Goal: Communication & Community: Connect with others

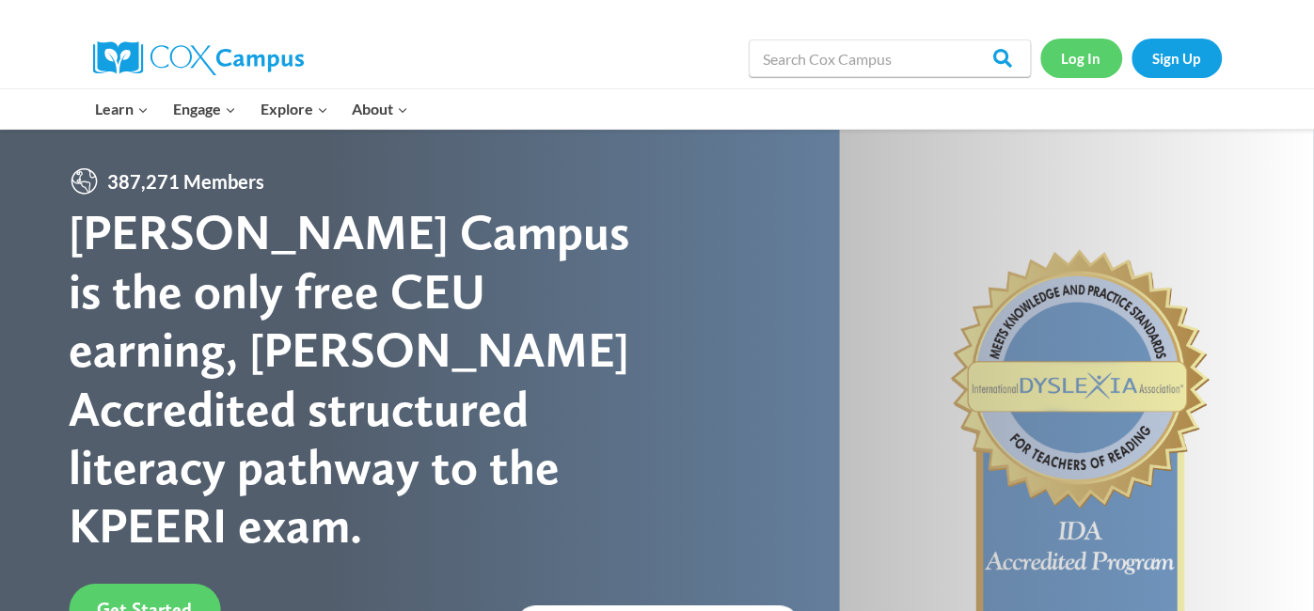
click at [1078, 71] on link "Log In" at bounding box center [1081, 58] width 82 height 39
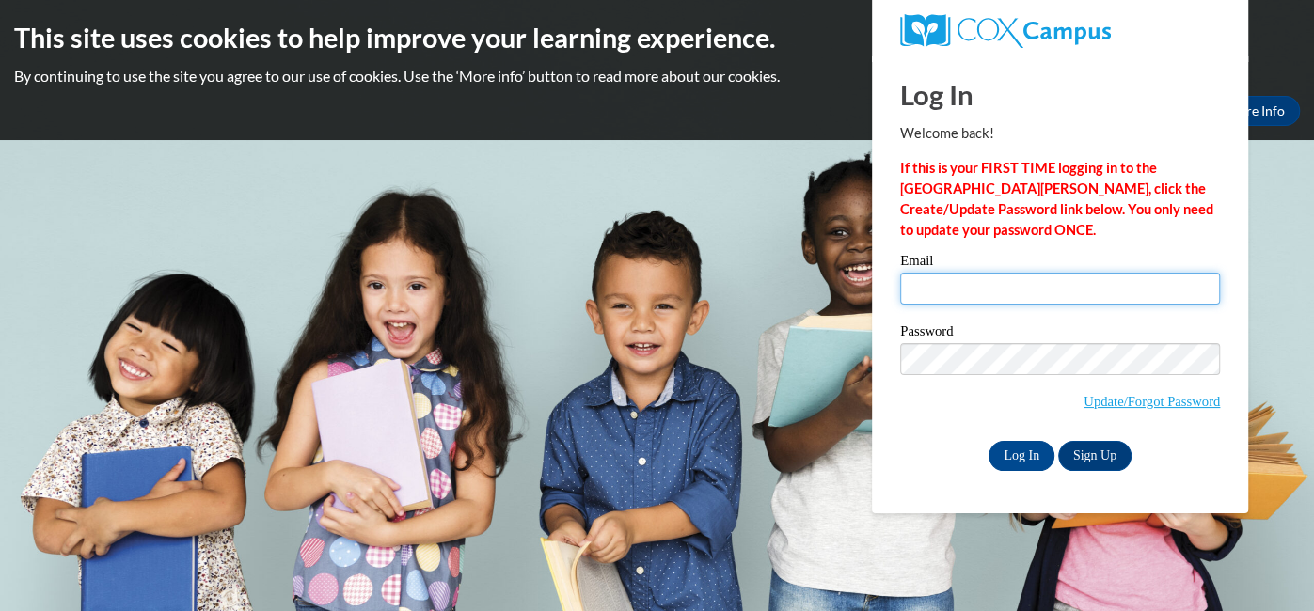
type input "beate_hill@yahoo.com"
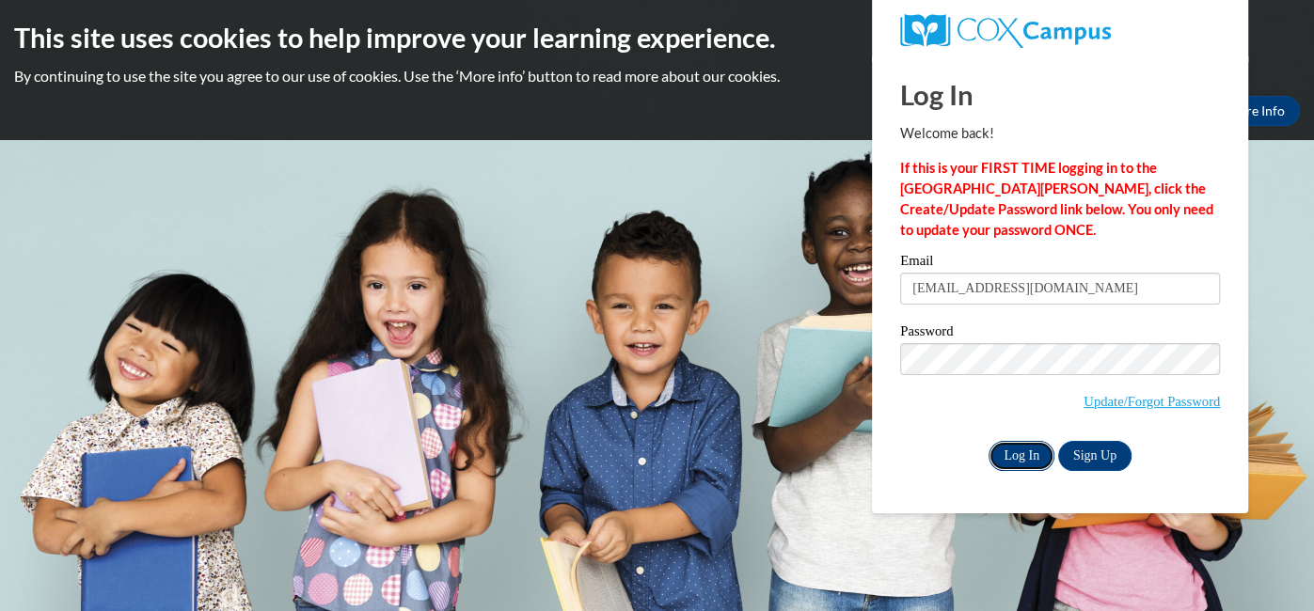
click at [1021, 455] on input "Log In" at bounding box center [1021, 456] width 66 height 30
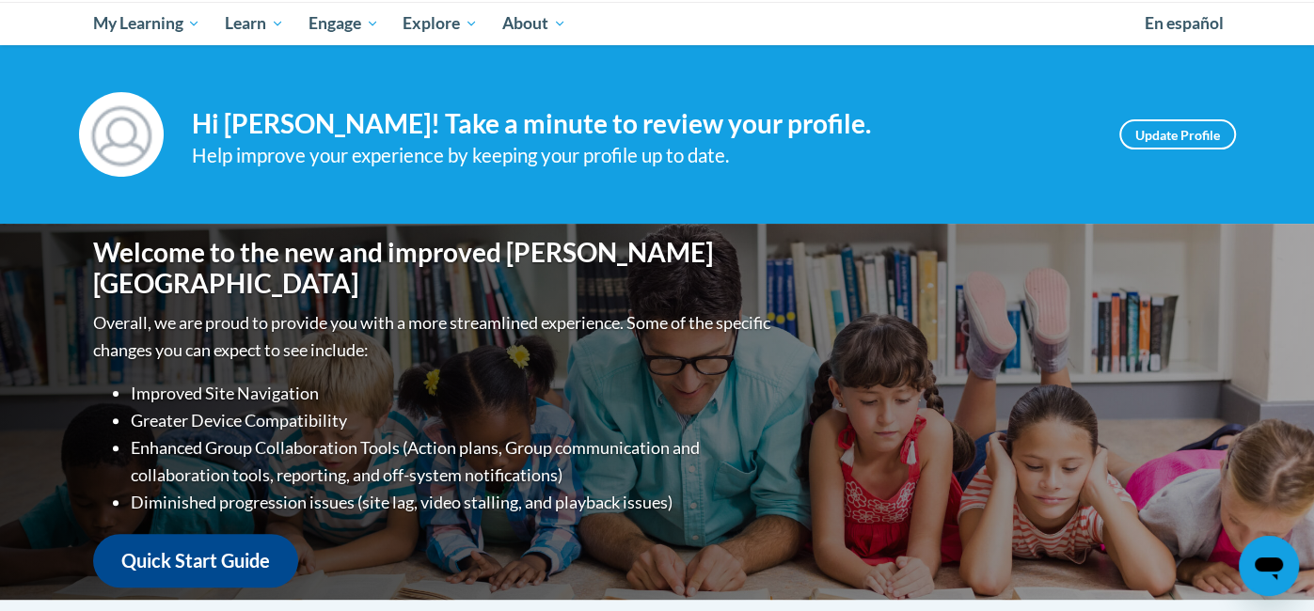
scroll to position [205, 0]
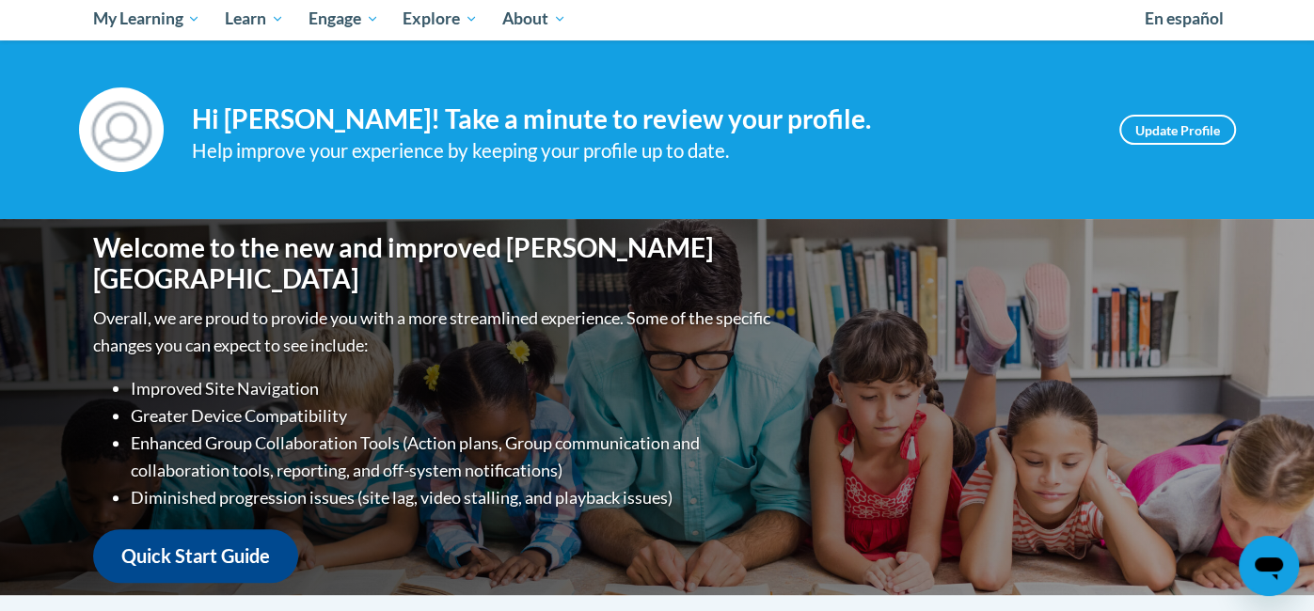
click at [1266, 559] on icon "Open messaging window" at bounding box center [1268, 569] width 28 height 23
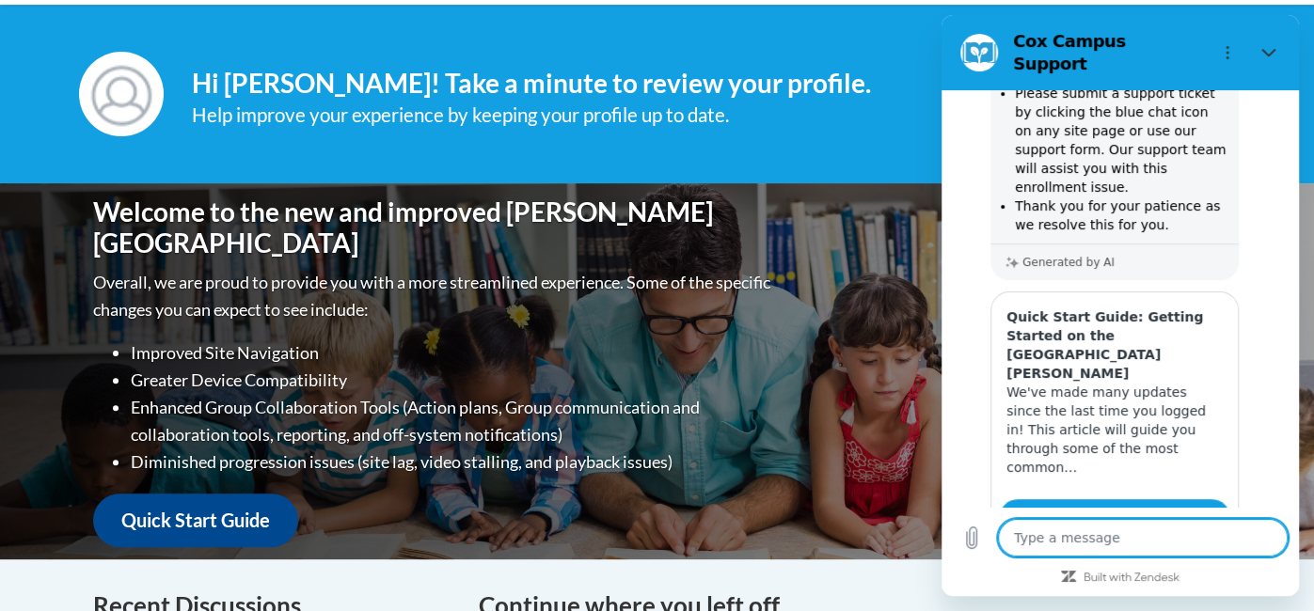
scroll to position [243, 0]
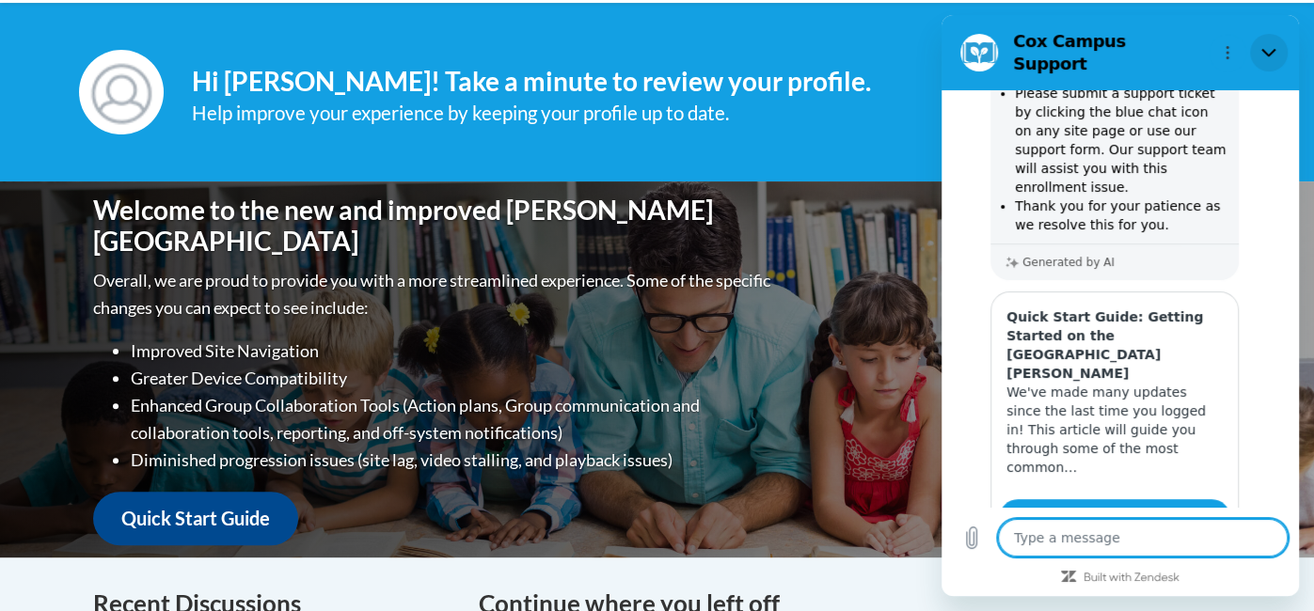
click at [1269, 45] on icon "Close" at bounding box center [1268, 52] width 15 height 15
type textarea "x"
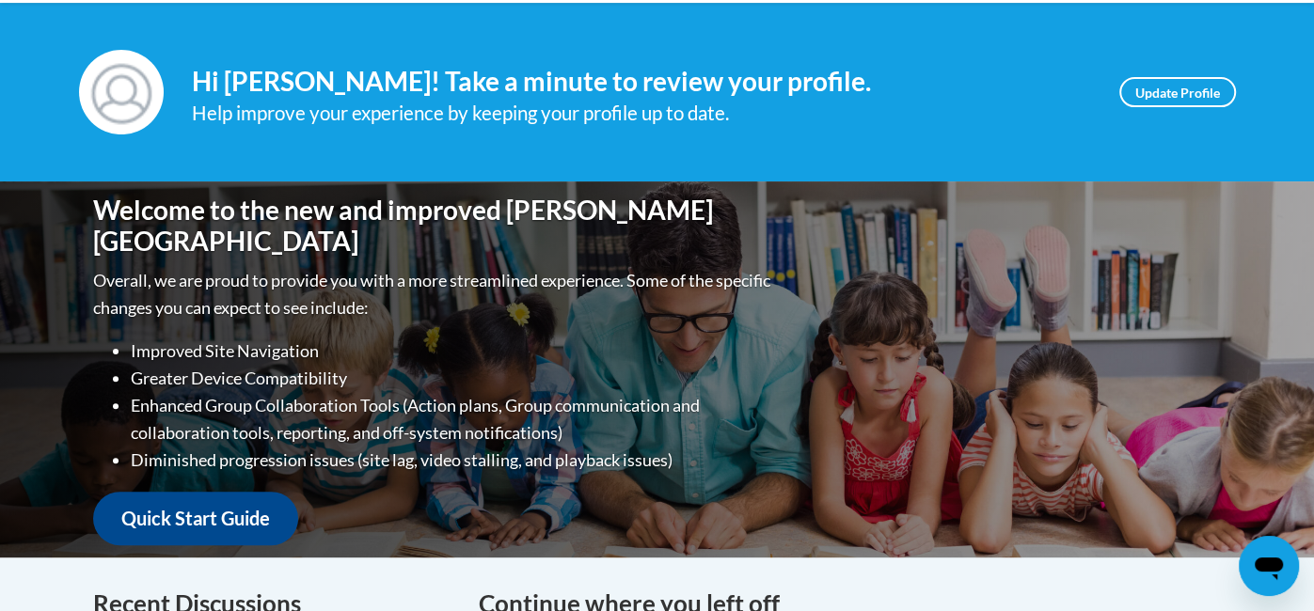
click at [1271, 52] on div "Your profile Hi Beate hill! Take a minute to review your profile. Help improve …" at bounding box center [657, 92] width 1314 height 179
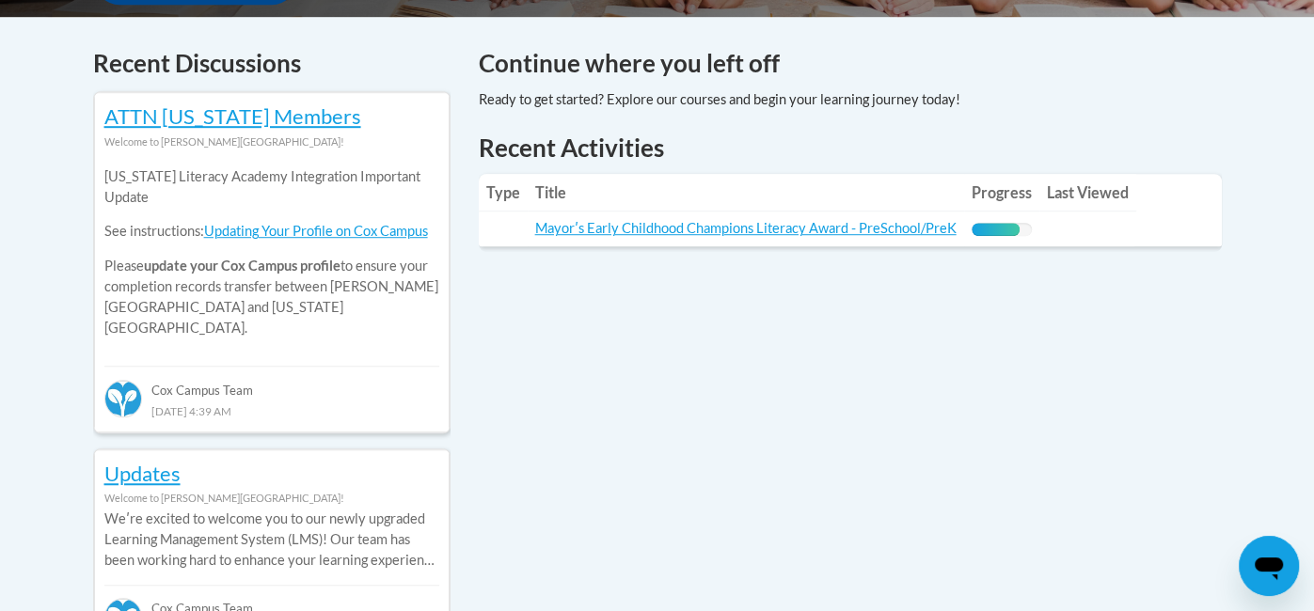
scroll to position [773, 0]
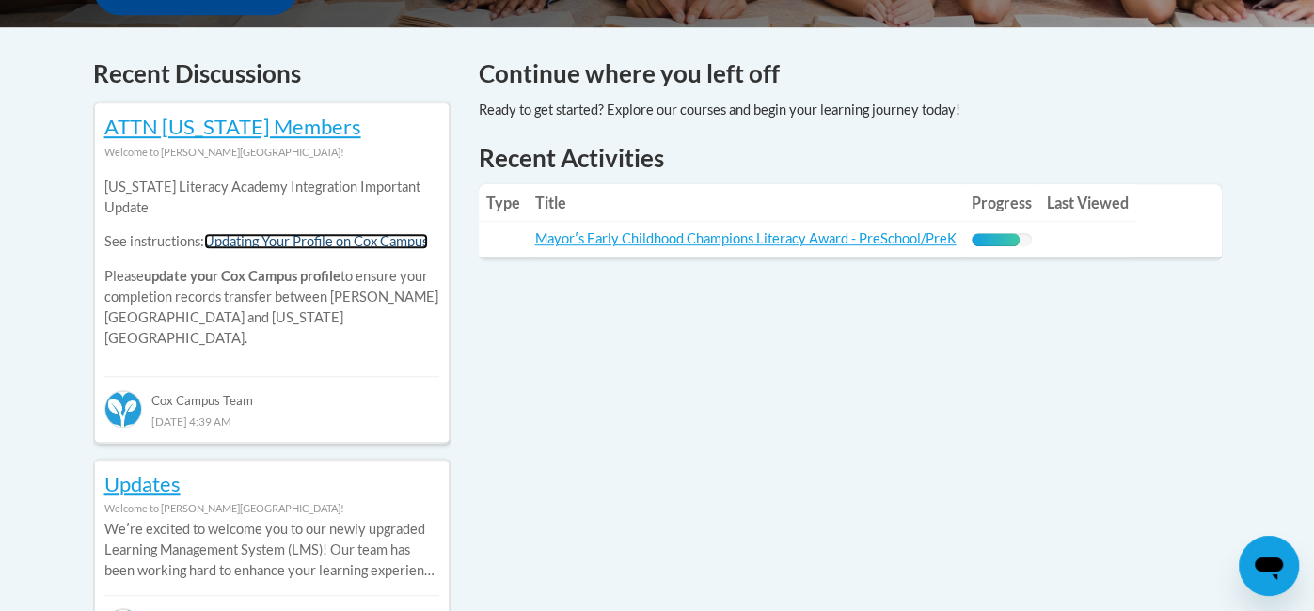
click at [232, 242] on link "Updating Your Profile on Cox Campus" at bounding box center [316, 241] width 224 height 16
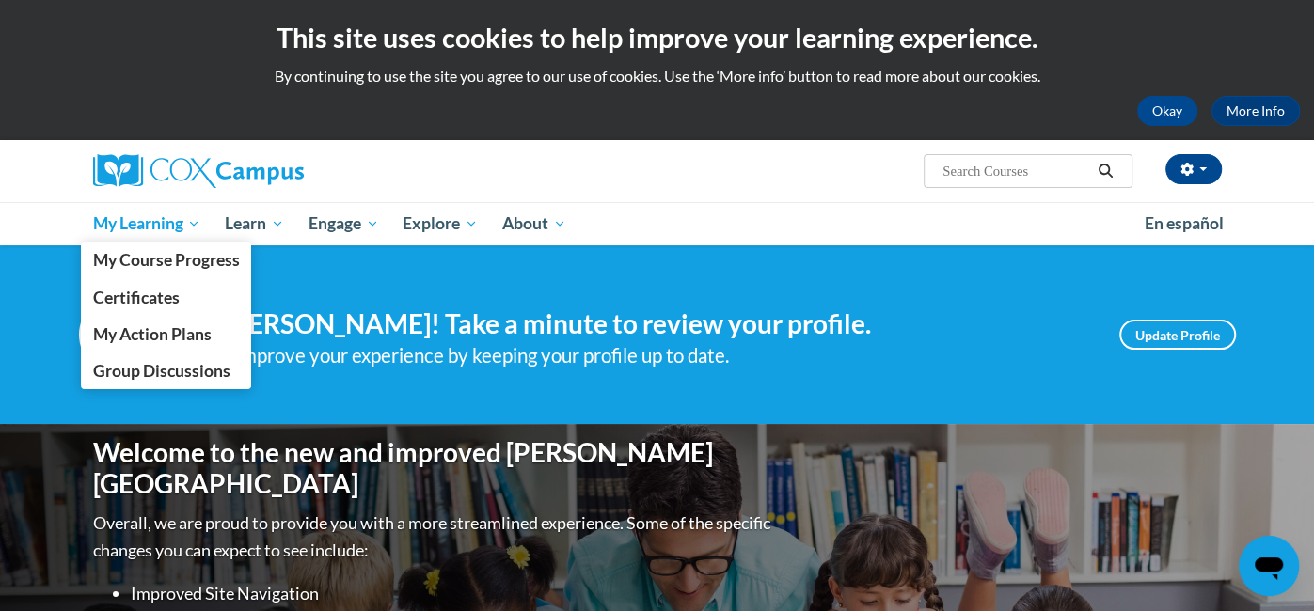
click at [150, 214] on span "My Learning" at bounding box center [146, 224] width 108 height 23
click at [163, 273] on link "My Course Progress" at bounding box center [166, 260] width 171 height 37
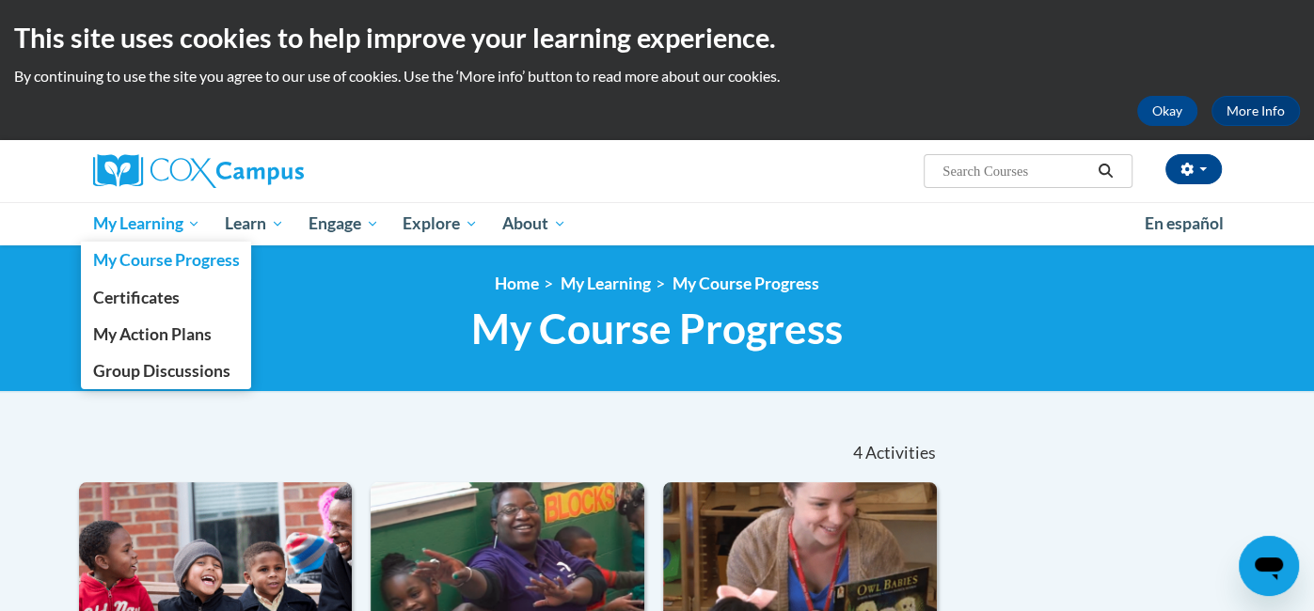
click at [182, 228] on span "My Learning" at bounding box center [146, 224] width 108 height 23
click at [172, 340] on span "My Action Plans" at bounding box center [151, 334] width 118 height 20
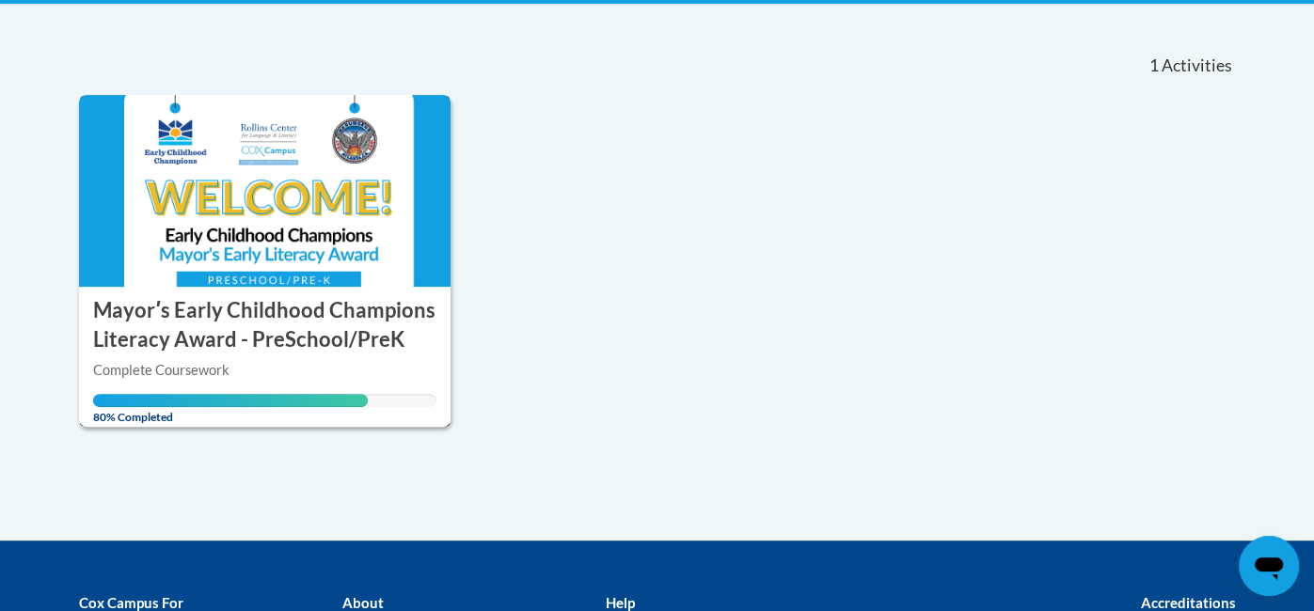
click at [182, 276] on img at bounding box center [265, 191] width 372 height 192
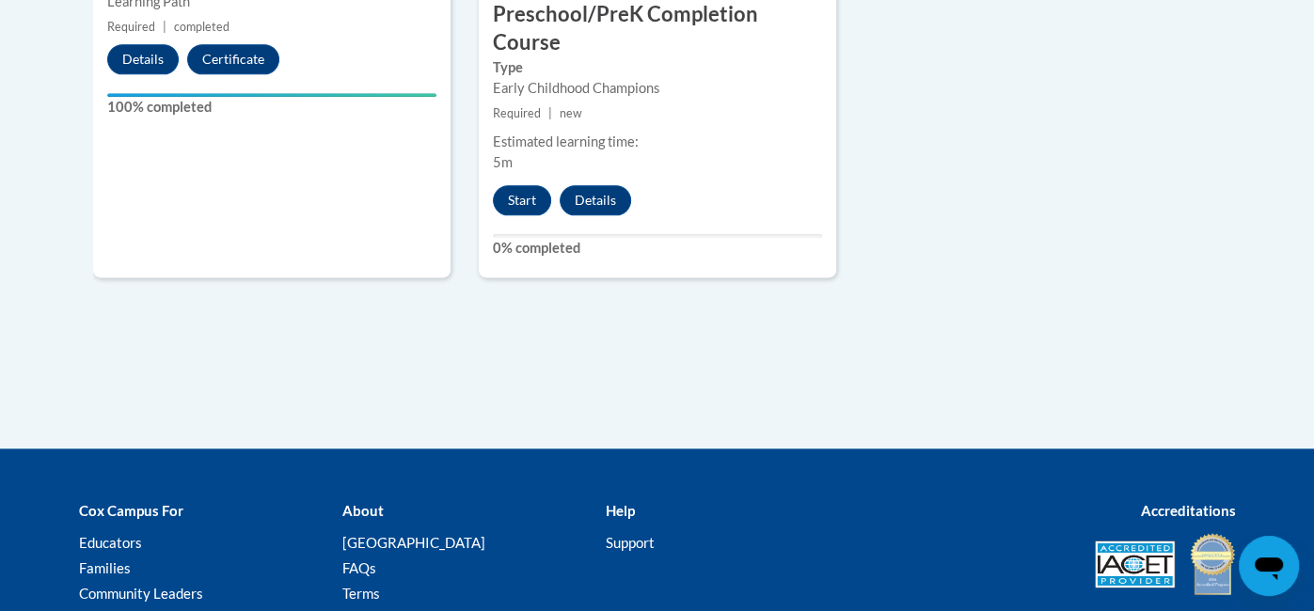
scroll to position [1527, 0]
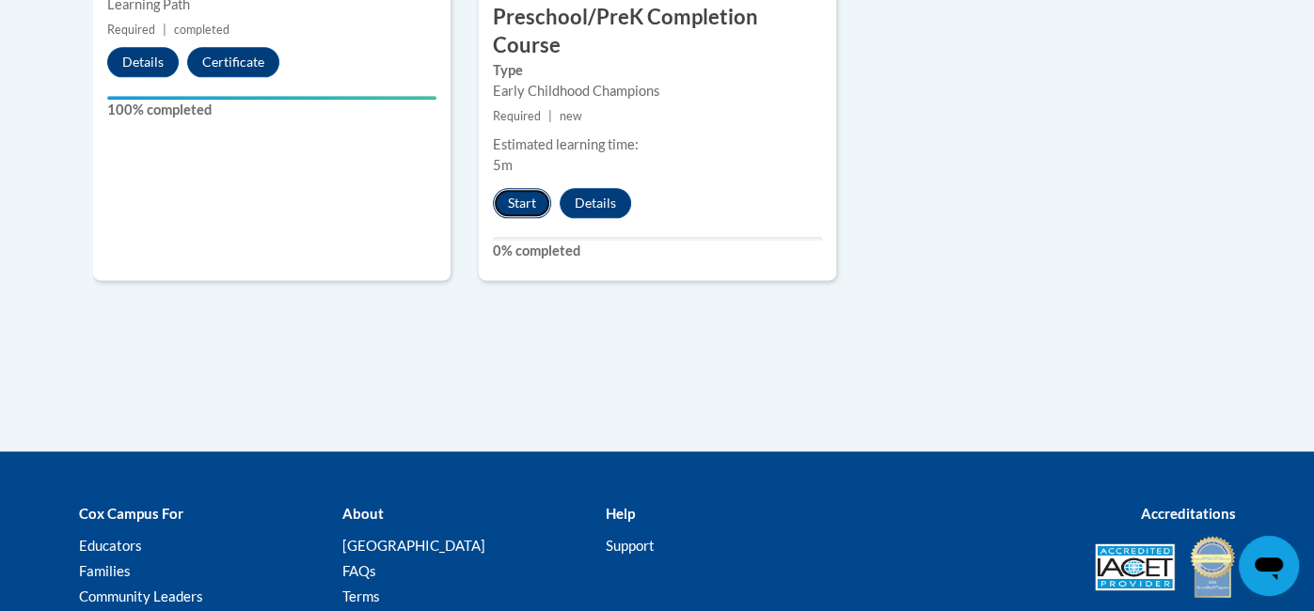
click at [521, 202] on button "Start" at bounding box center [522, 203] width 58 height 30
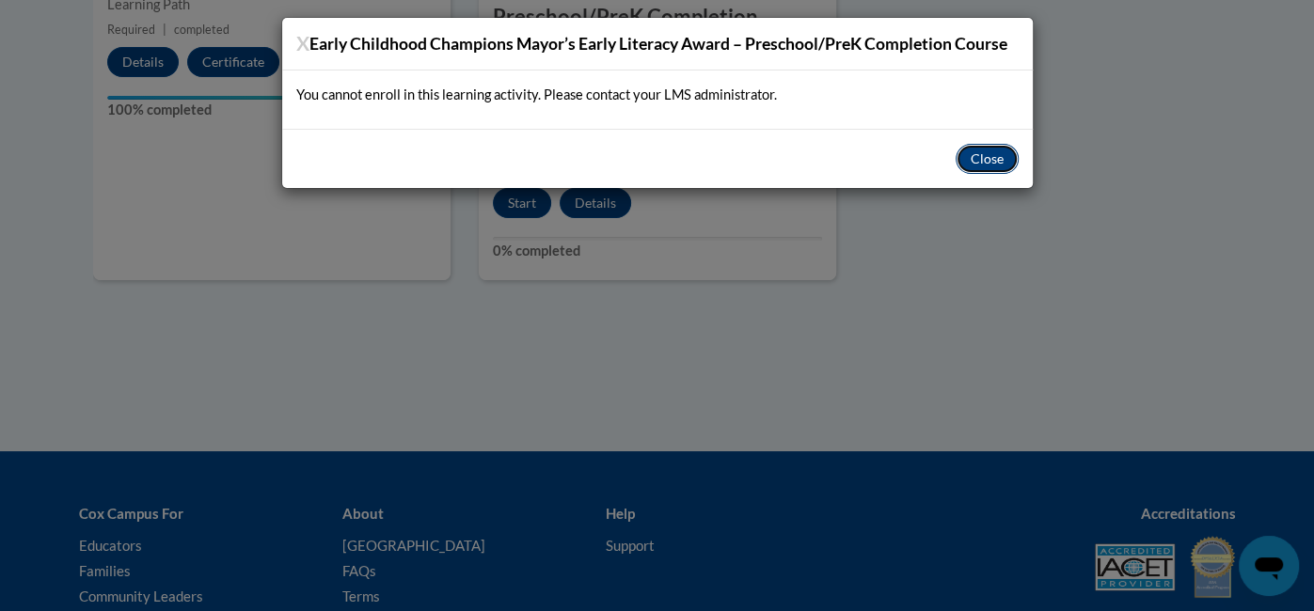
click at [994, 169] on button "Close" at bounding box center [986, 159] width 63 height 30
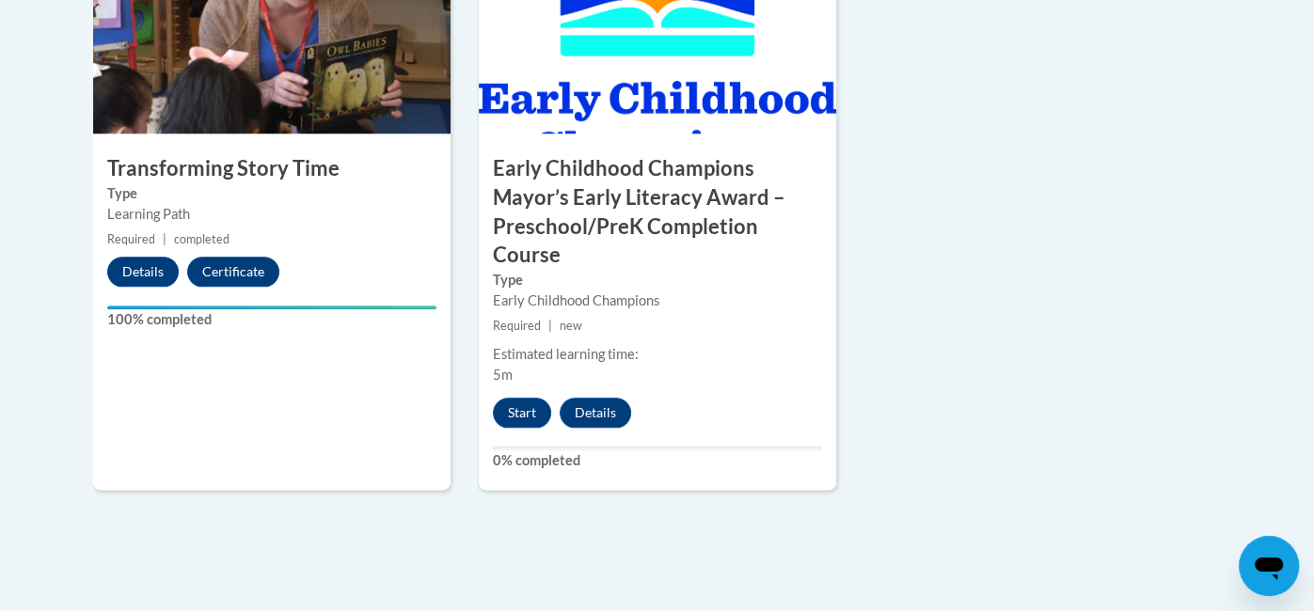
scroll to position [1334, 0]
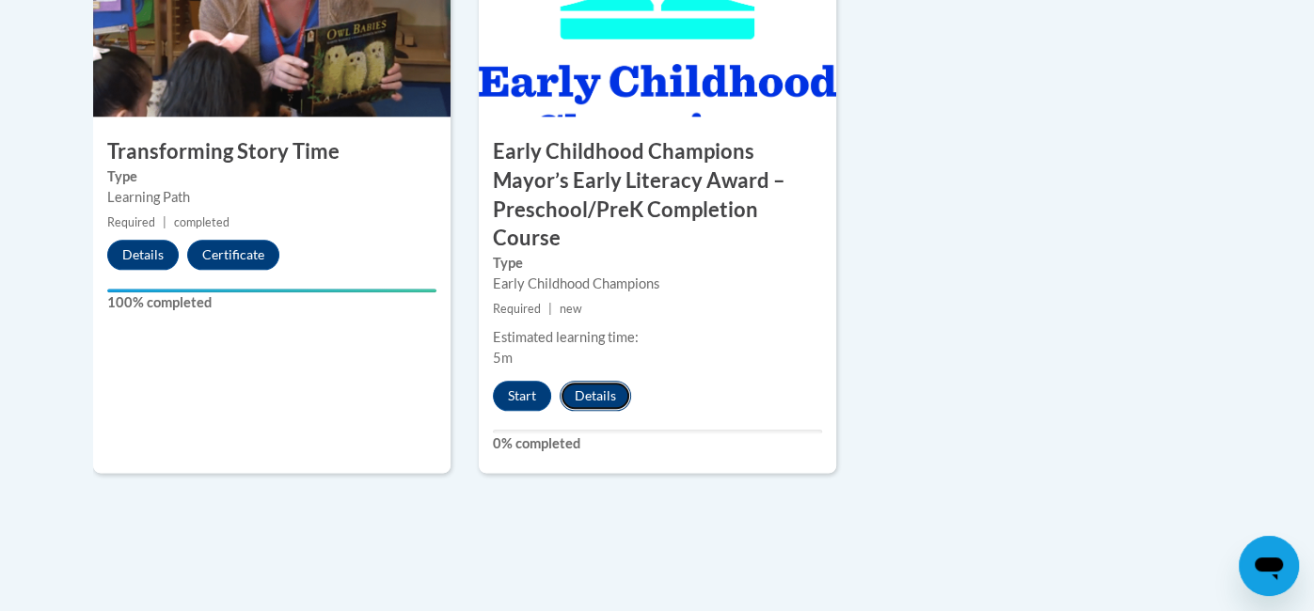
click at [590, 394] on button "Details" at bounding box center [595, 396] width 71 height 30
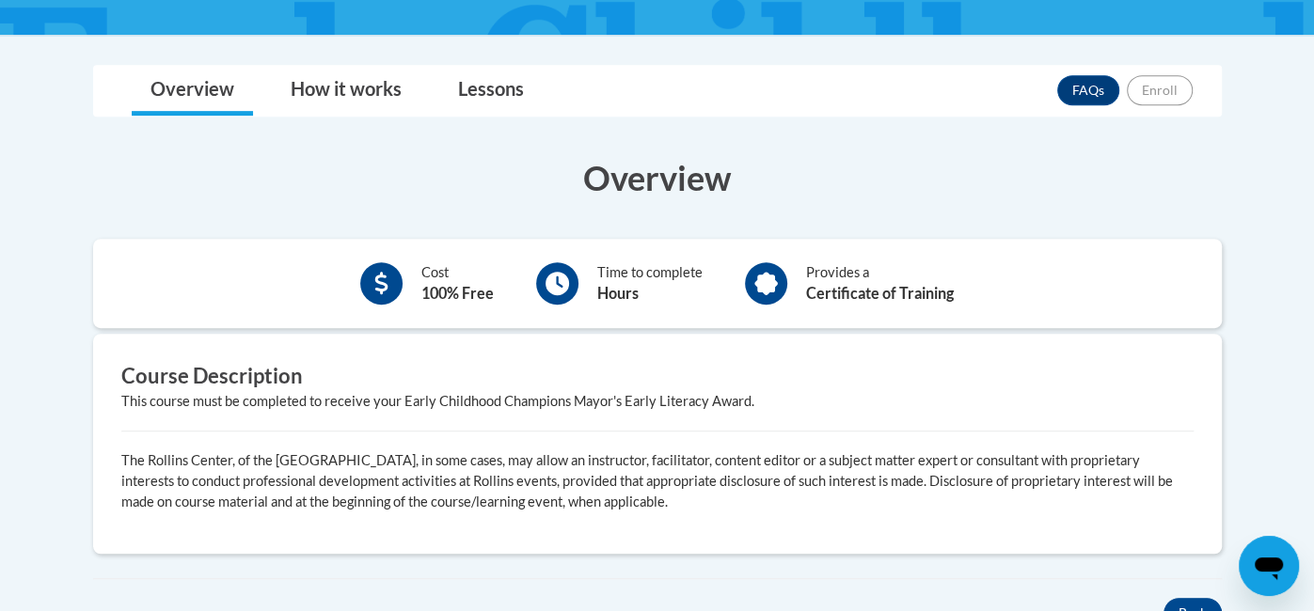
scroll to position [586, 0]
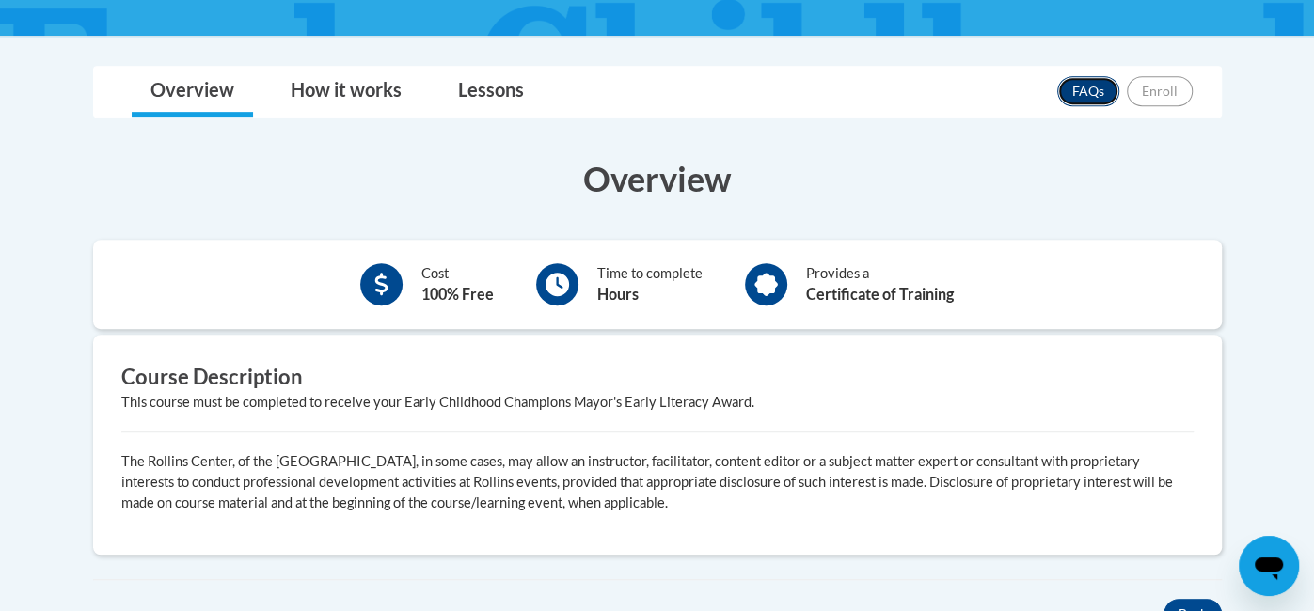
click at [1095, 93] on link "FAQs" at bounding box center [1088, 91] width 62 height 30
click at [315, 100] on link "How it works" at bounding box center [346, 92] width 149 height 50
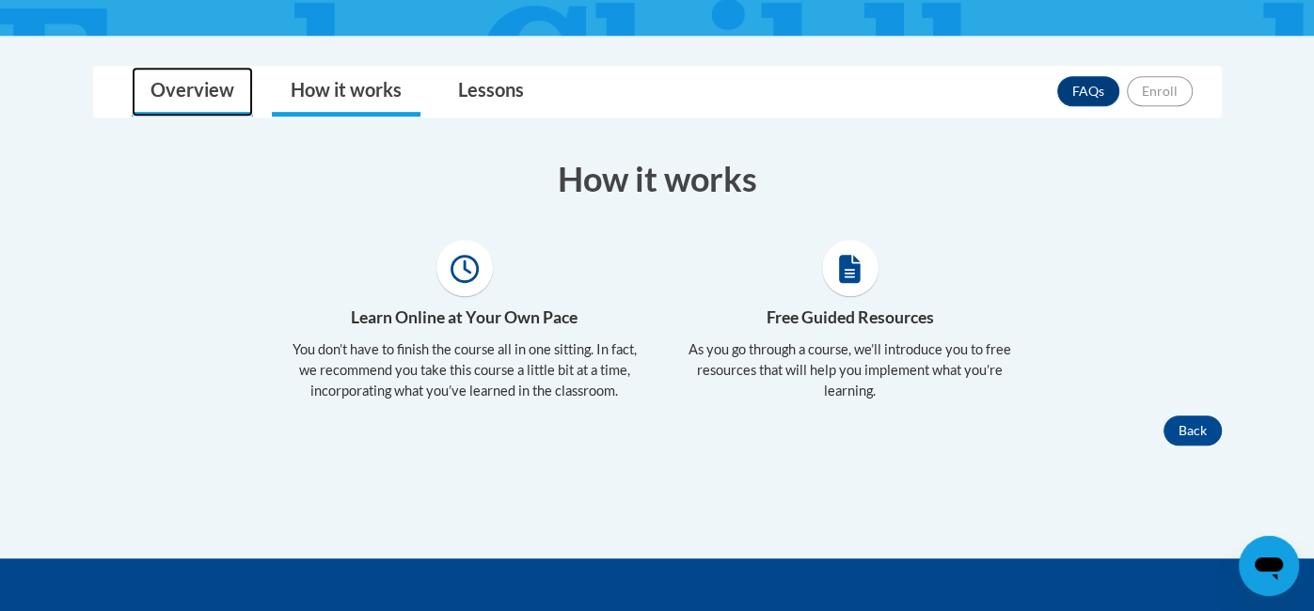
click at [200, 88] on link "Overview" at bounding box center [192, 92] width 121 height 50
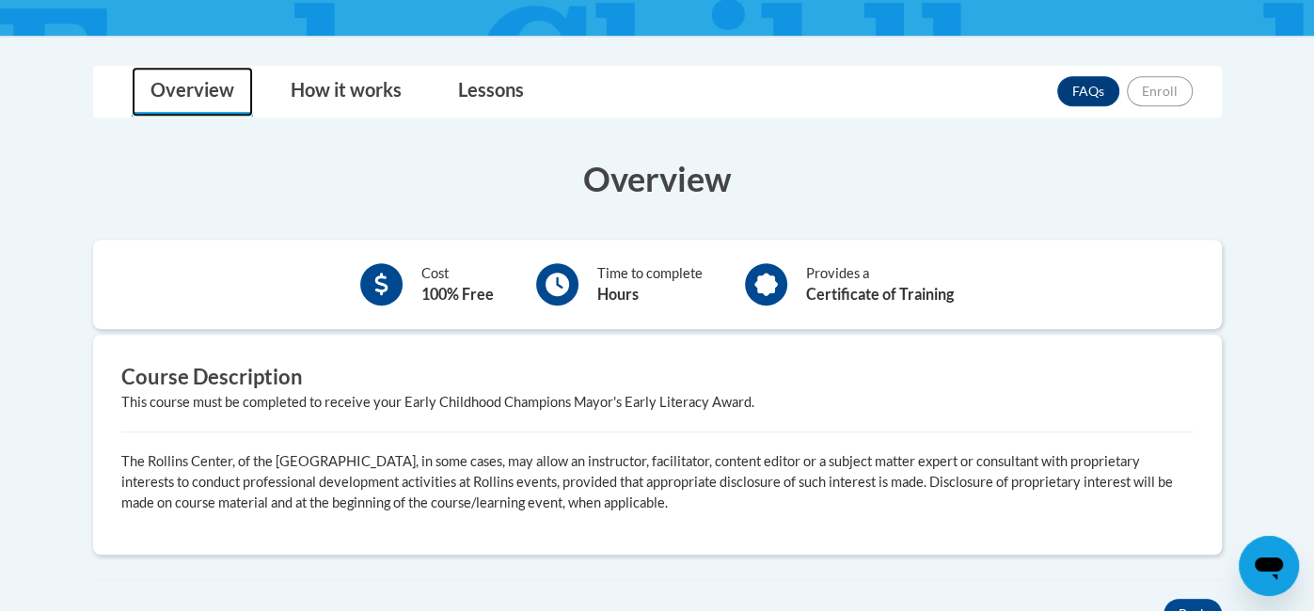
click at [202, 102] on link "Overview" at bounding box center [192, 92] width 121 height 50
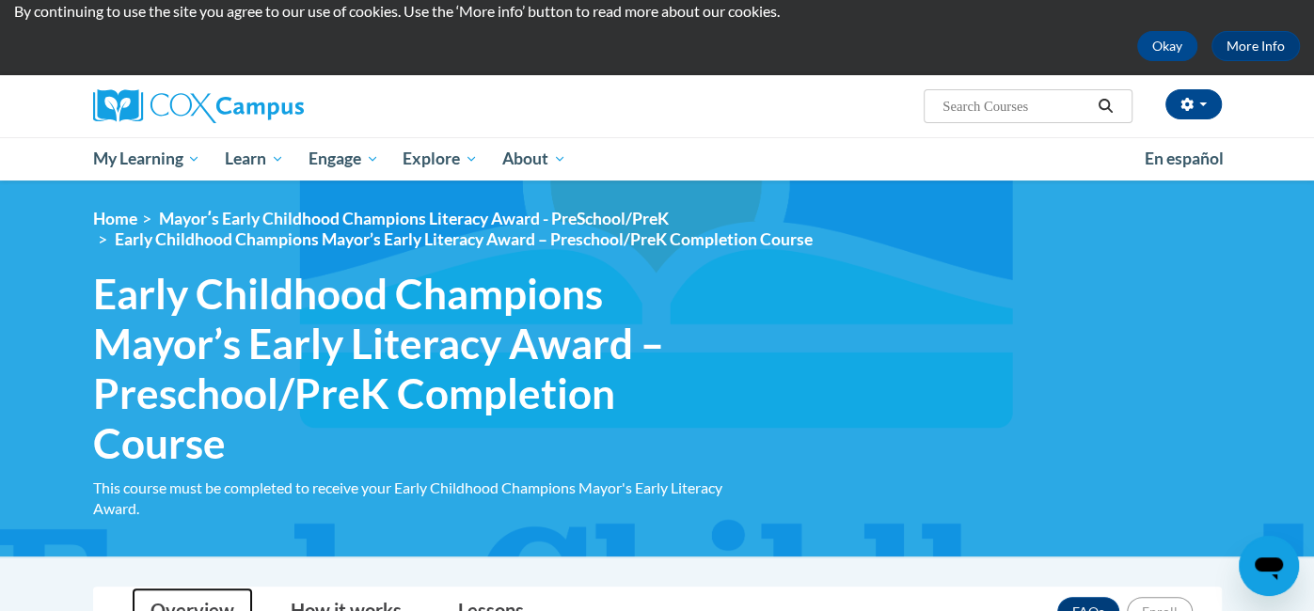
scroll to position [64, 0]
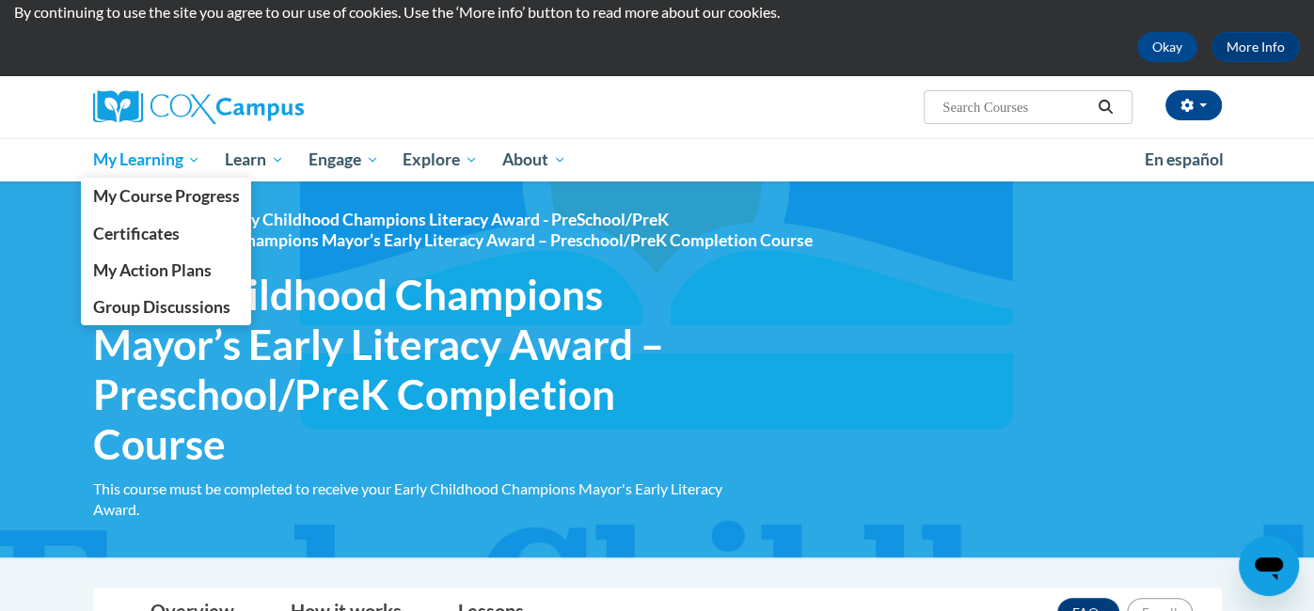
click at [172, 165] on span "My Learning" at bounding box center [146, 160] width 108 height 23
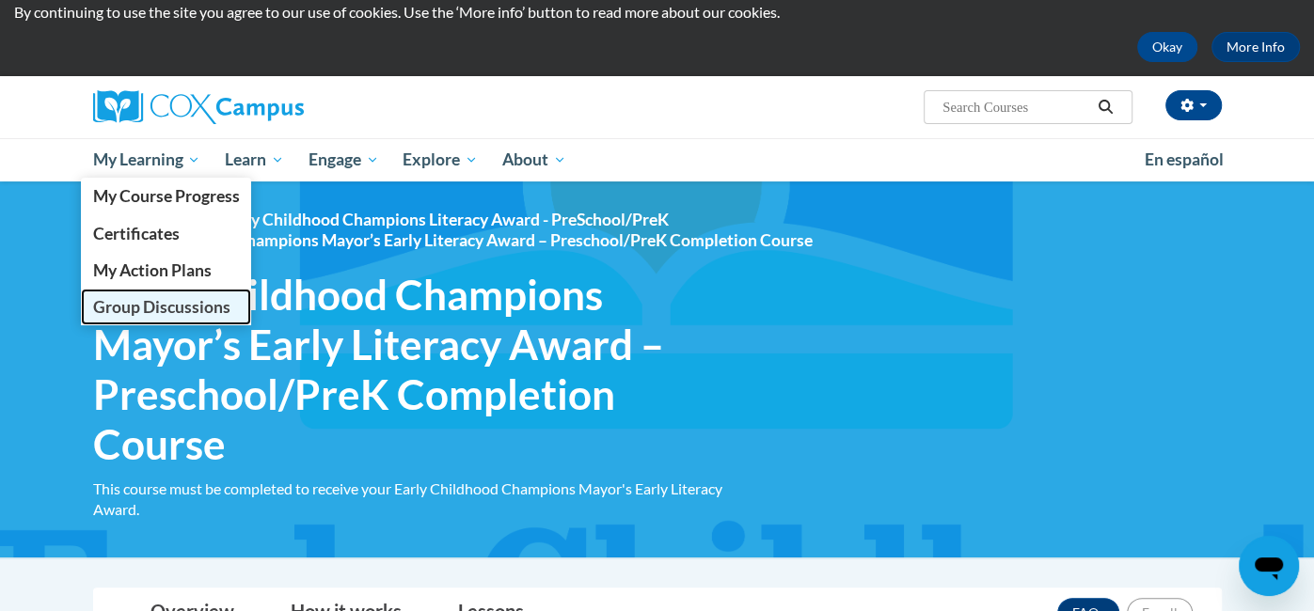
click at [150, 313] on span "Group Discussions" at bounding box center [160, 307] width 137 height 20
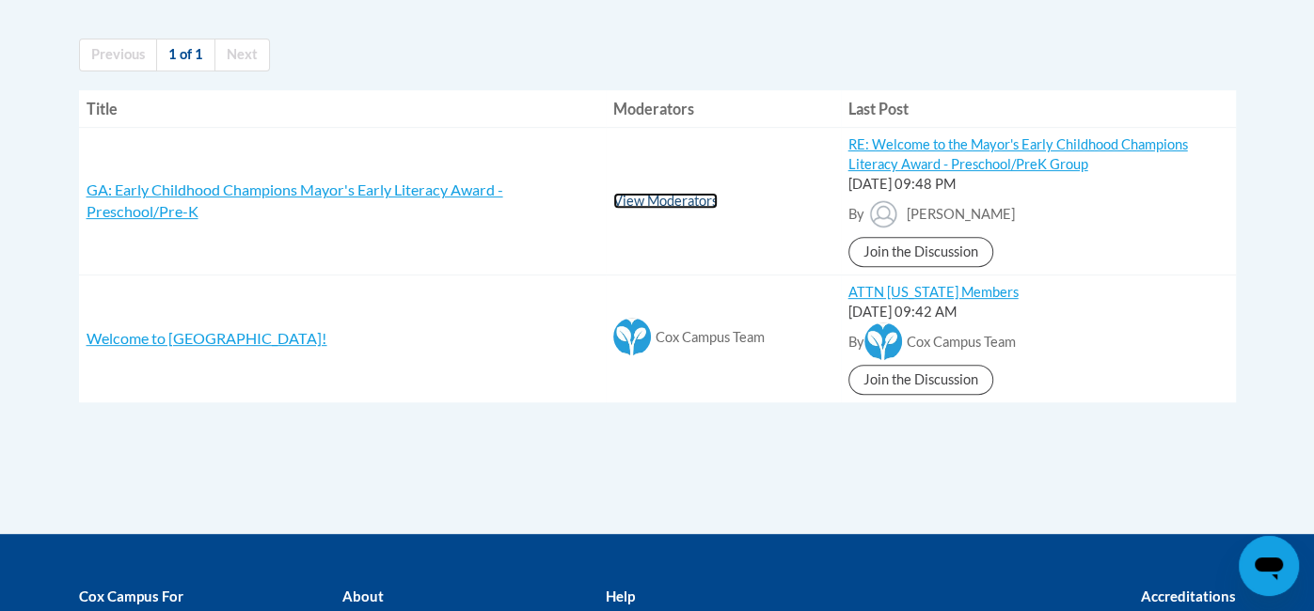
click at [678, 207] on link "View Moderators" at bounding box center [665, 201] width 104 height 16
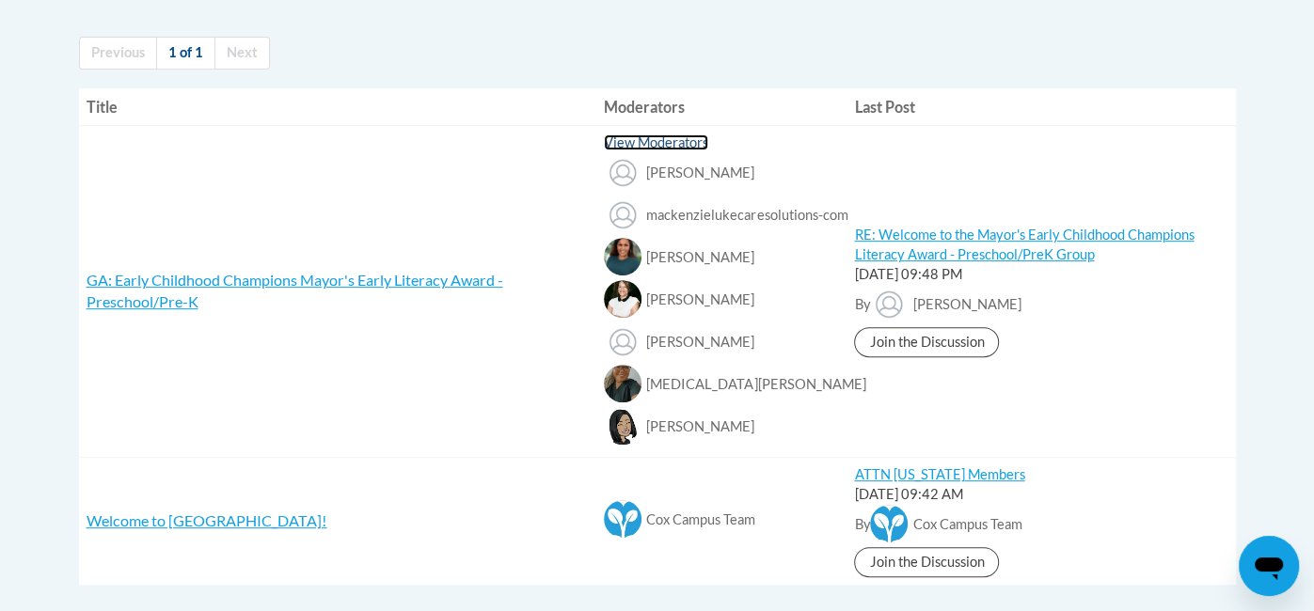
scroll to position [401, 0]
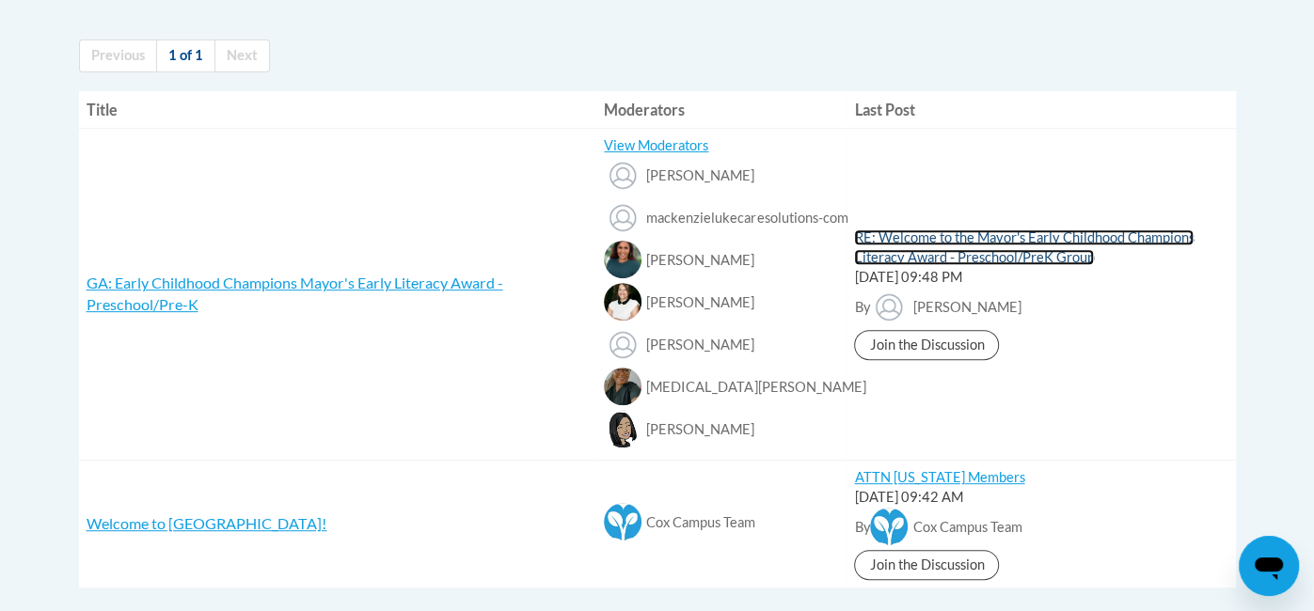
click at [1067, 249] on link "RE: Welcome to the Mayor's Early Childhood Champions Literacy Award - Preschool…" at bounding box center [1023, 247] width 339 height 36
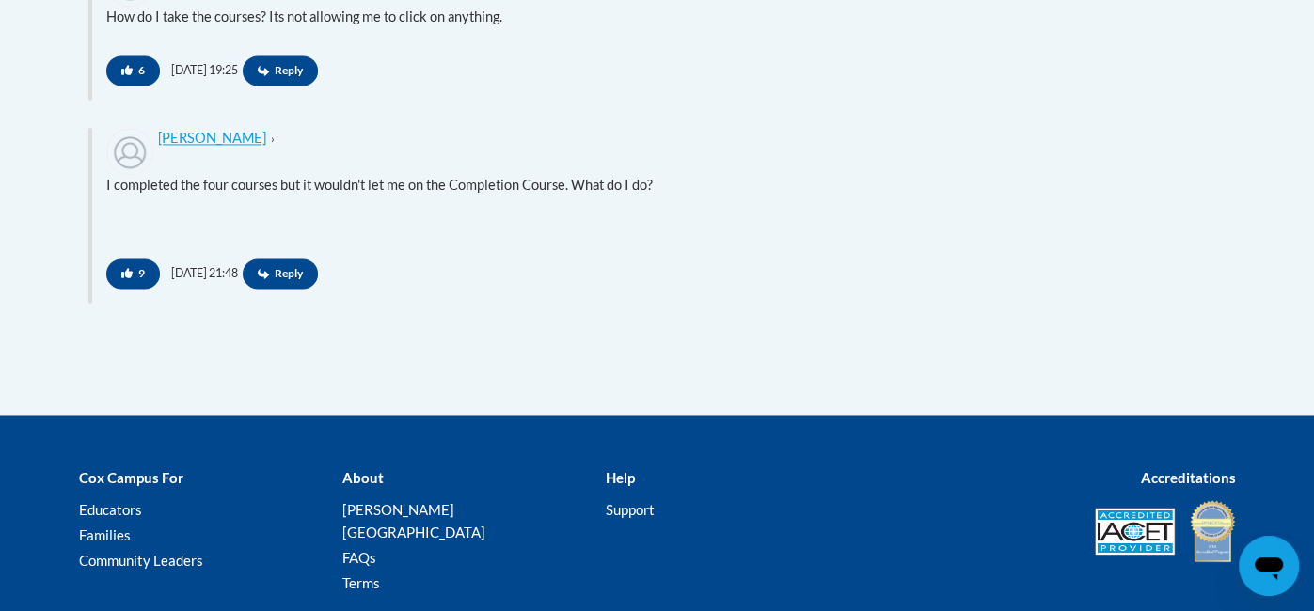
scroll to position [1846, 0]
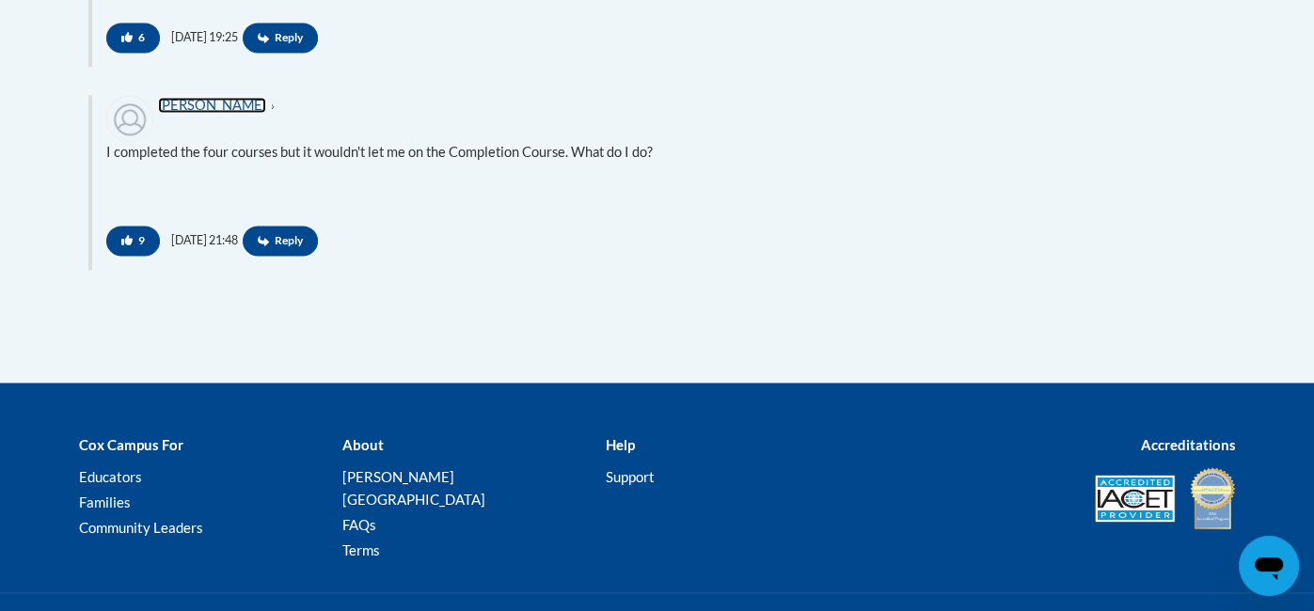
click at [202, 110] on link "[PERSON_NAME]" at bounding box center [212, 105] width 108 height 16
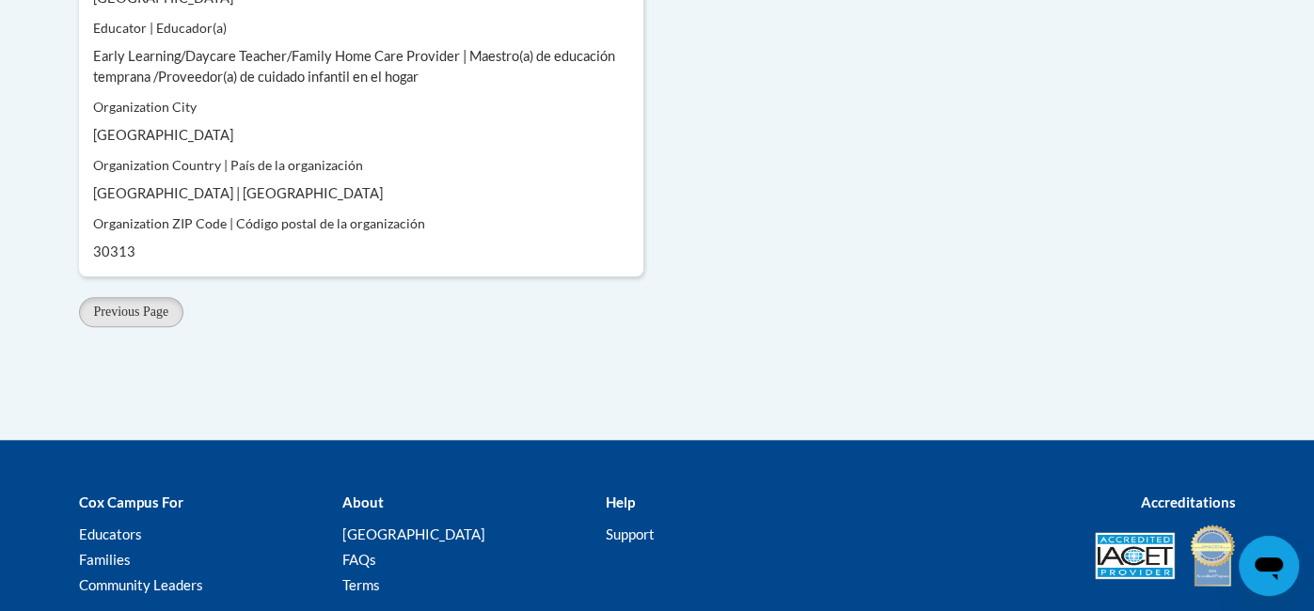
scroll to position [986, 0]
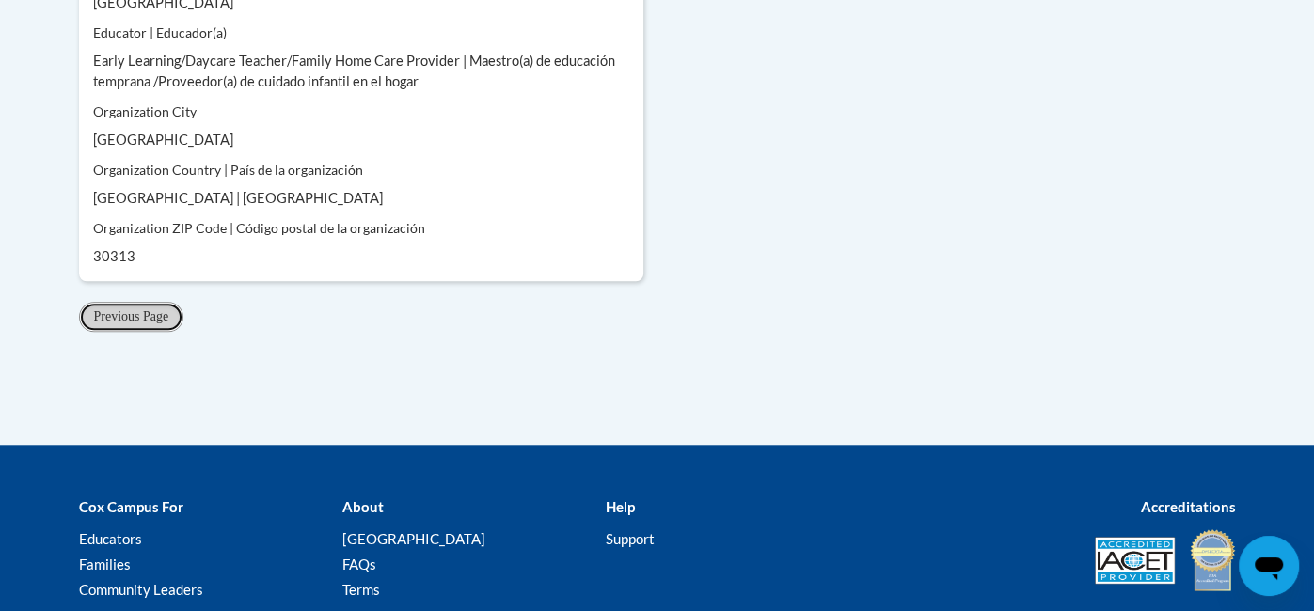
click at [112, 321] on span "Previous Page" at bounding box center [131, 316] width 75 height 14
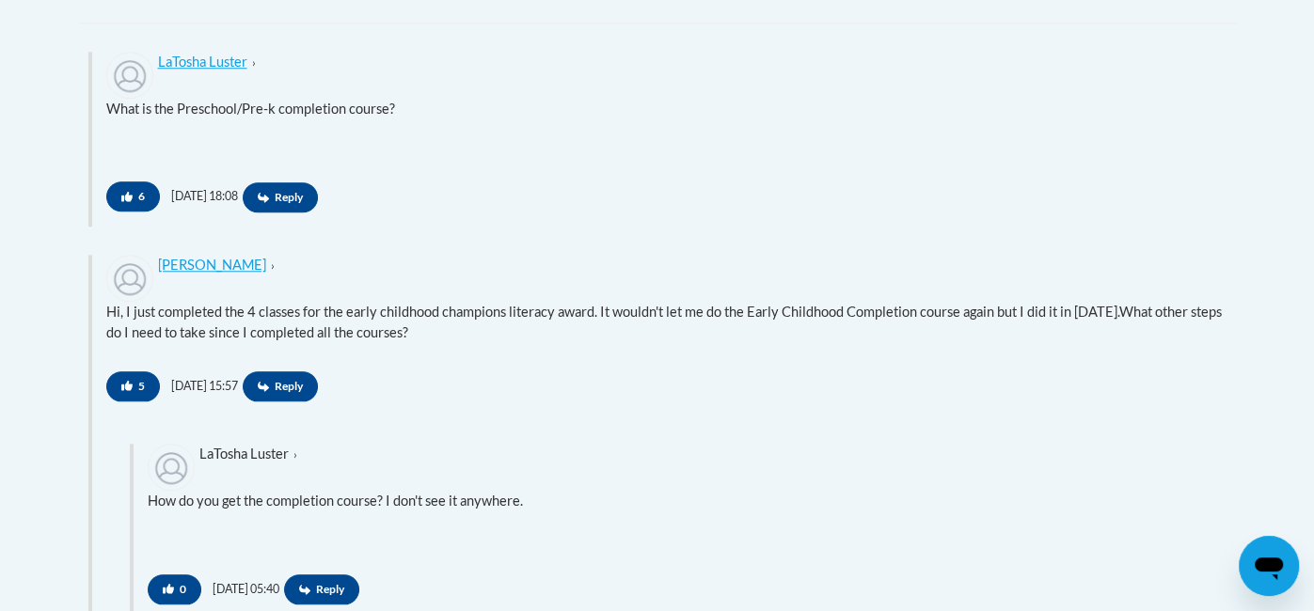
scroll to position [1111, 0]
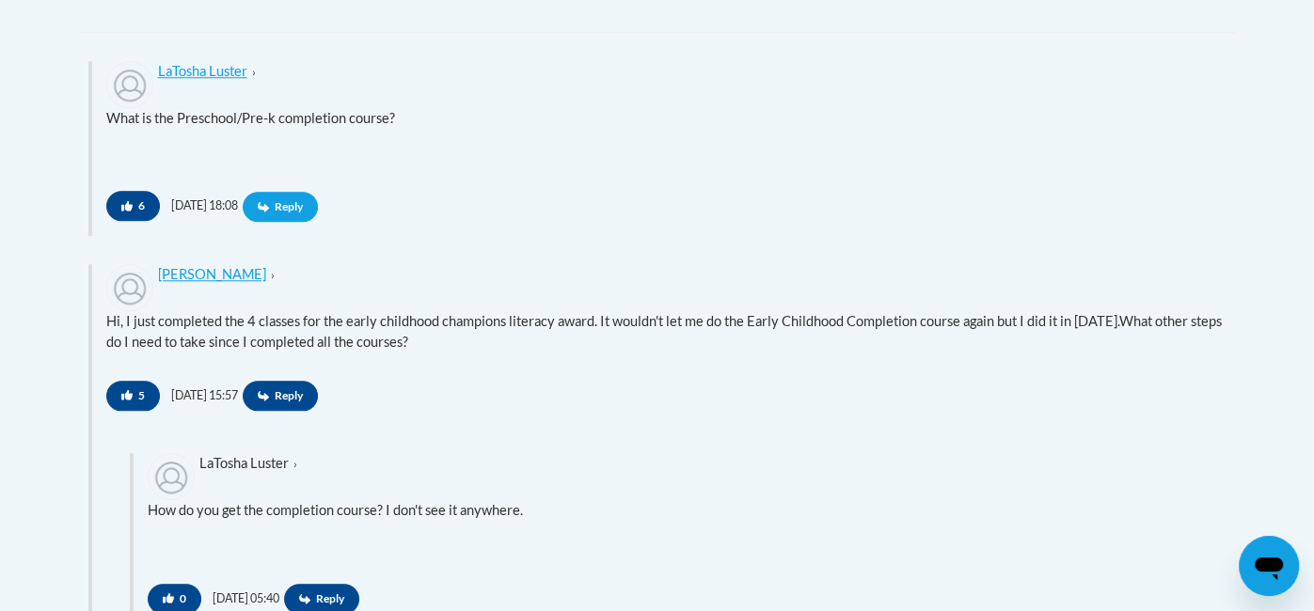
click at [317, 216] on span "Reply" at bounding box center [280, 207] width 75 height 30
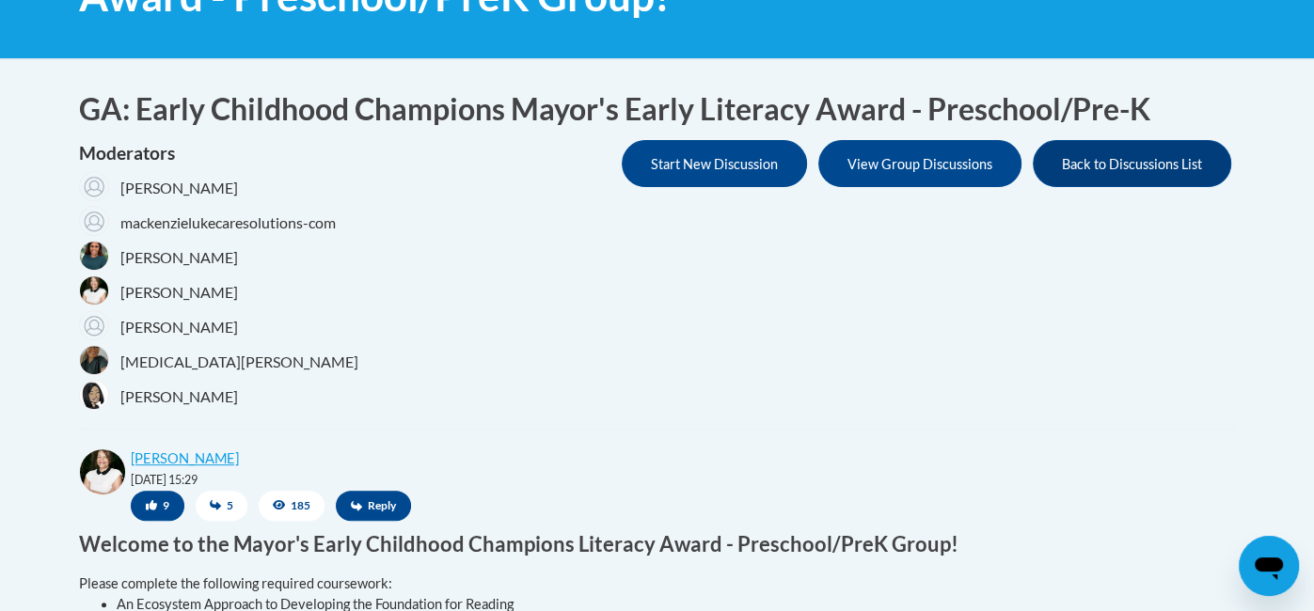
scroll to position [389, 0]
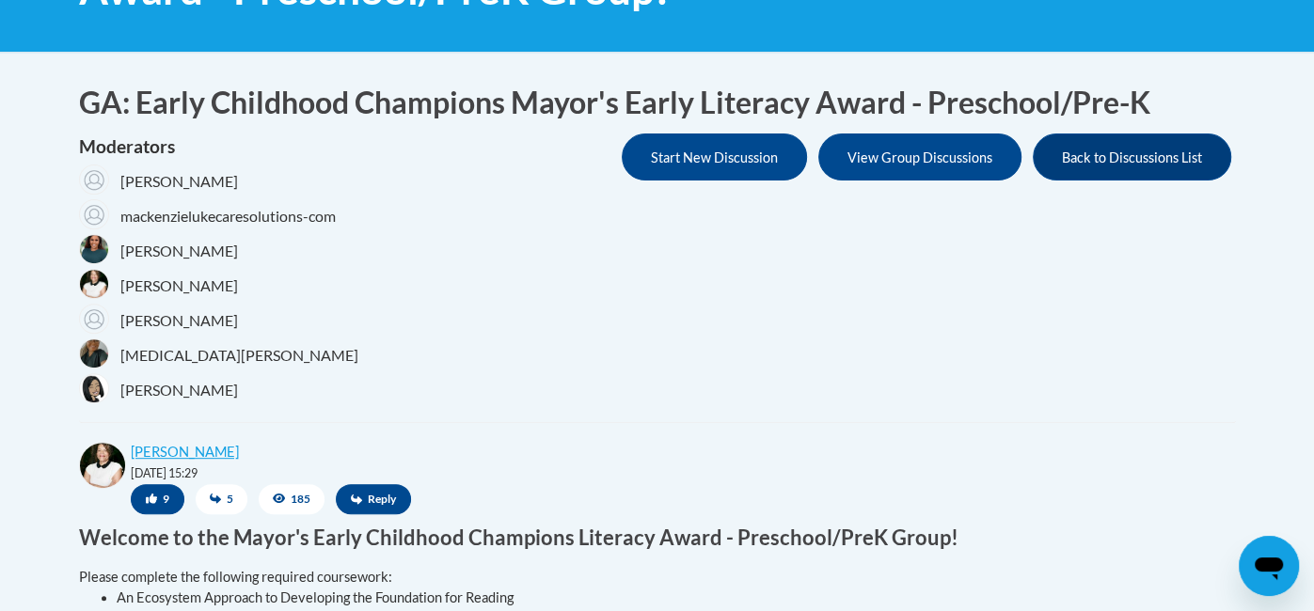
click at [1184, 383] on div "Moderators Zehra Ozturk mackenzielukecaresolutions-com Shonta Lyons Trina Heath…" at bounding box center [657, 271] width 1157 height 275
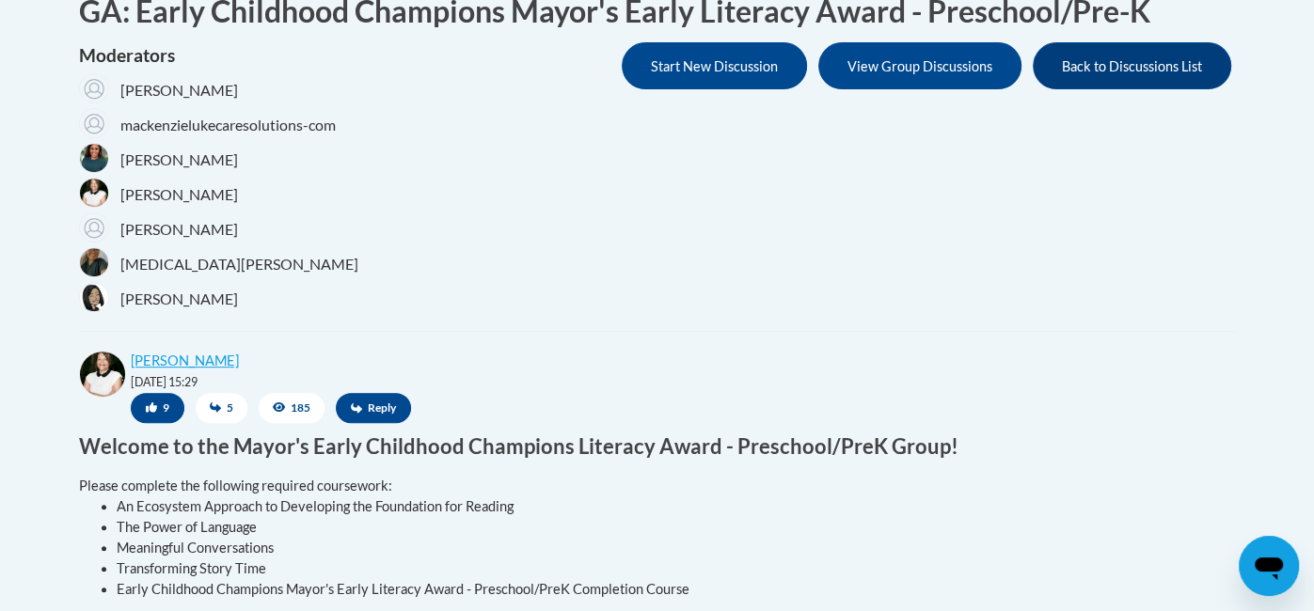
scroll to position [470, 0]
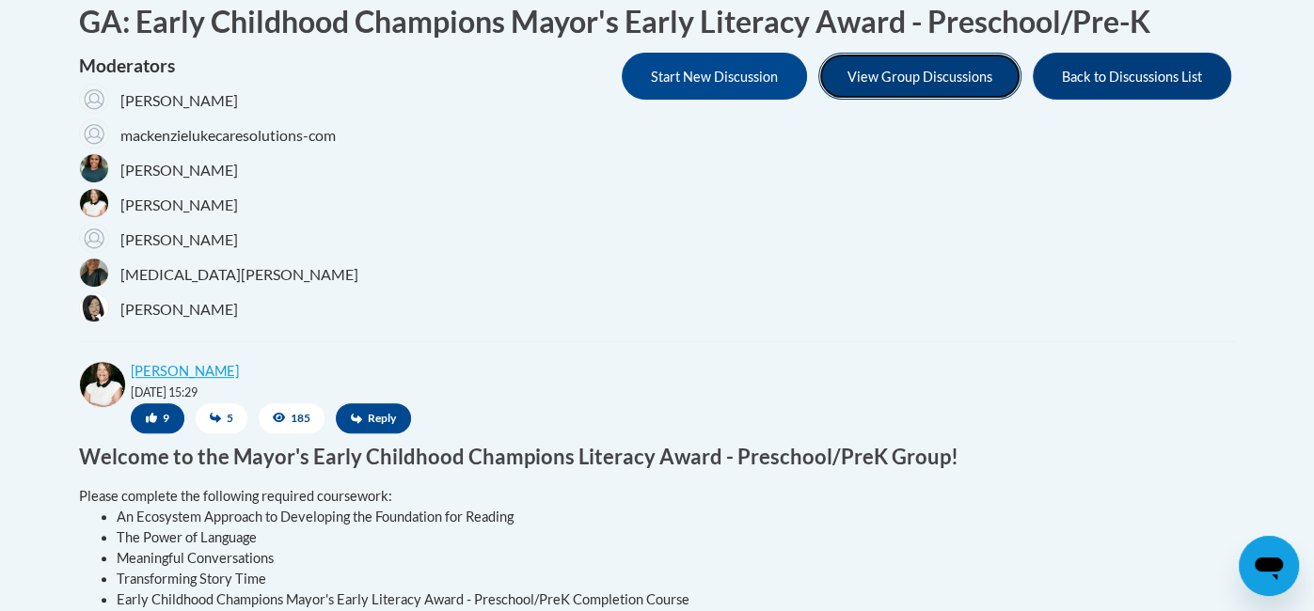
click at [940, 85] on button "View Group Discussions" at bounding box center [919, 76] width 203 height 47
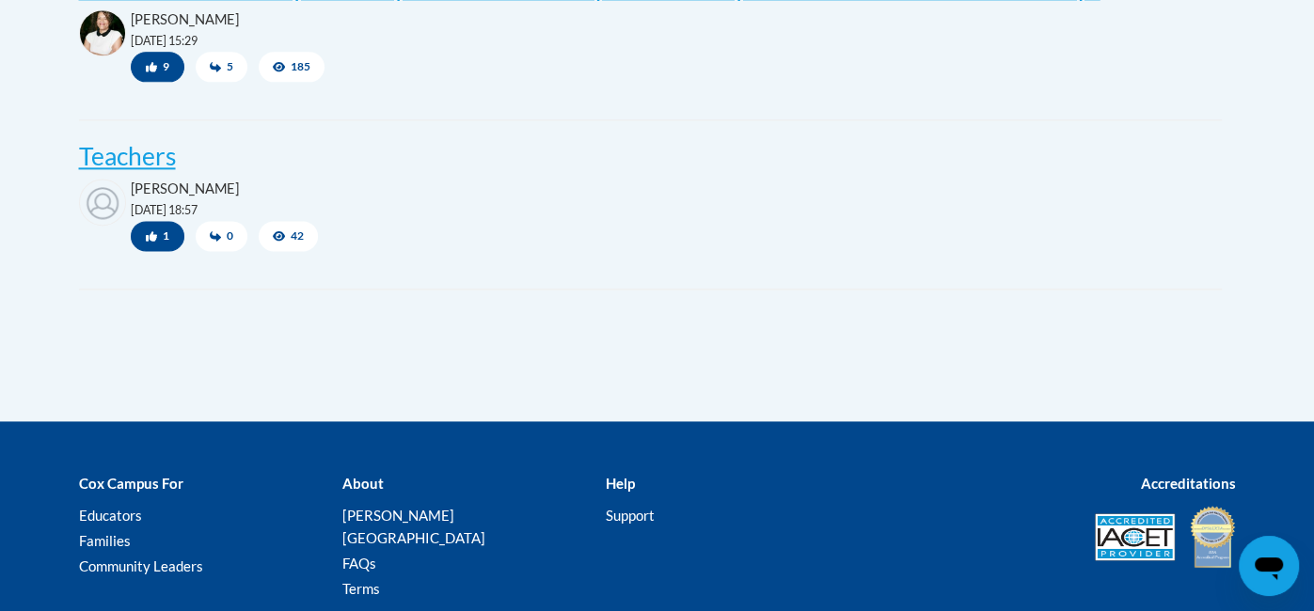
scroll to position [1642, 0]
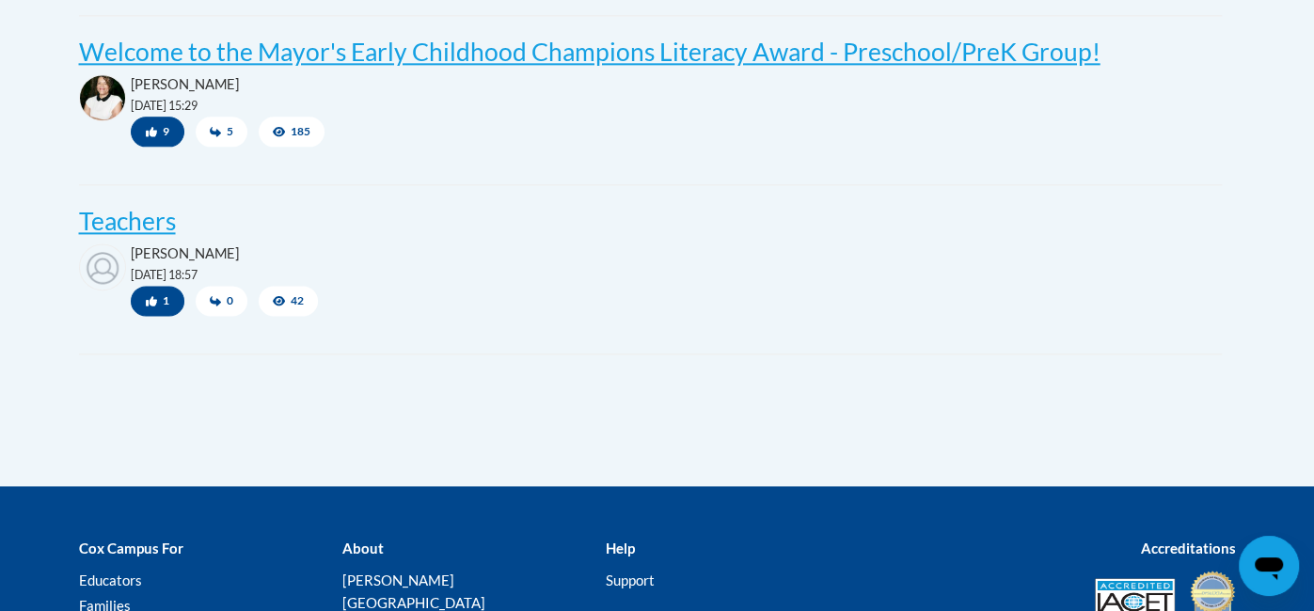
click at [276, 303] on span "42" at bounding box center [289, 301] width 60 height 30
click at [277, 314] on div "[PERSON_NAME] [DATE] 18:57 1 0 42" at bounding box center [650, 282] width 1143 height 77
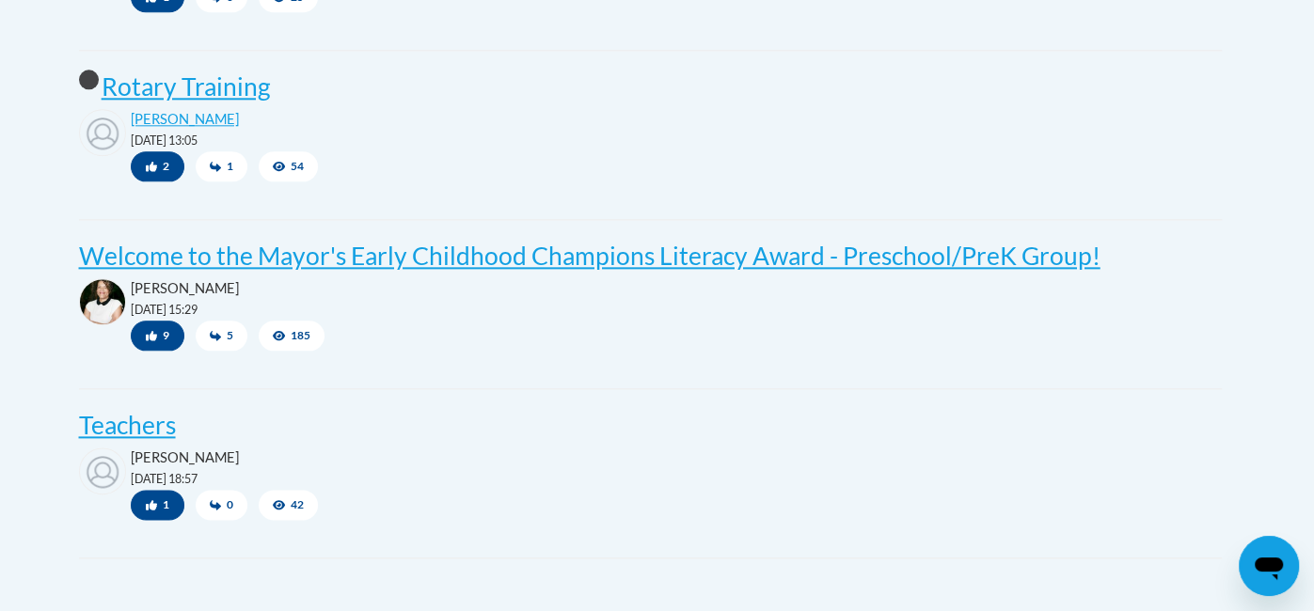
scroll to position [1440, 0]
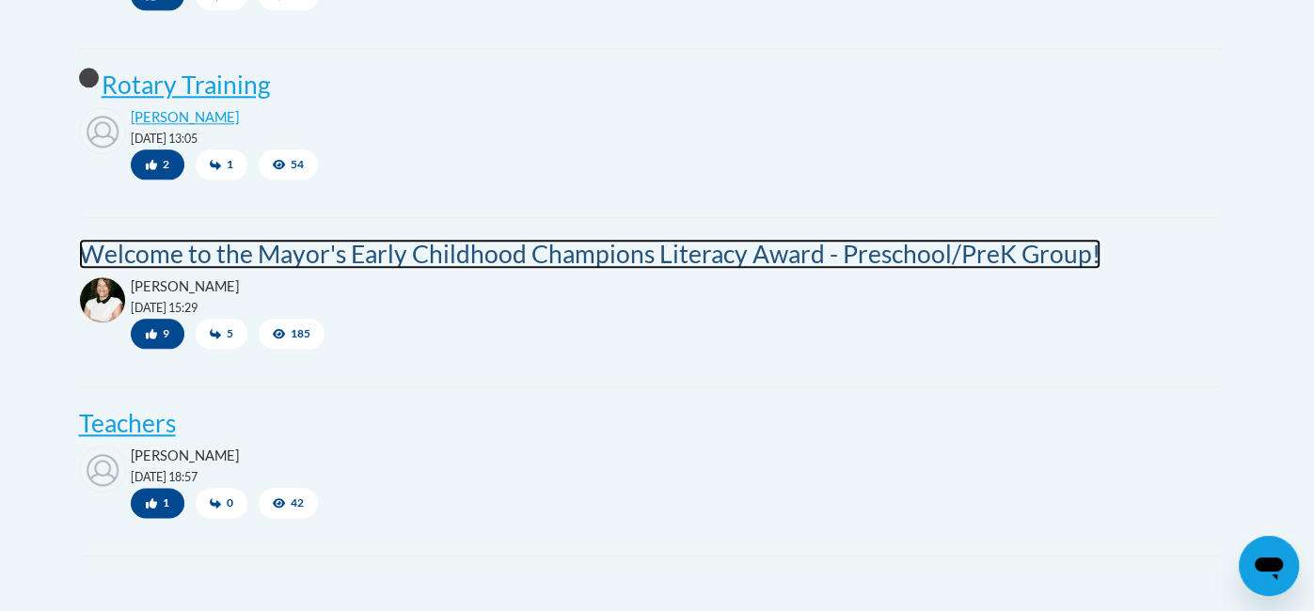
click at [1057, 259] on post "Welcome to the Mayor's Early Childhood Champions Literacy Award - Preschool/Pre…" at bounding box center [589, 254] width 1021 height 30
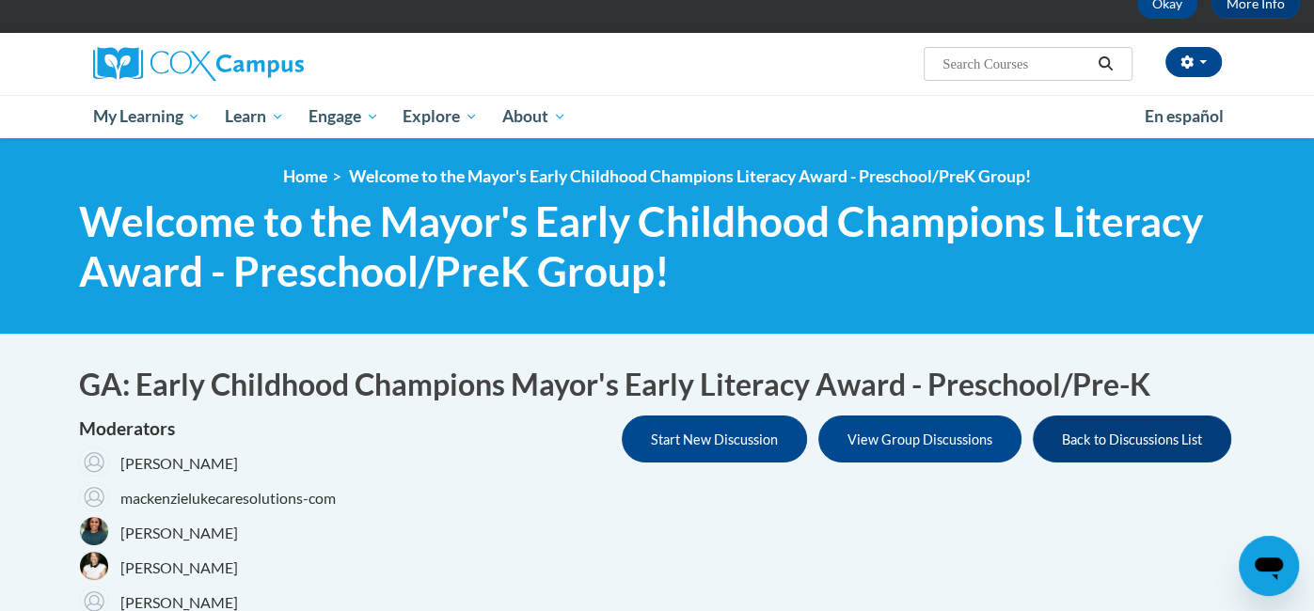
scroll to position [106, 0]
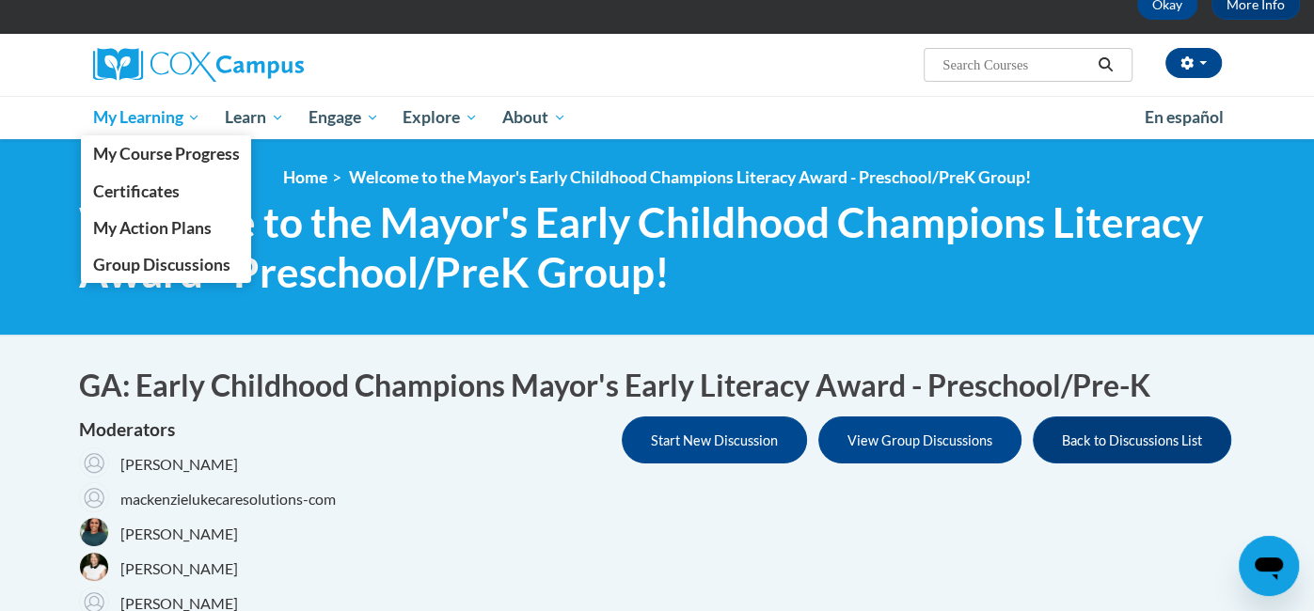
click at [169, 112] on span "My Learning" at bounding box center [146, 117] width 108 height 23
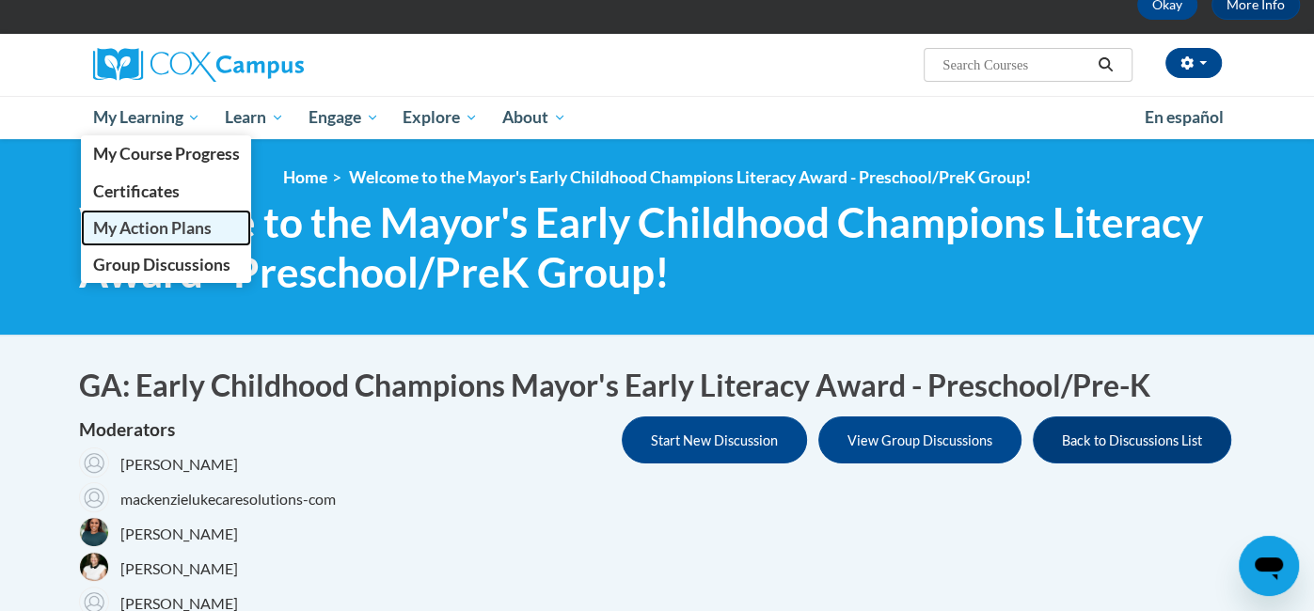
click at [182, 229] on span "My Action Plans" at bounding box center [151, 228] width 118 height 20
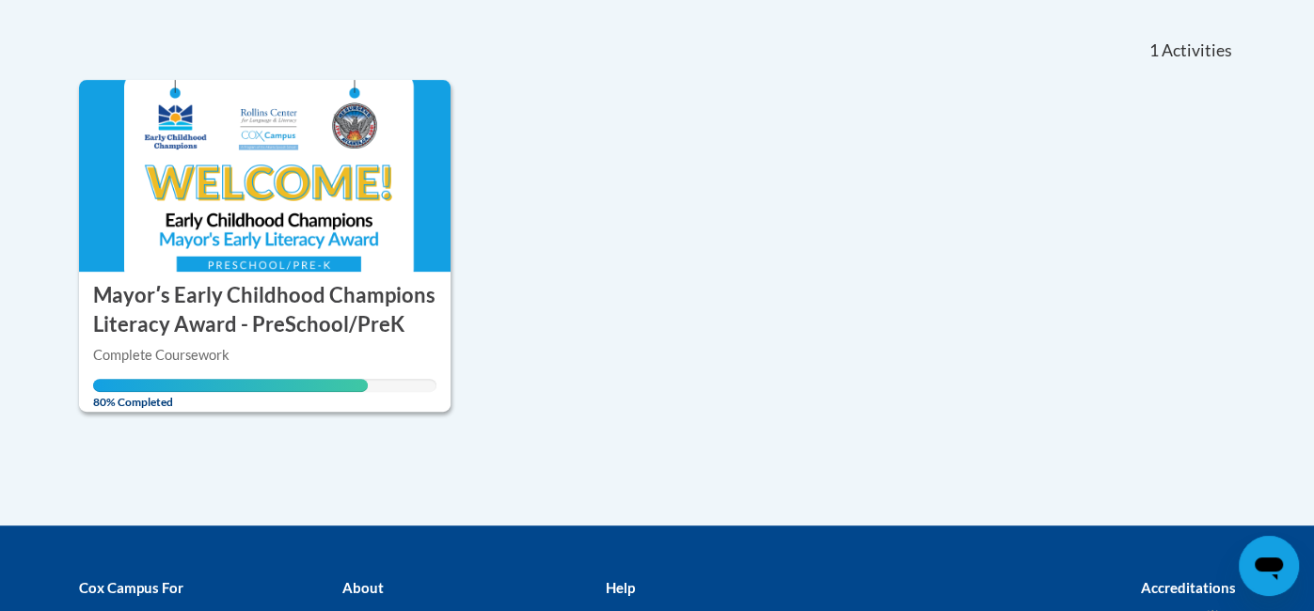
scroll to position [427, 0]
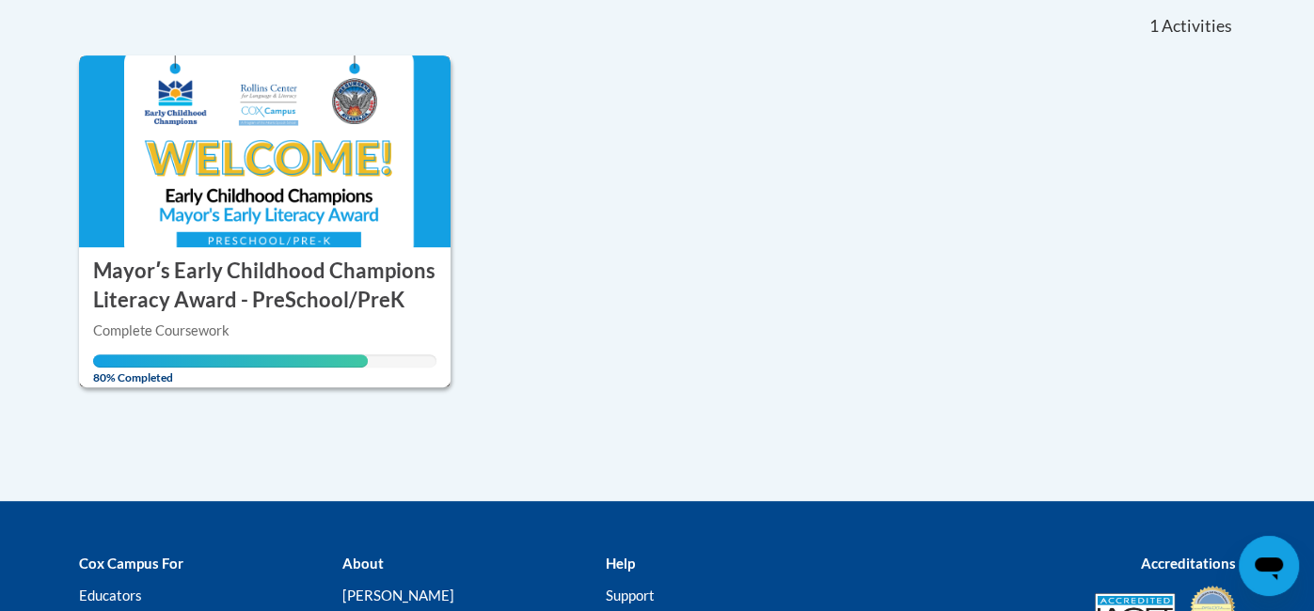
click at [171, 276] on h3 "Mayorʹs Early Childhood Champions Literacy Award - PreSchool/PreK" at bounding box center [265, 286] width 344 height 58
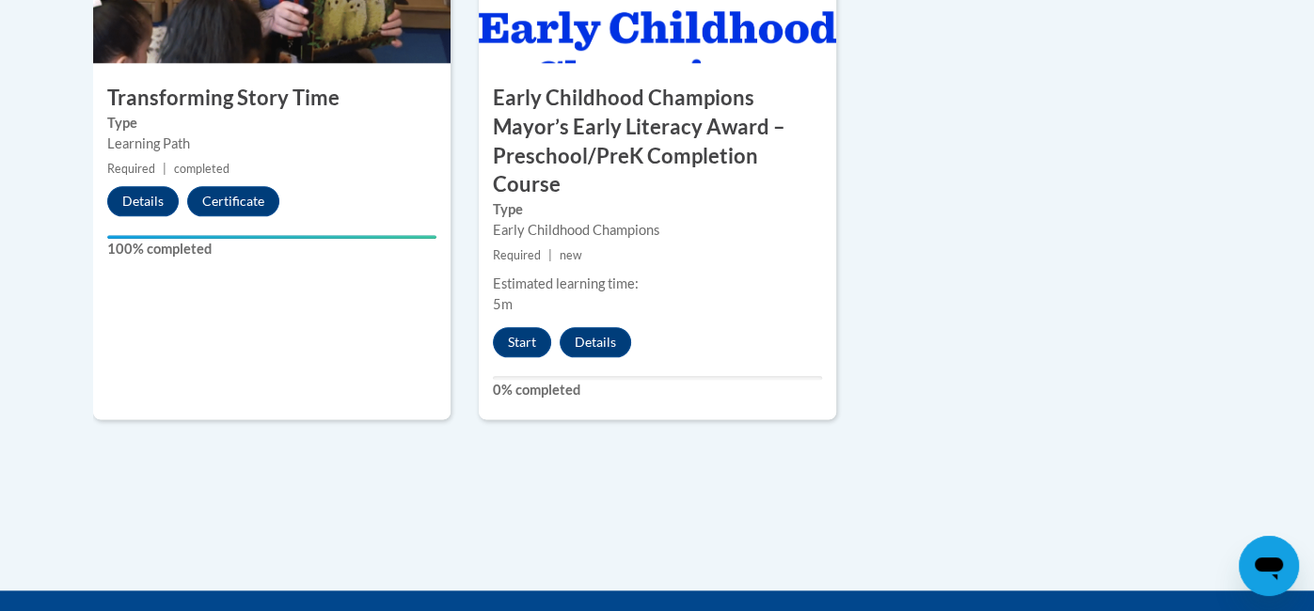
scroll to position [1380, 0]
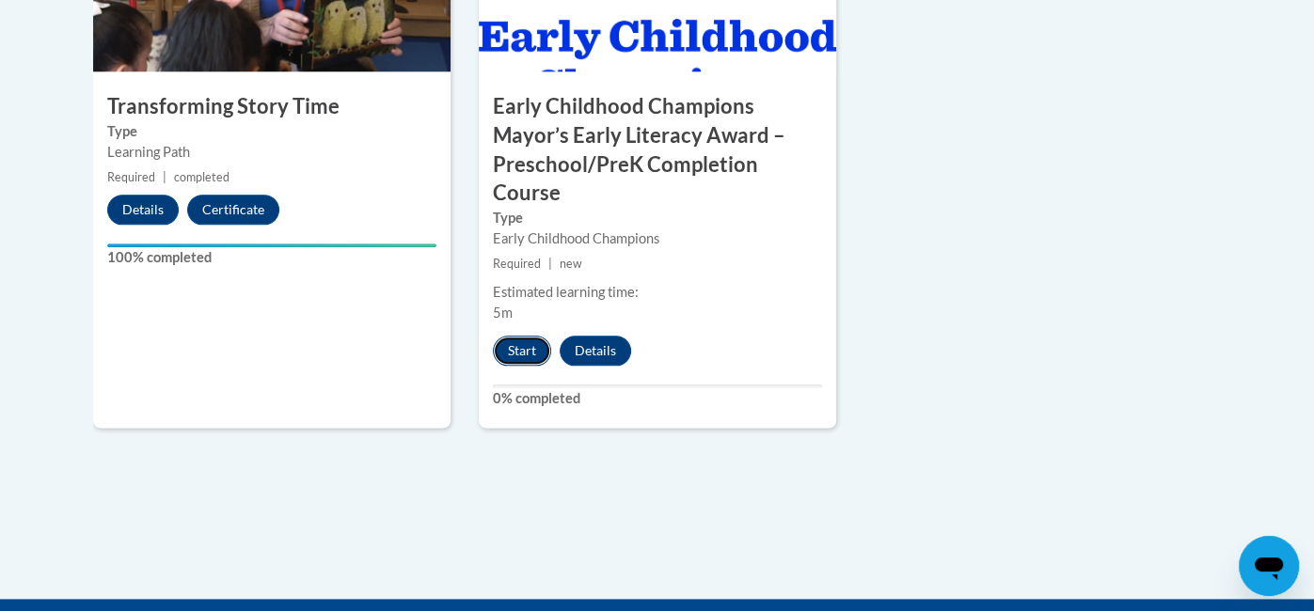
click at [521, 350] on button "Start" at bounding box center [522, 351] width 58 height 30
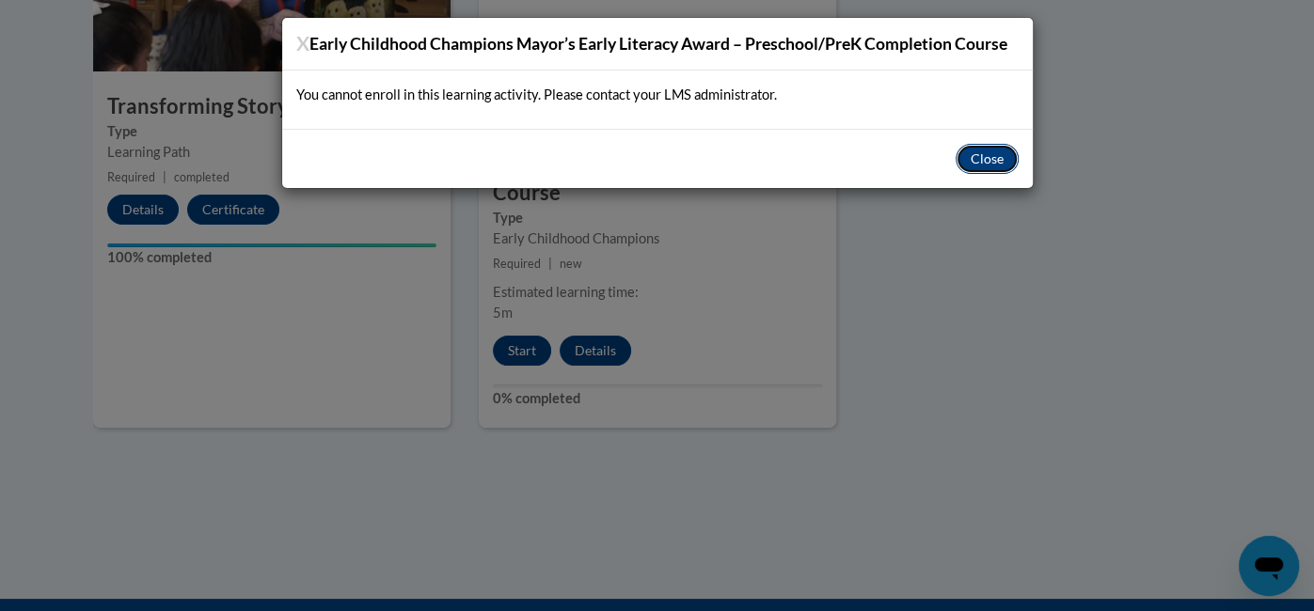
click at [992, 168] on button "Close" at bounding box center [986, 159] width 63 height 30
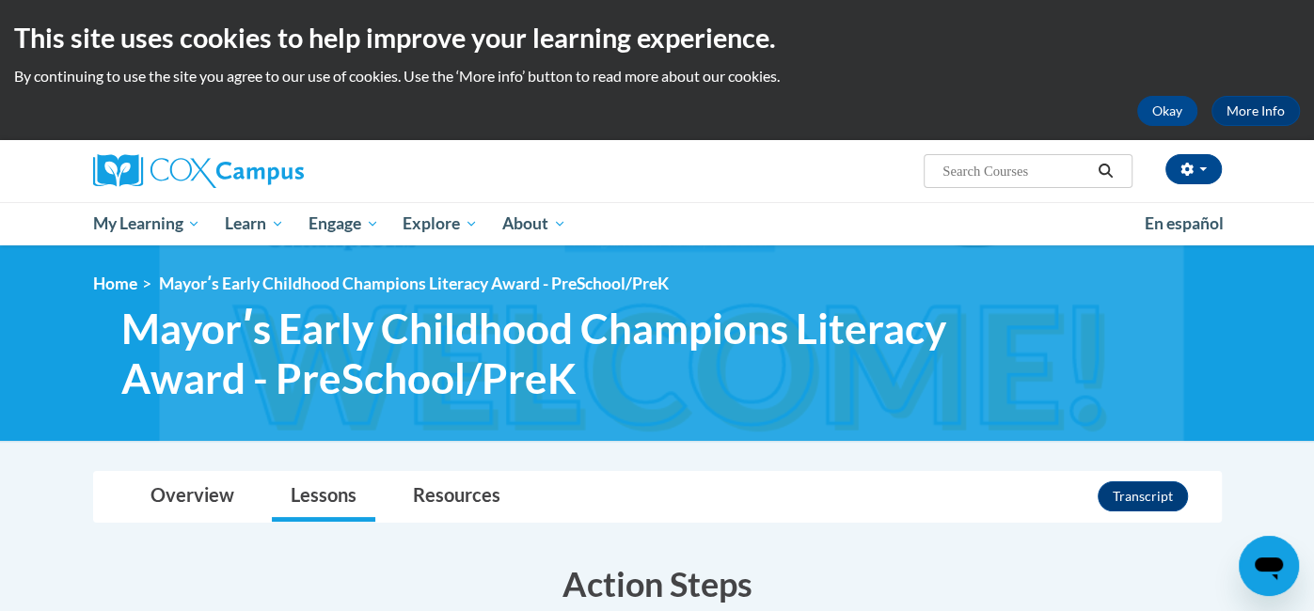
click at [147, 65] on div "This site uses cookies to help improve your learning experience. By continuing …" at bounding box center [657, 70] width 1314 height 140
click at [136, 111] on div "Okay More Info" at bounding box center [656, 111] width 1285 height 30
click at [129, 171] on img at bounding box center [198, 171] width 211 height 34
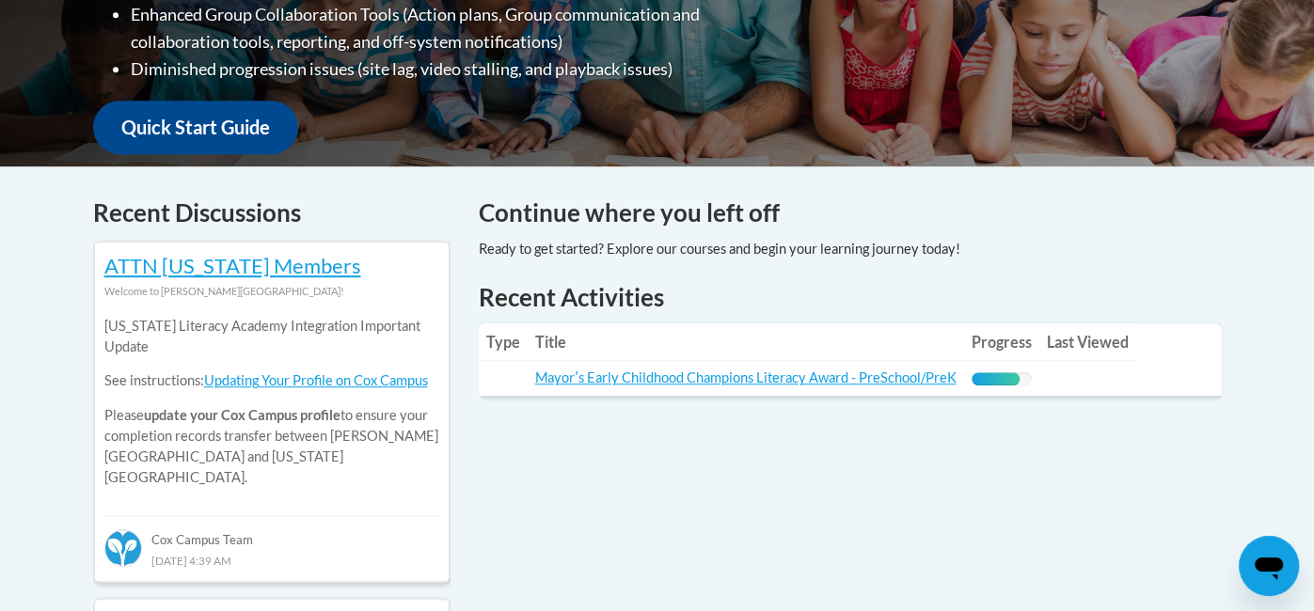
scroll to position [607, 0]
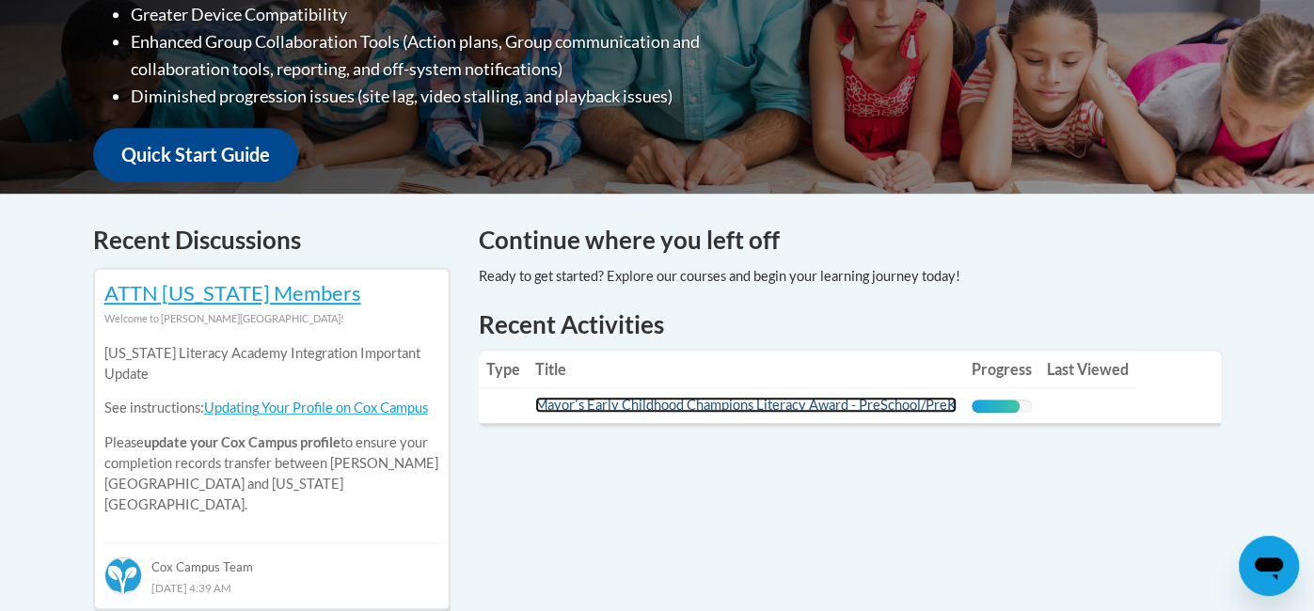
click at [717, 409] on link "Mayorʹs Early Childhood Champions Literacy Award - PreSchool/PreK" at bounding box center [745, 405] width 421 height 16
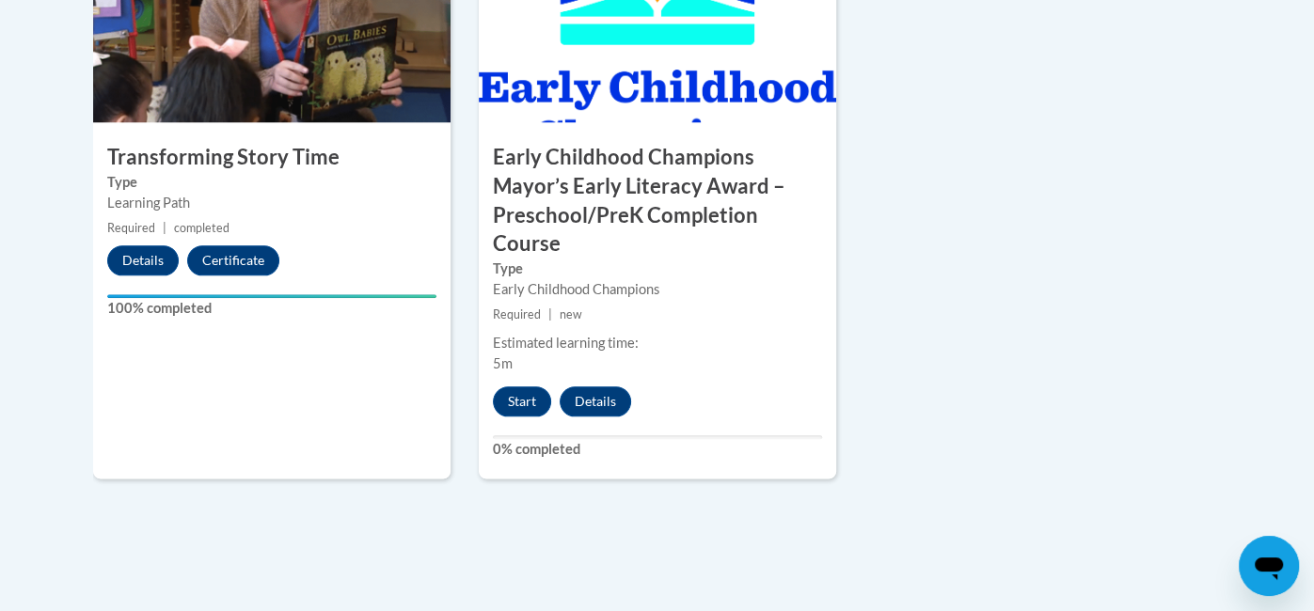
scroll to position [1330, 0]
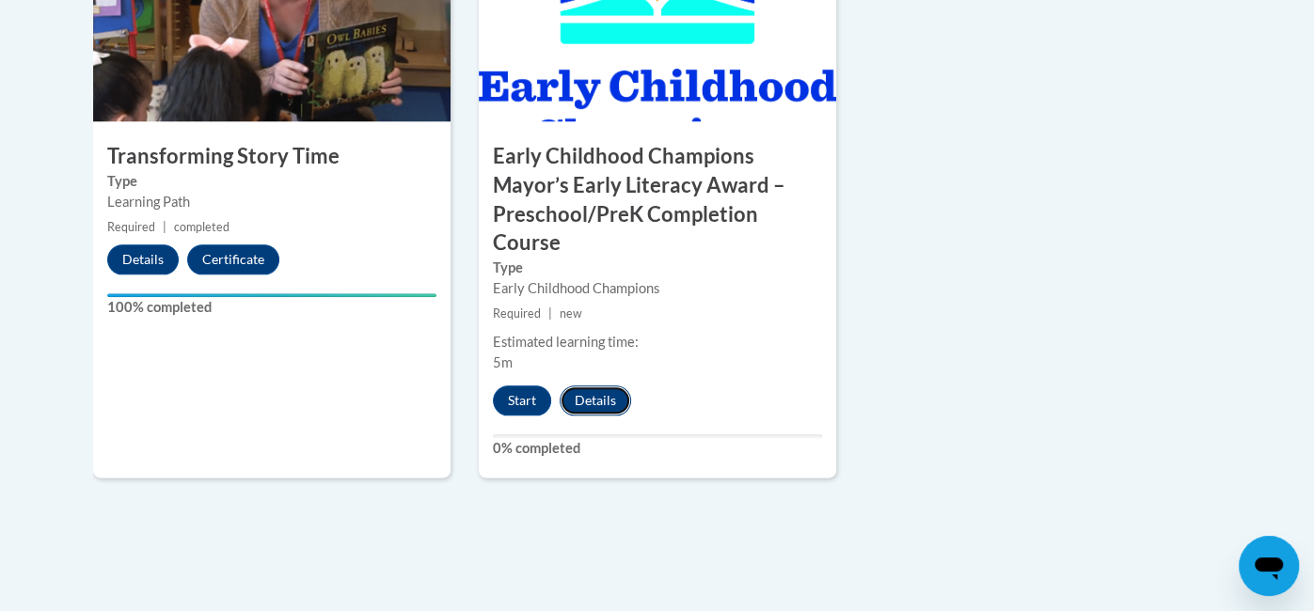
click at [604, 401] on button "Details" at bounding box center [595, 401] width 71 height 30
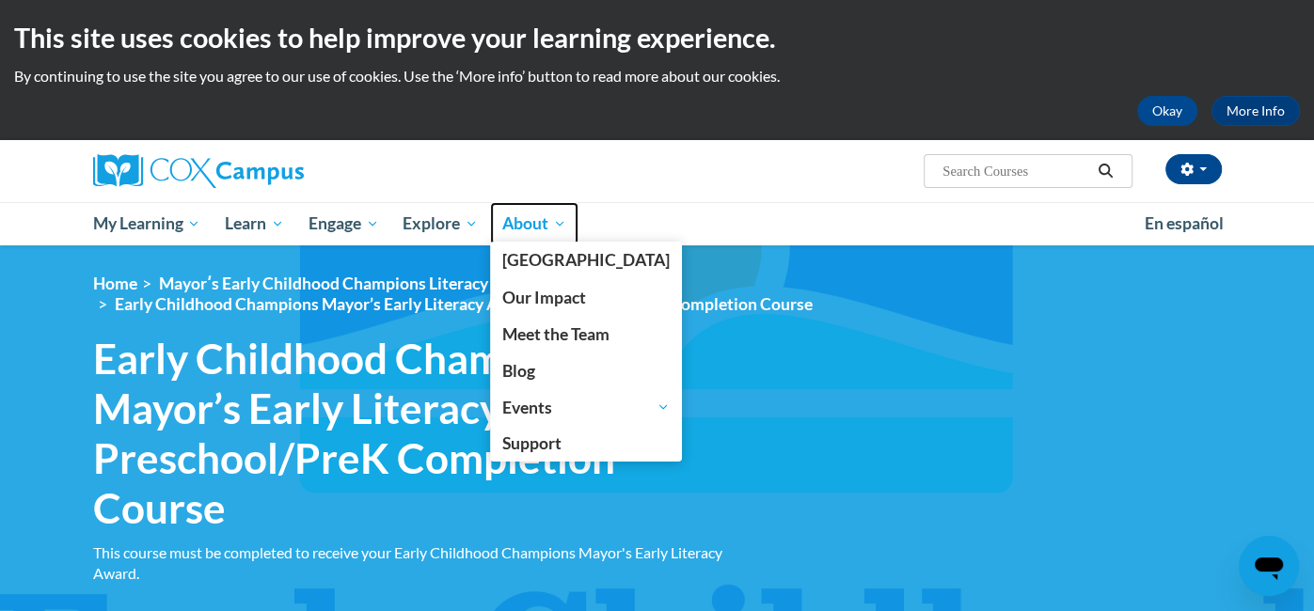
click at [532, 220] on span "About" at bounding box center [534, 224] width 64 height 23
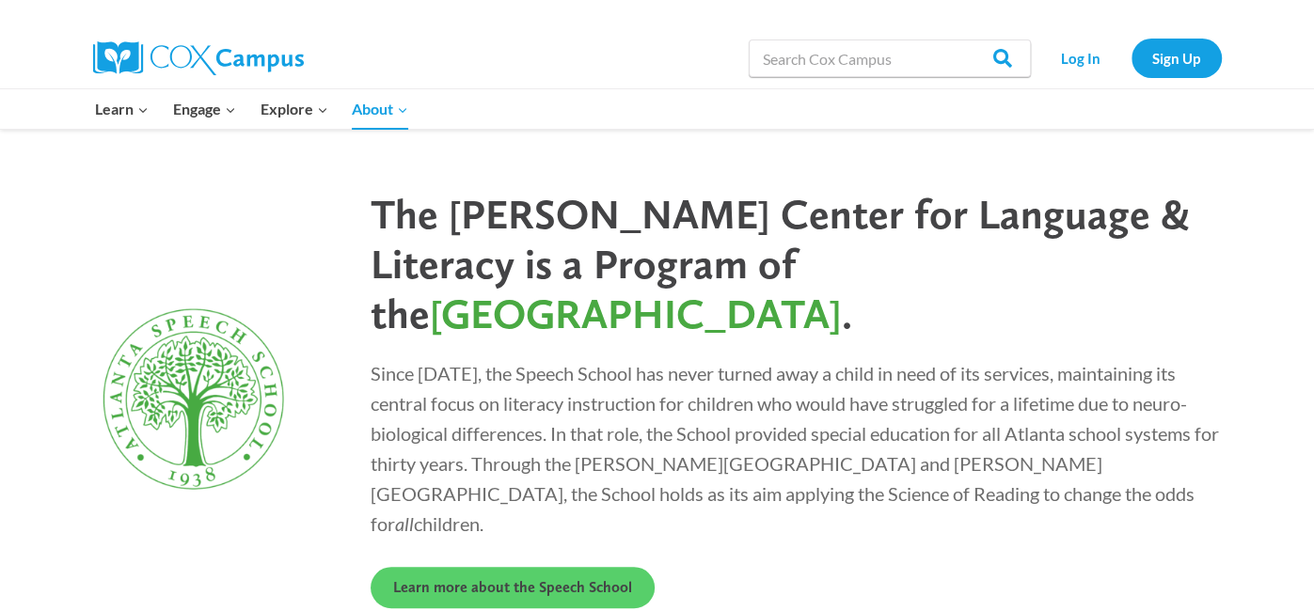
scroll to position [5208, 0]
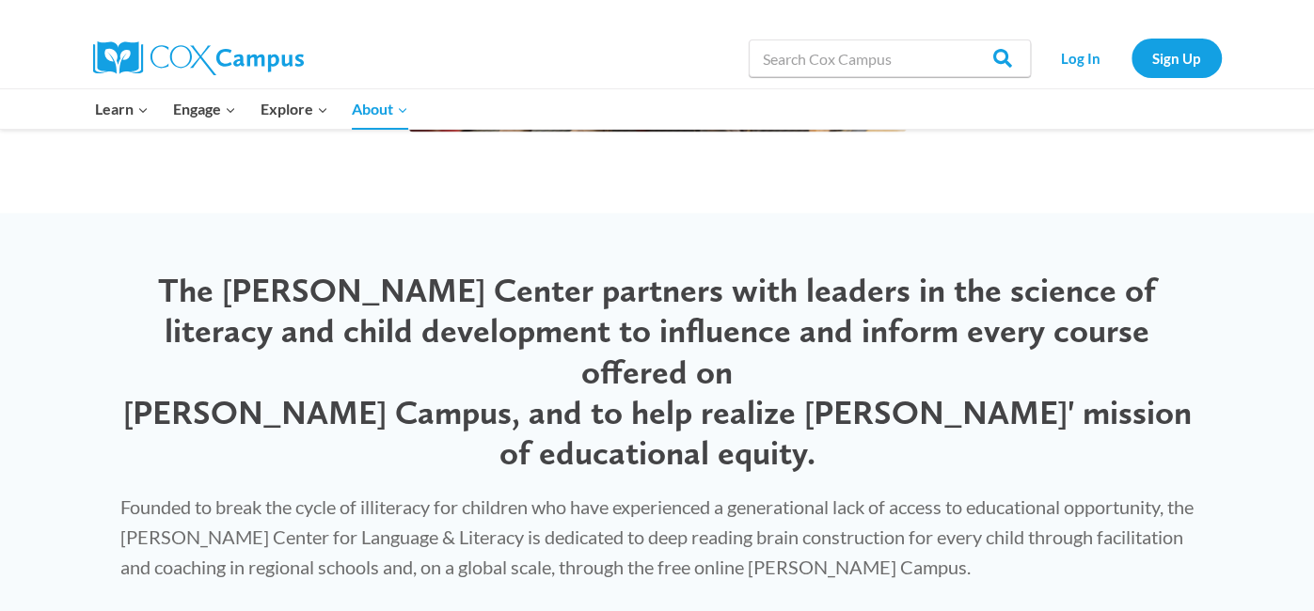
scroll to position [3506, 0]
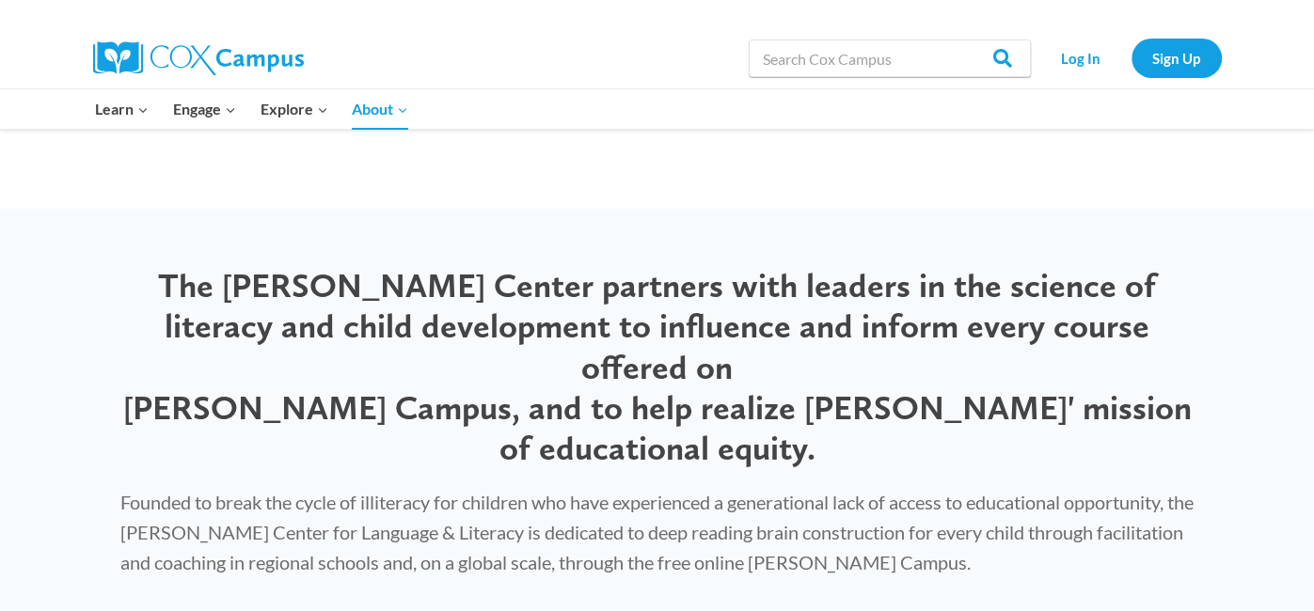
click at [1159, 468] on div "Founded to break the cycle of illiteracy for children who have experienced a ge…" at bounding box center [658, 532] width 1112 height 128
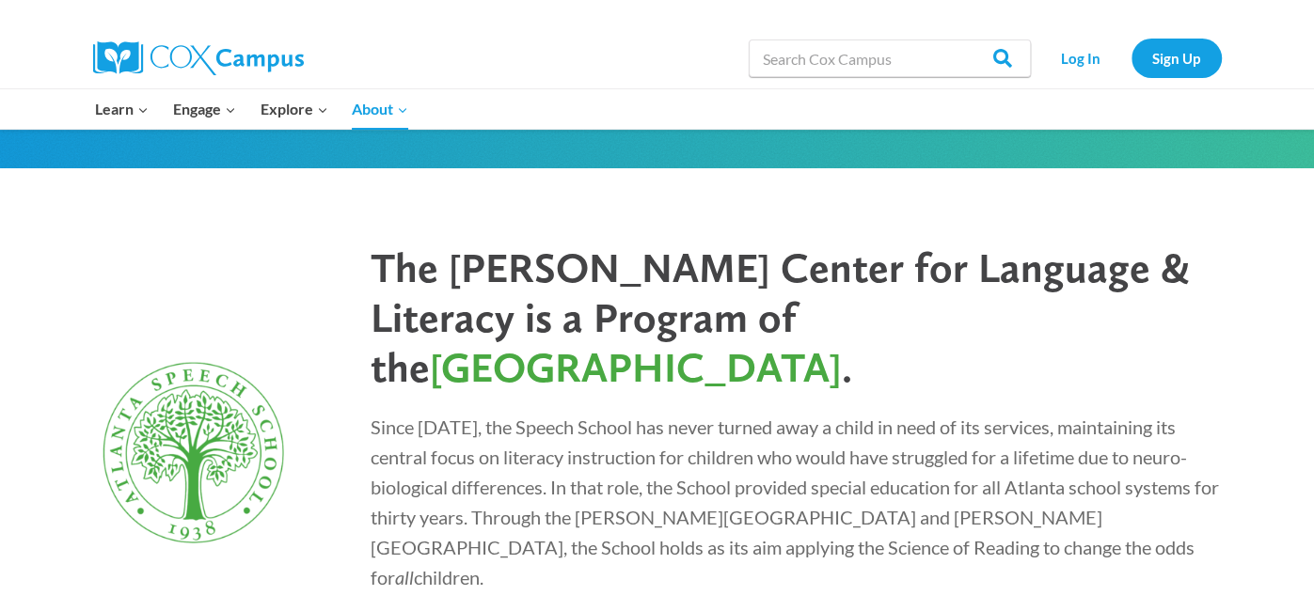
scroll to position [5139, 0]
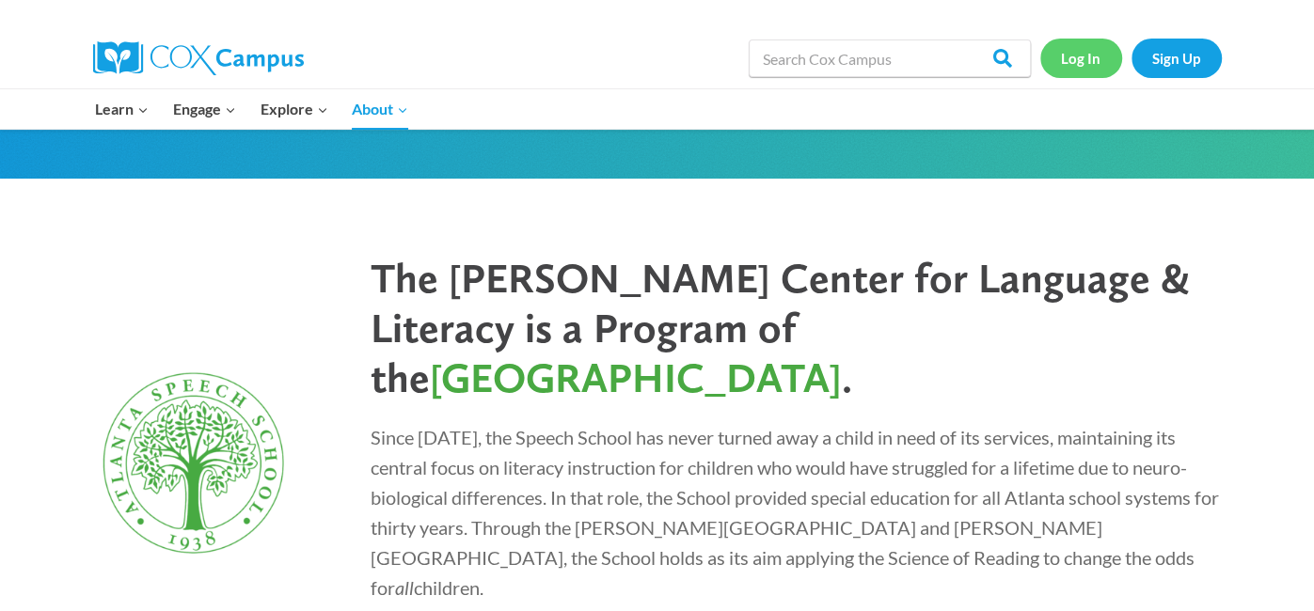
click at [1094, 74] on link "Log In" at bounding box center [1081, 58] width 82 height 39
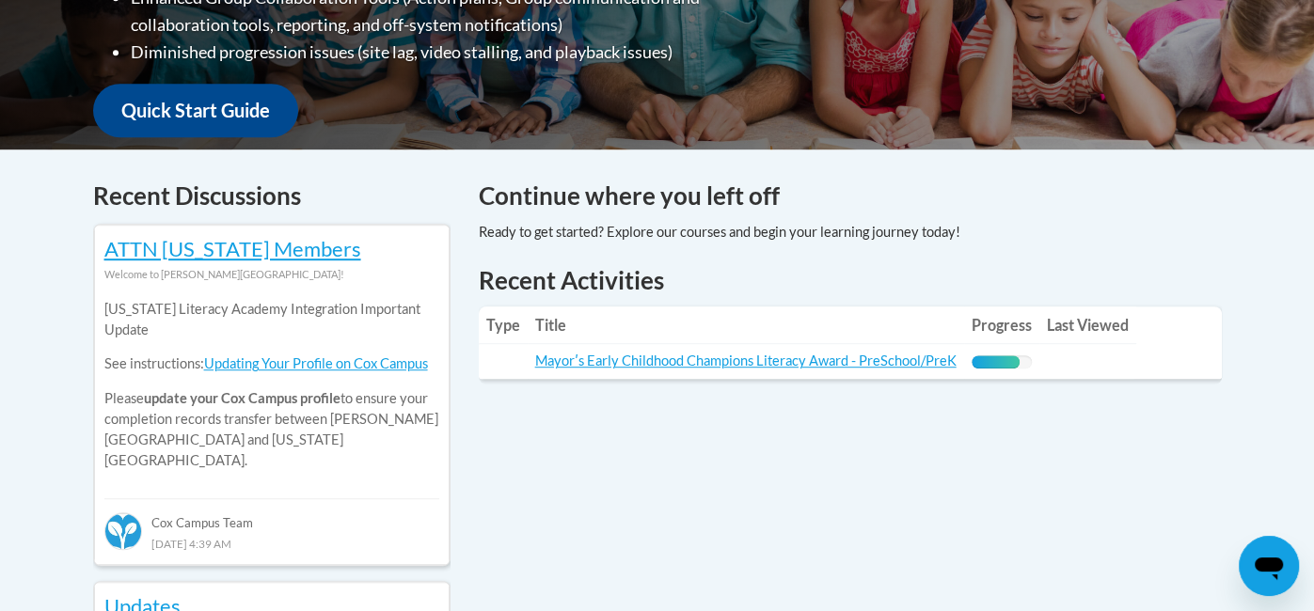
scroll to position [653, 0]
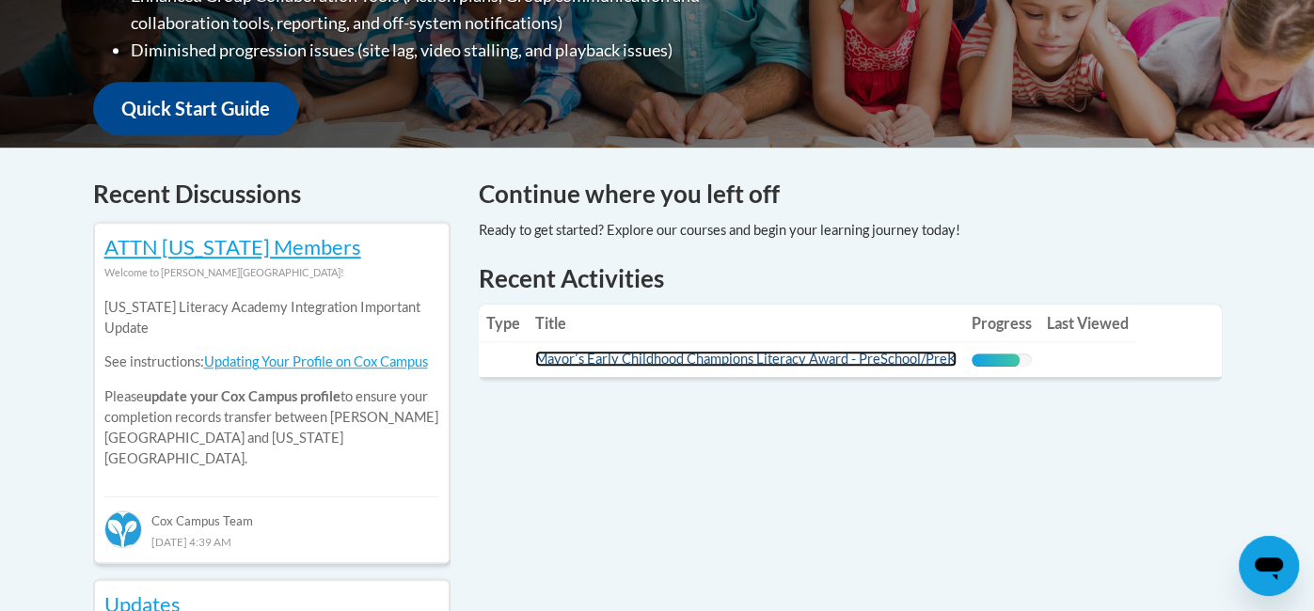
click at [737, 360] on link "Mayorʹs Early Childhood Champions Literacy Award - PreSchool/PreK" at bounding box center [745, 359] width 421 height 16
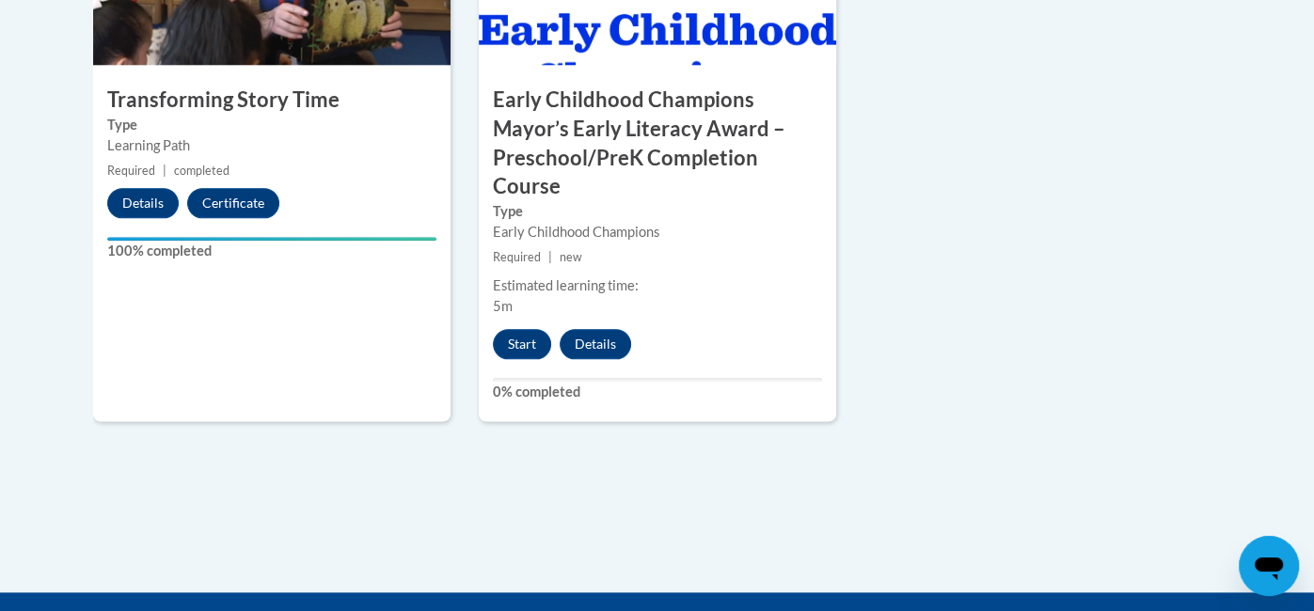
scroll to position [1385, 0]
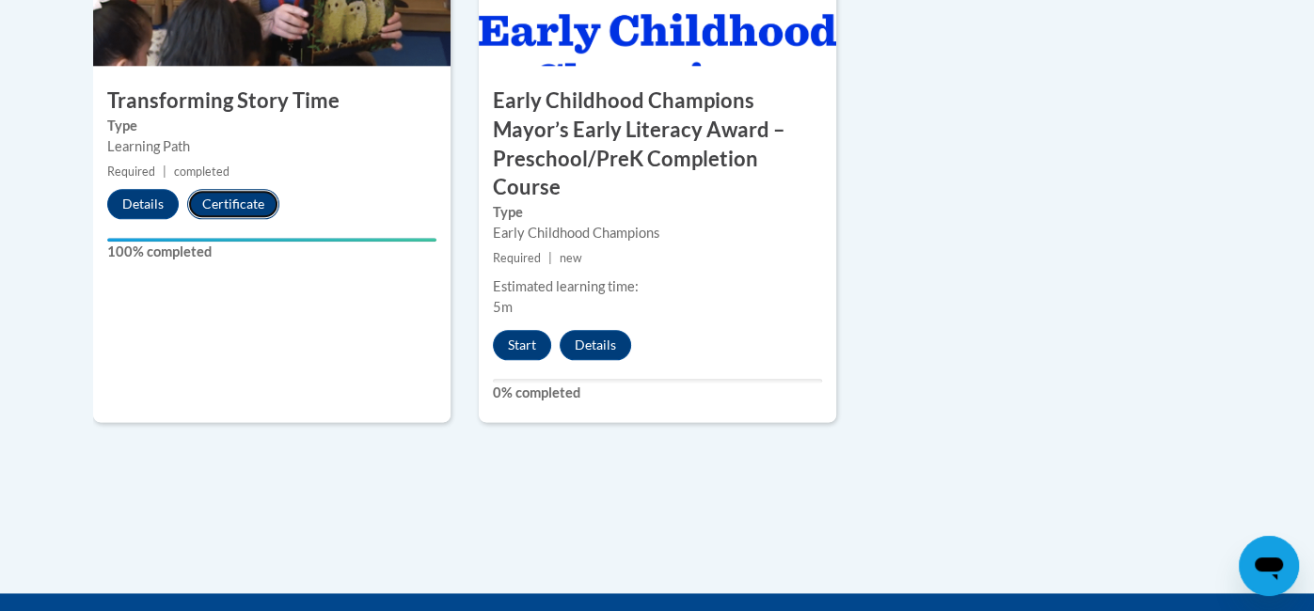
click at [252, 213] on button "Certificate" at bounding box center [233, 204] width 92 height 30
click at [140, 205] on button "Details" at bounding box center [142, 204] width 71 height 30
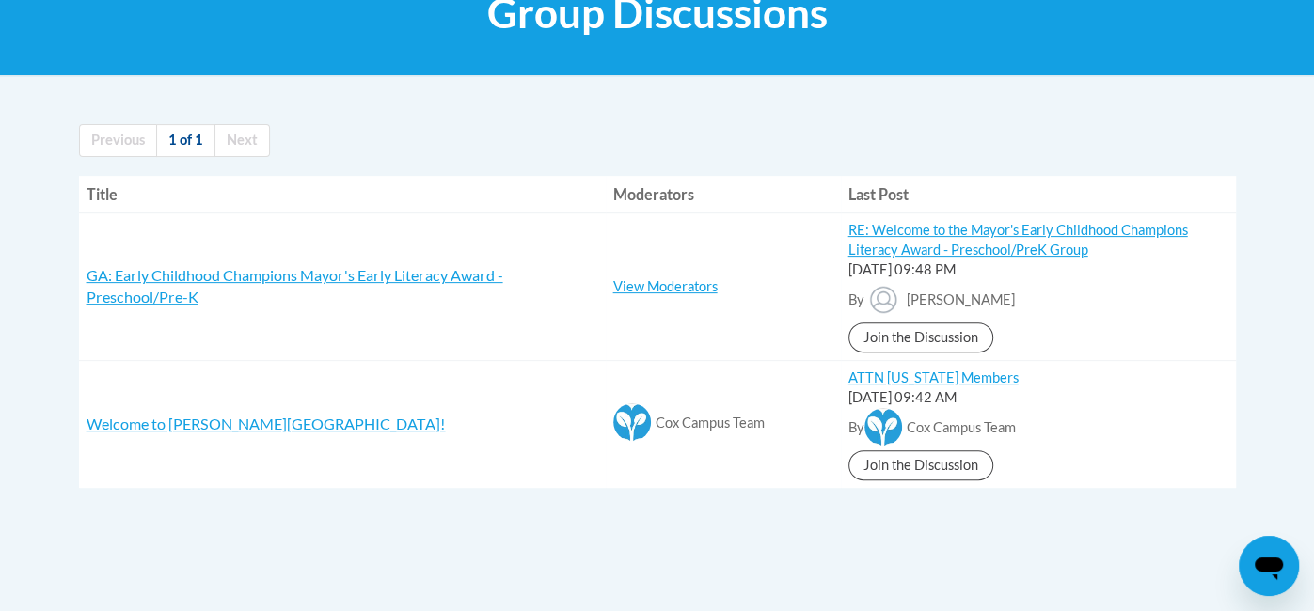
scroll to position [298, 0]
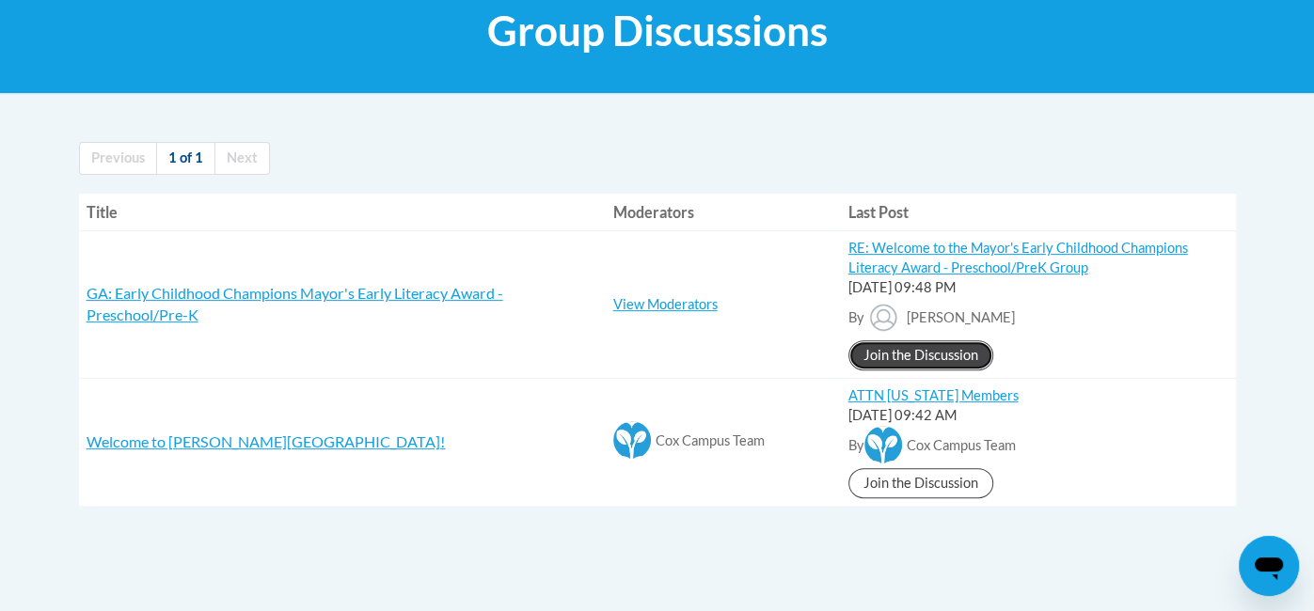
click at [935, 357] on link "Join the Discussion" at bounding box center [920, 355] width 145 height 30
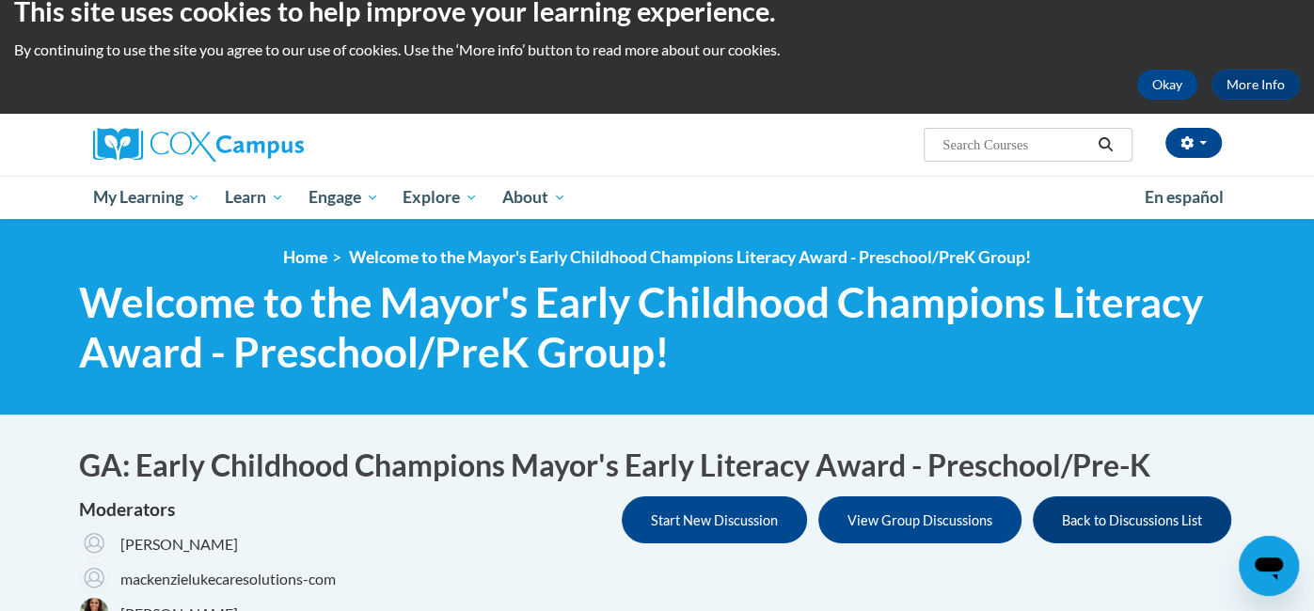
scroll to position [20, 0]
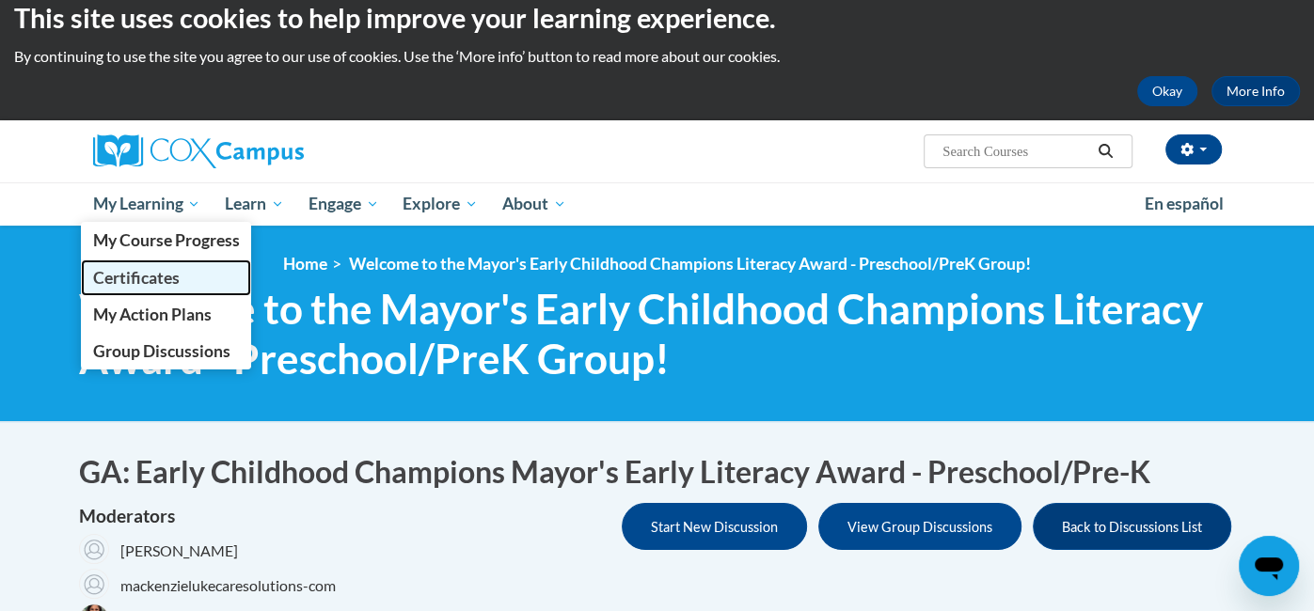
click at [154, 279] on span "Certificates" at bounding box center [135, 278] width 87 height 20
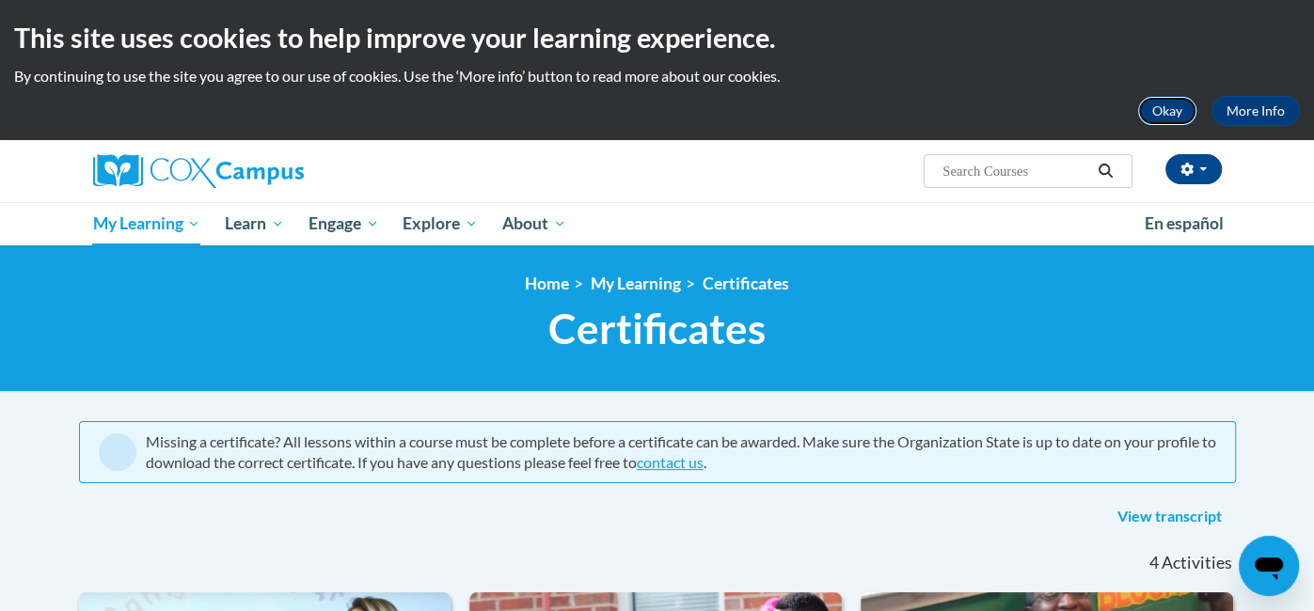
click at [1170, 118] on button "Okay" at bounding box center [1167, 111] width 60 height 30
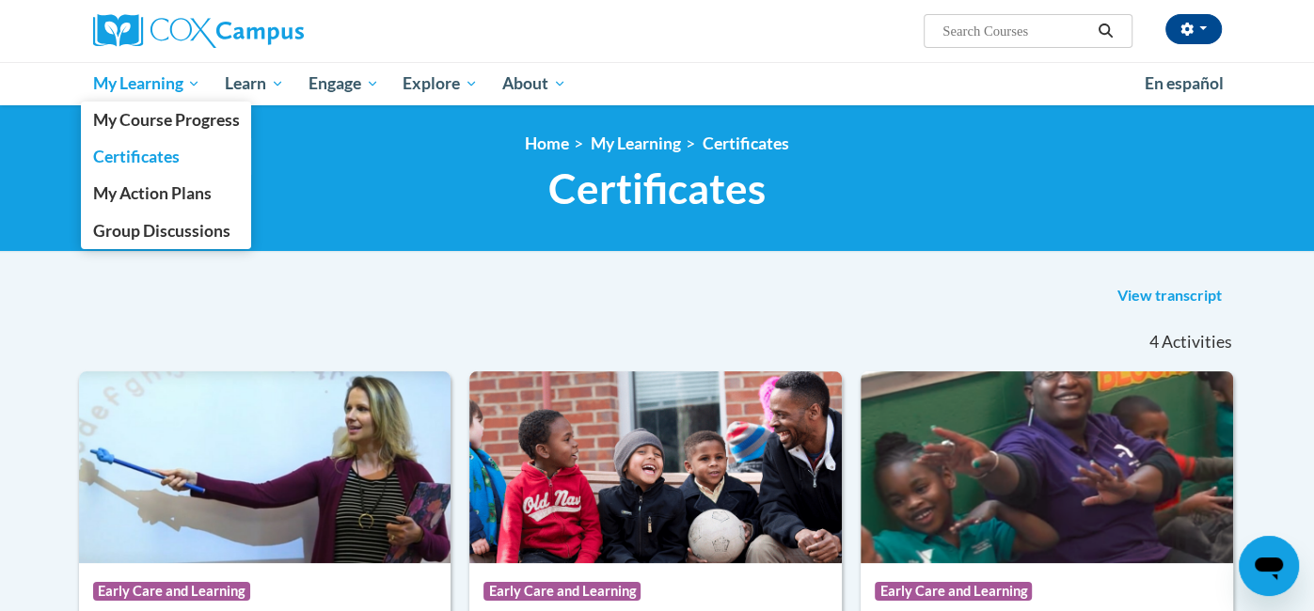
click at [184, 85] on span "My Learning" at bounding box center [146, 83] width 108 height 23
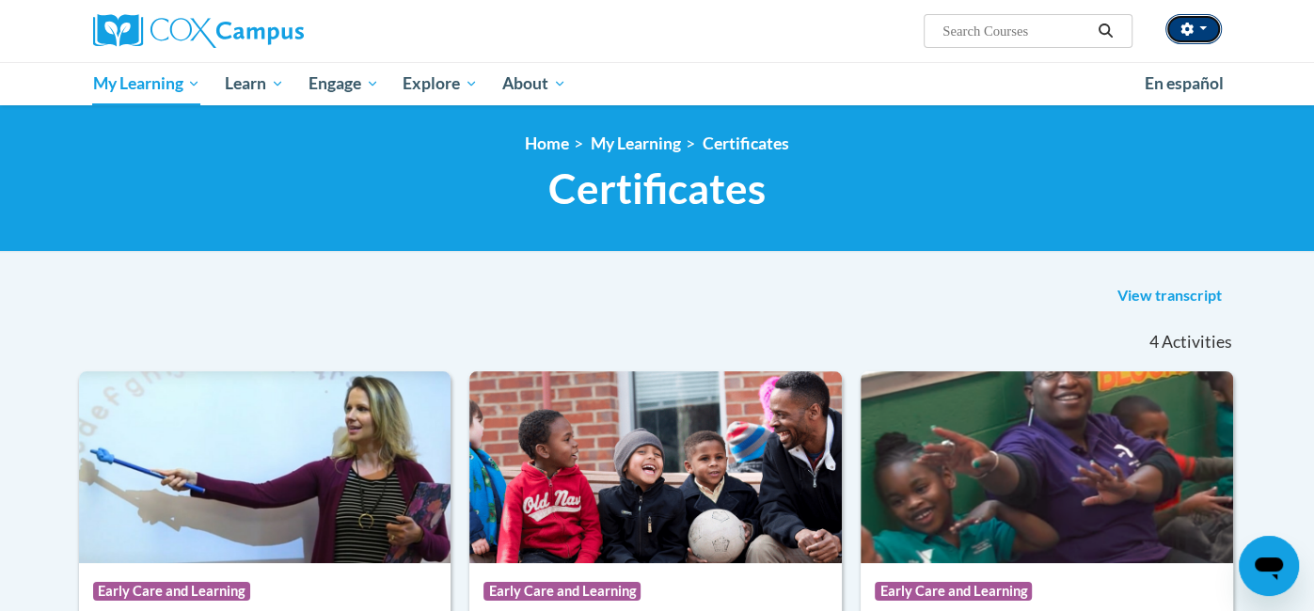
click at [1202, 27] on span "button" at bounding box center [1203, 28] width 8 height 4
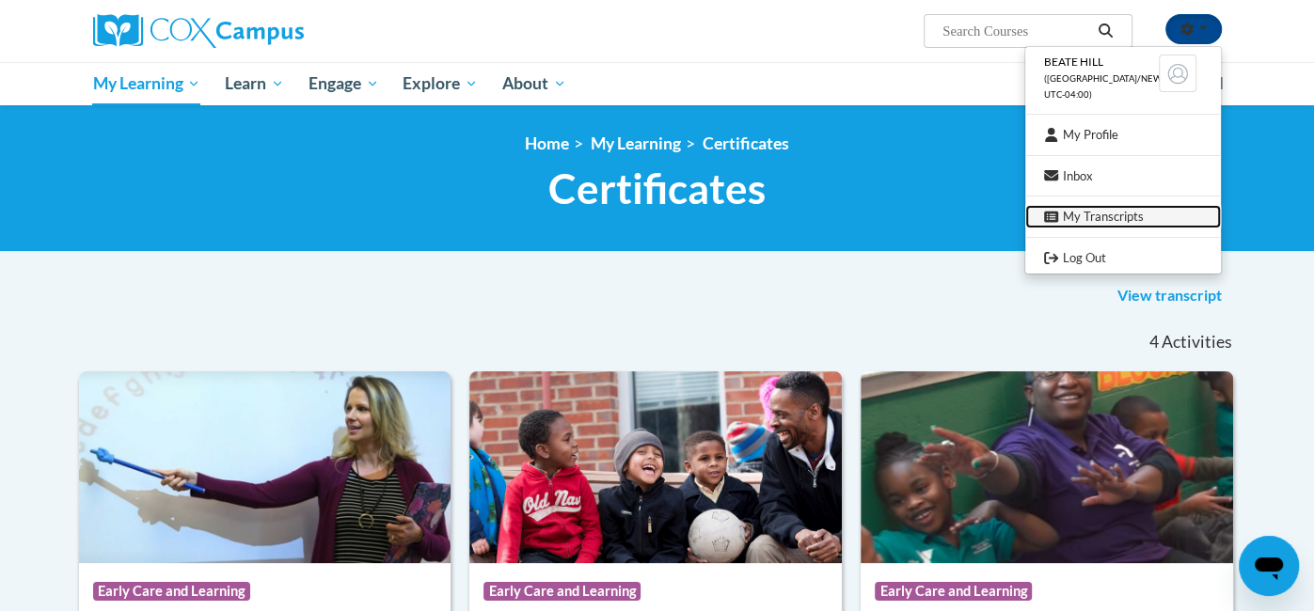
click at [1135, 222] on link "My Transcripts" at bounding box center [1123, 217] width 196 height 24
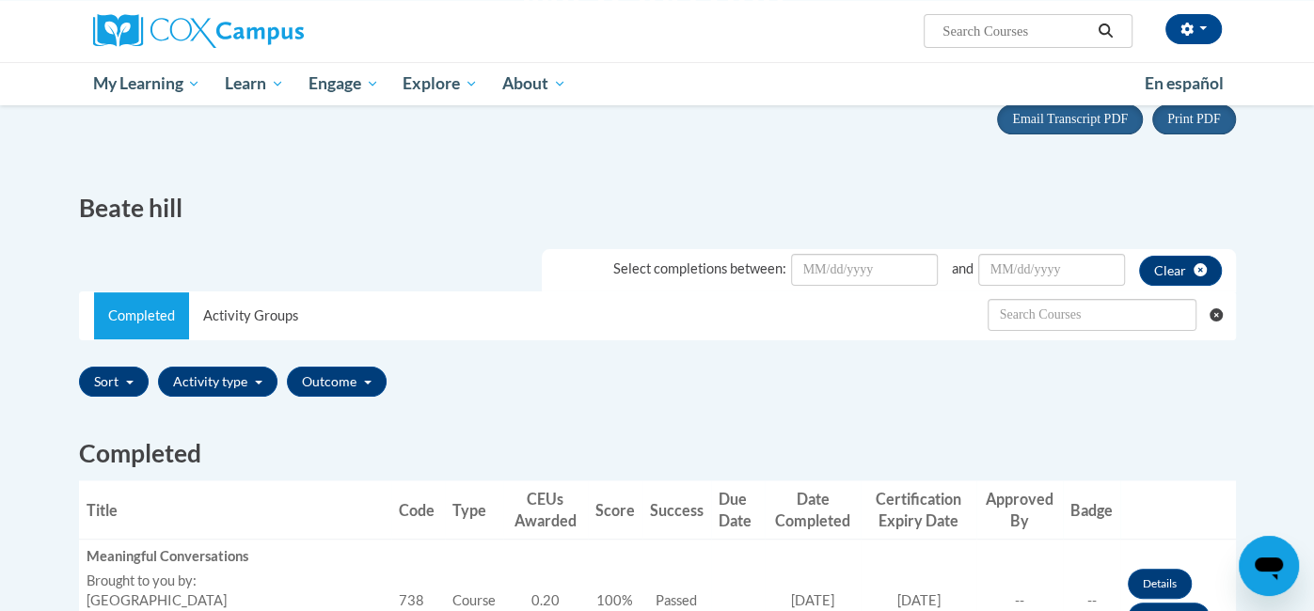
scroll to position [184, 0]
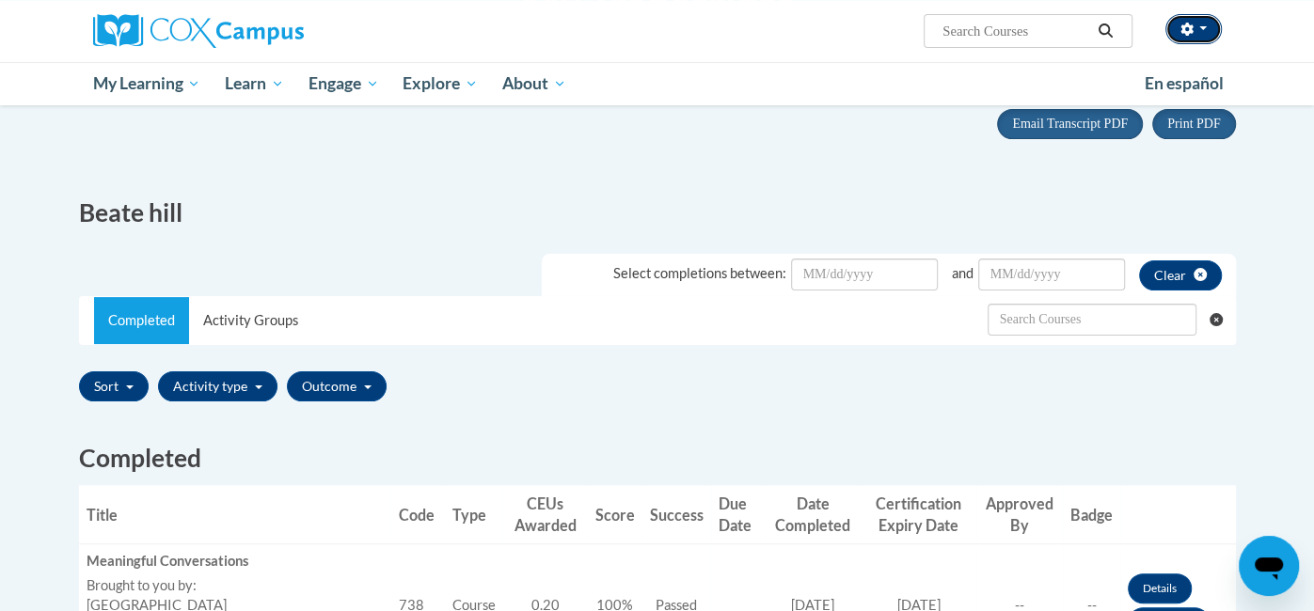
click at [1203, 29] on span "button" at bounding box center [1203, 28] width 8 height 4
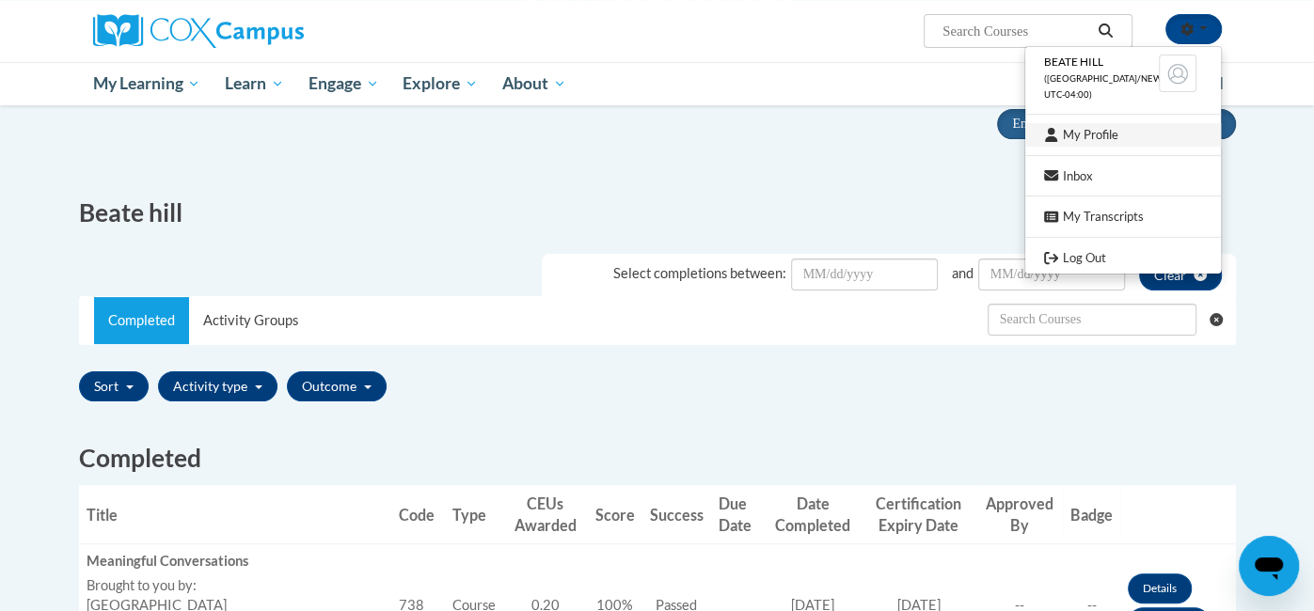
click at [1143, 140] on link "My Profile" at bounding box center [1123, 135] width 196 height 24
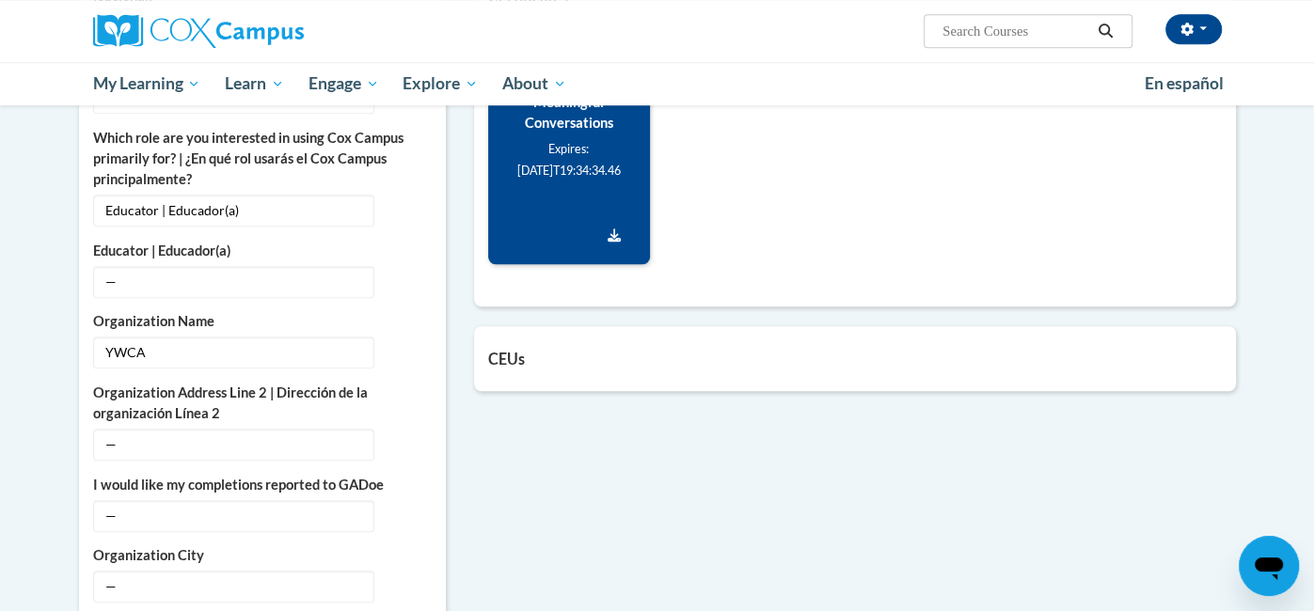
scroll to position [1012, 0]
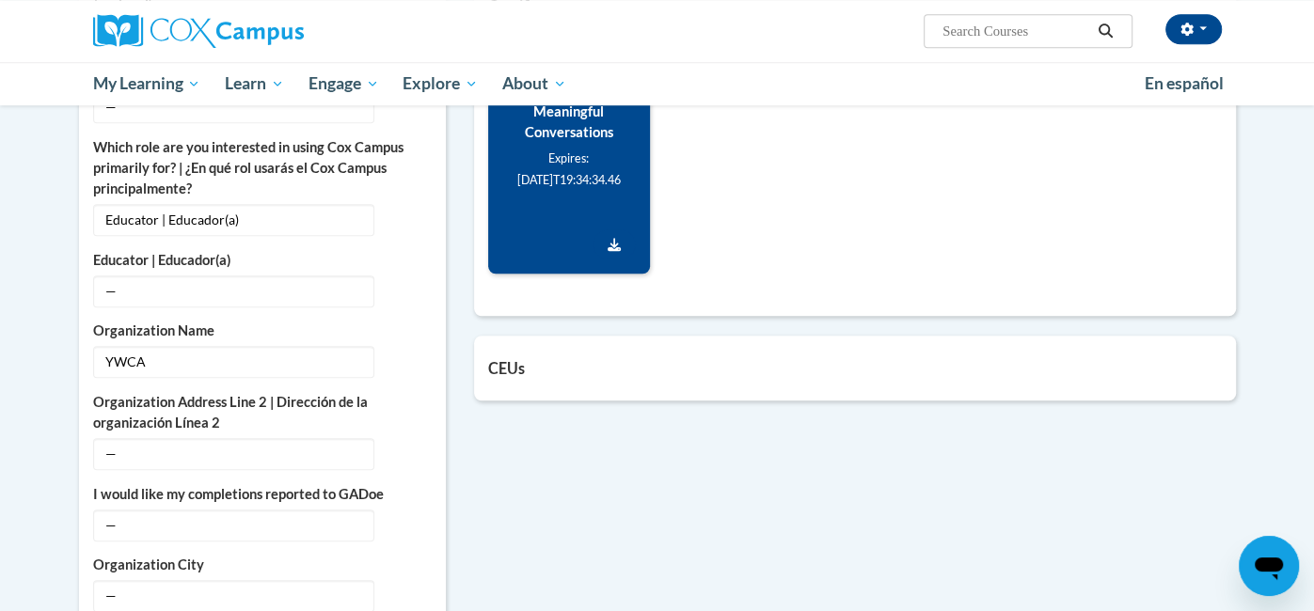
click at [560, 368] on h5 "CEUs" at bounding box center [854, 368] width 733 height 18
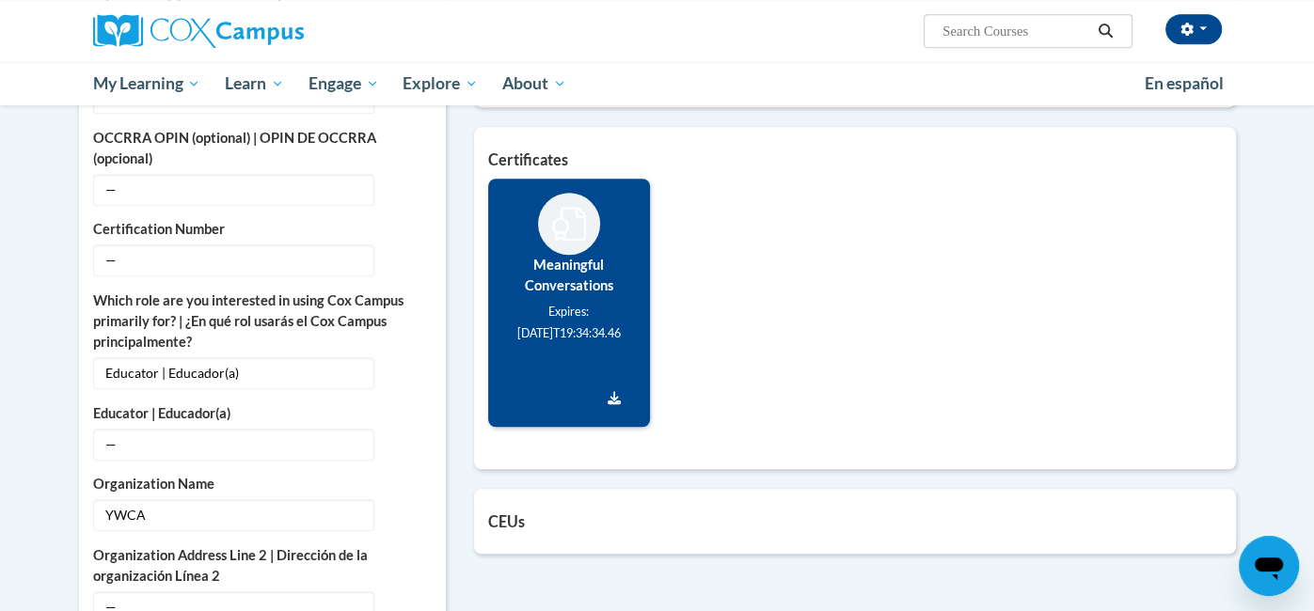
scroll to position [858, 0]
click at [599, 339] on small "Expires: [DATE]T19:34:34.46" at bounding box center [568, 324] width 103 height 36
click at [615, 405] on link "Download Certificate" at bounding box center [613, 399] width 43 height 30
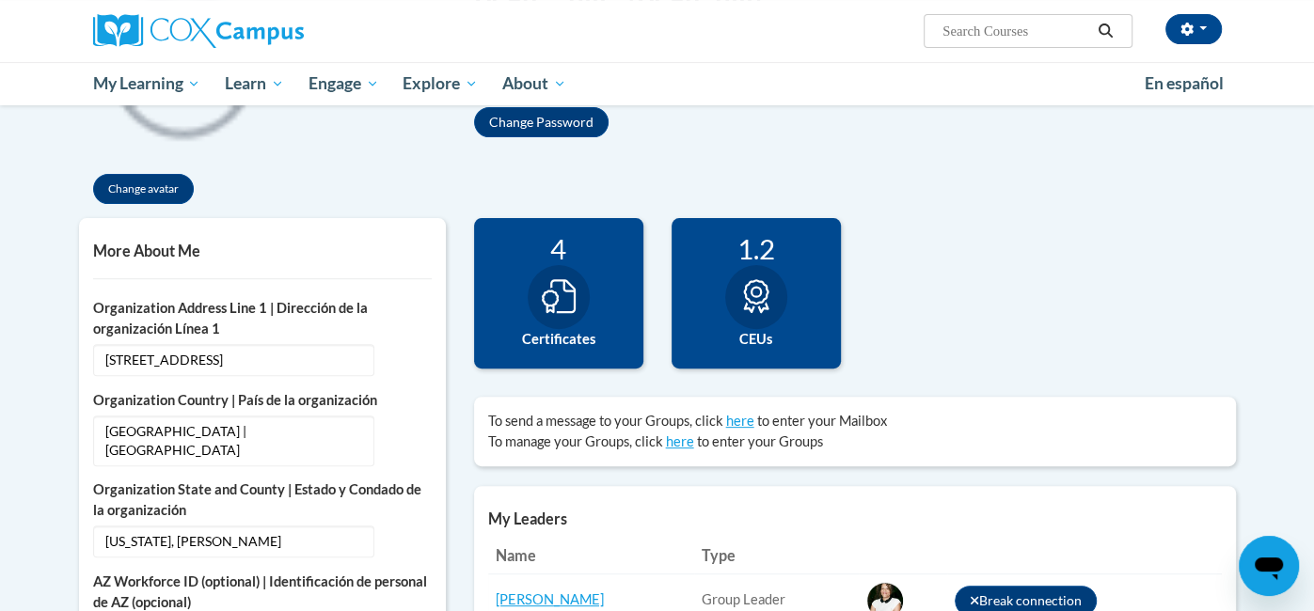
scroll to position [323, 0]
click at [763, 313] on div at bounding box center [756, 297] width 62 height 64
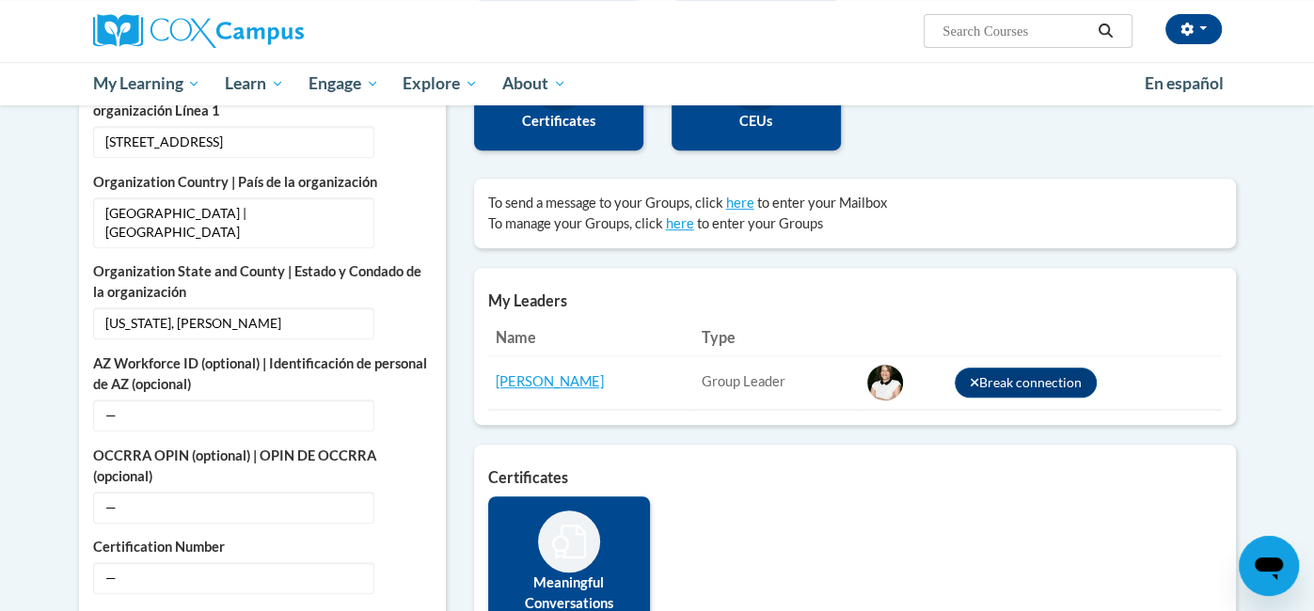
scroll to position [541, 0]
click at [536, 385] on link "[PERSON_NAME]" at bounding box center [550, 381] width 108 height 16
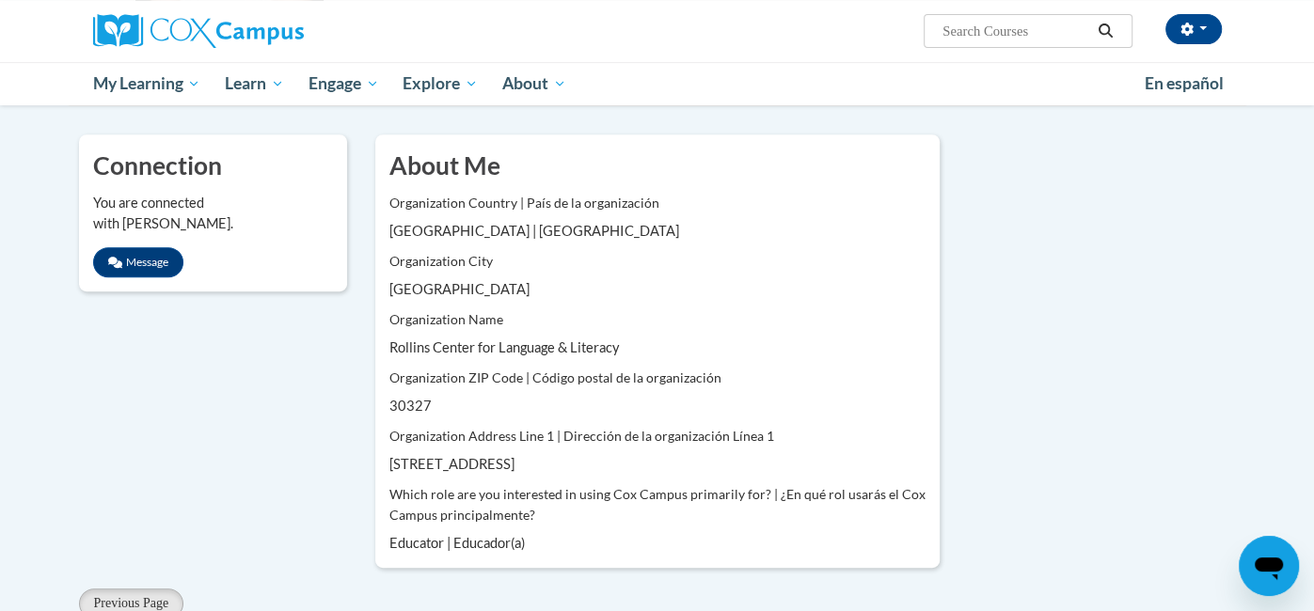
scroll to position [478, 0]
click at [128, 250] on button "Message" at bounding box center [138, 265] width 90 height 30
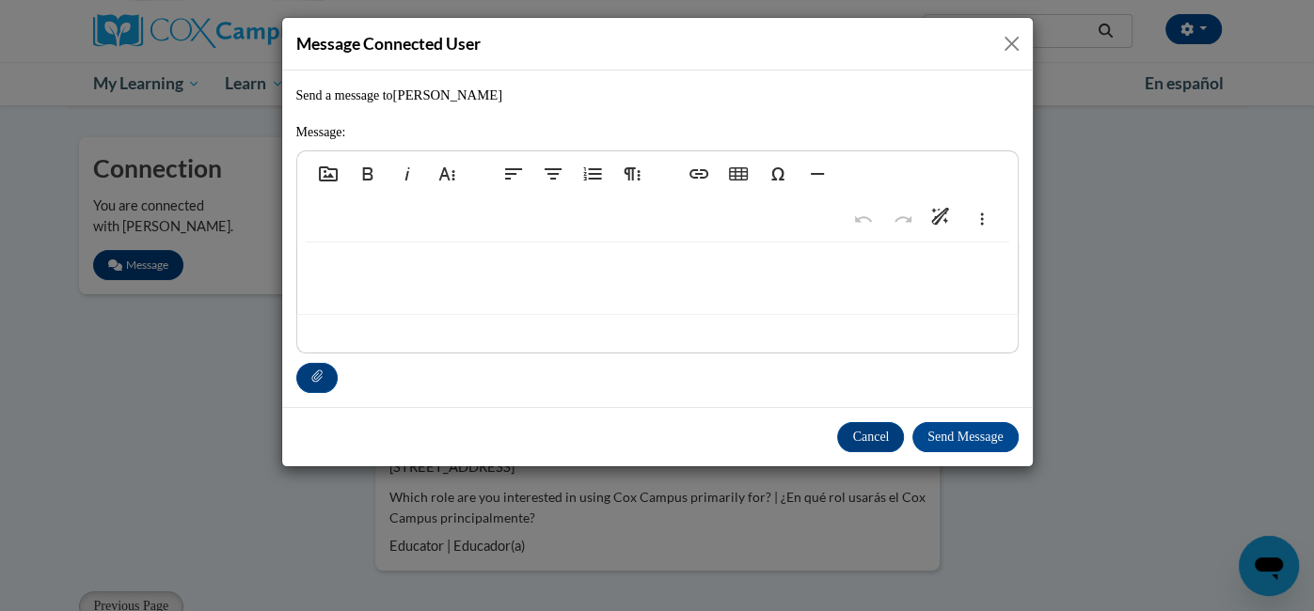
click at [952, 291] on div at bounding box center [657, 278] width 720 height 71
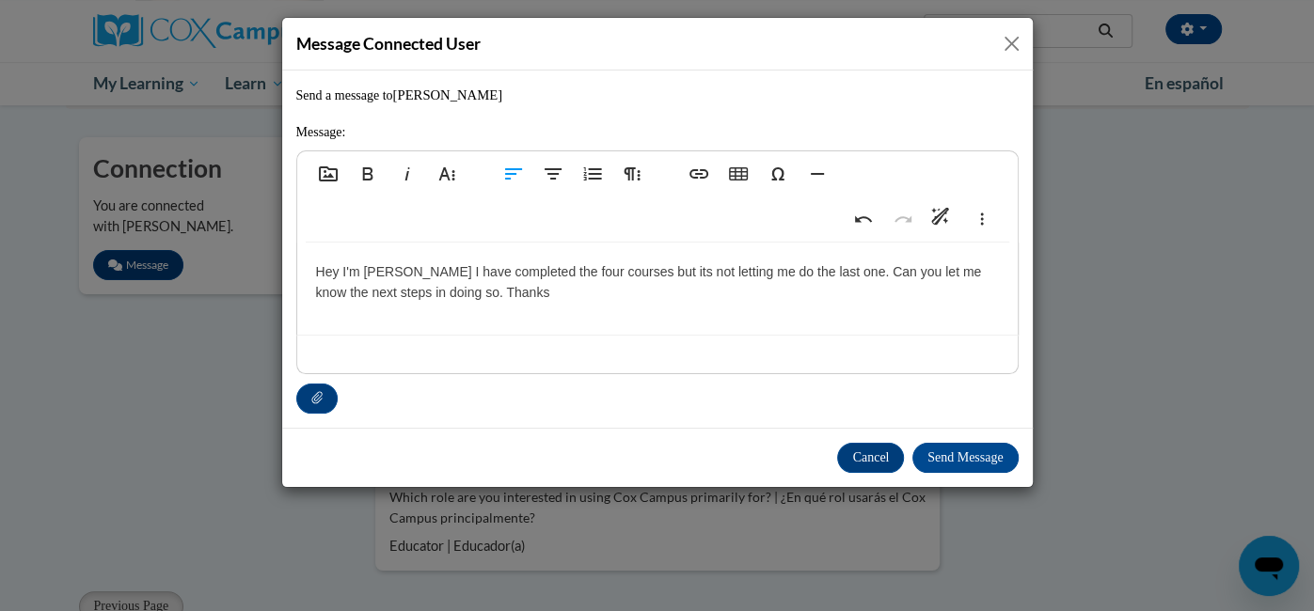
type textarea "<p>Hey I&#39;m [PERSON_NAME] I have completed the four courses but its not lett…"
click at [976, 460] on button "Send Message" at bounding box center [965, 458] width 106 height 30
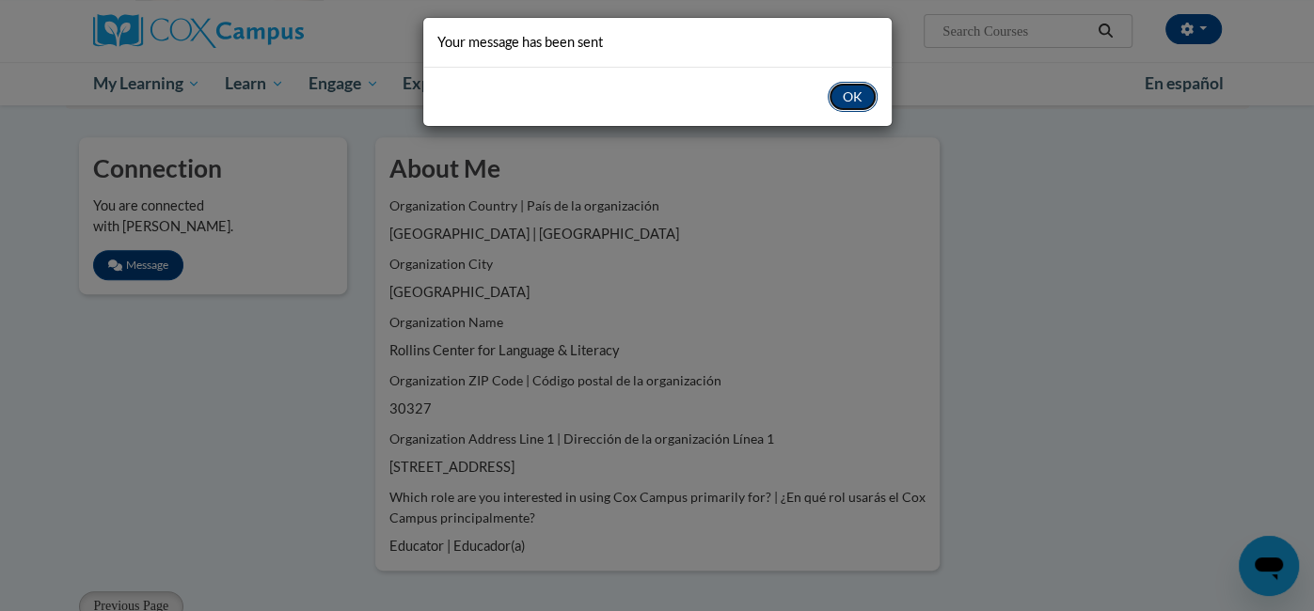
click at [859, 100] on button "OK" at bounding box center [853, 97] width 50 height 30
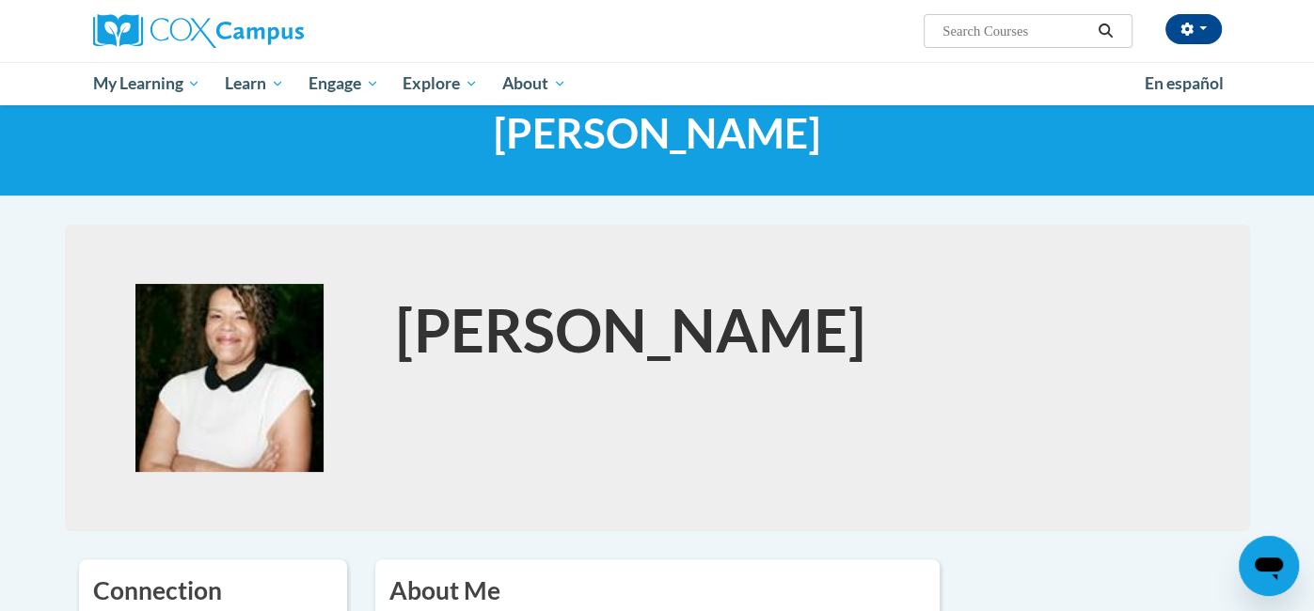
scroll to position [0, 0]
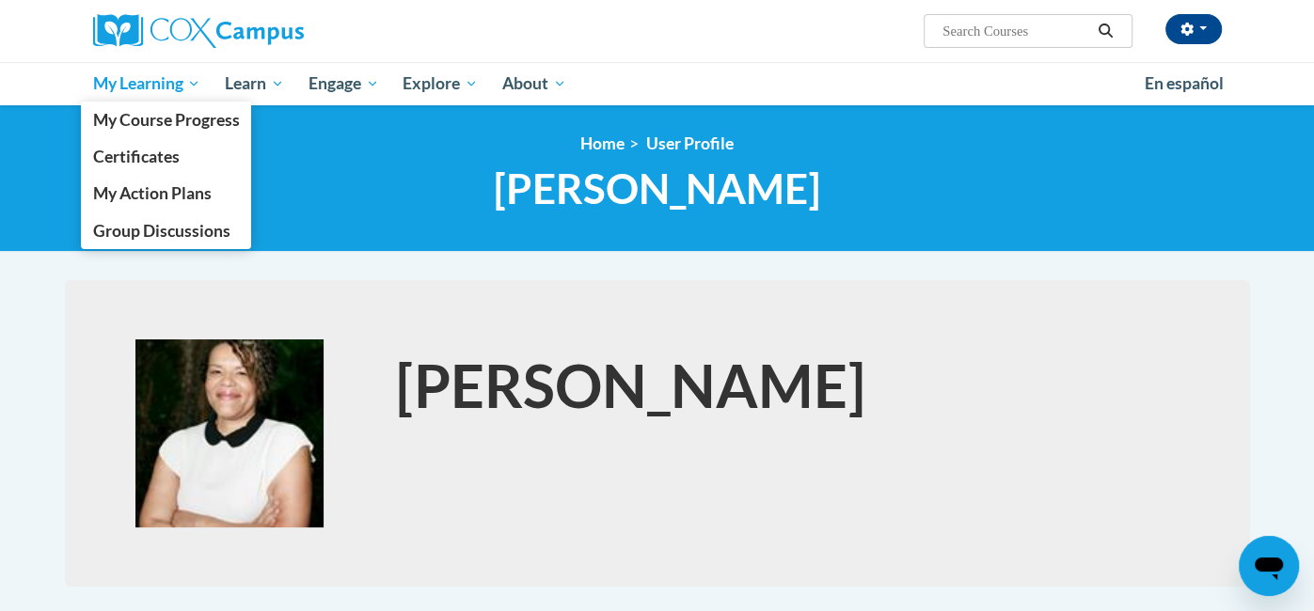
click at [181, 75] on span "My Learning" at bounding box center [146, 83] width 108 height 23
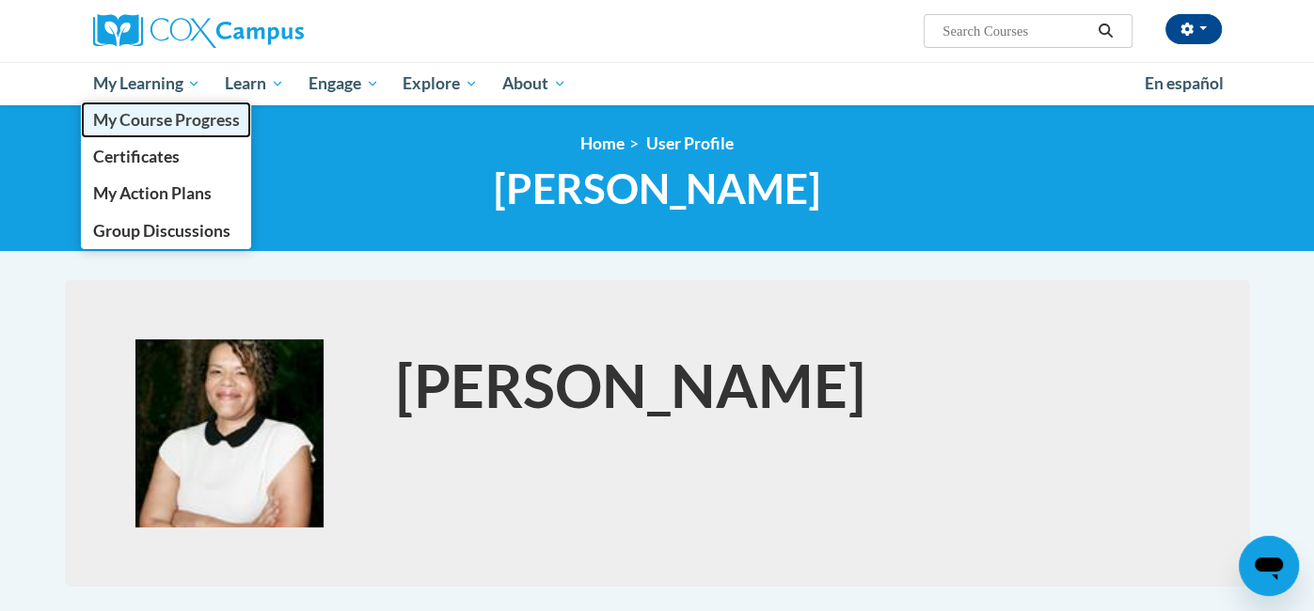
click at [220, 120] on span "My Course Progress" at bounding box center [165, 120] width 147 height 20
